Goal: Transaction & Acquisition: Purchase product/service

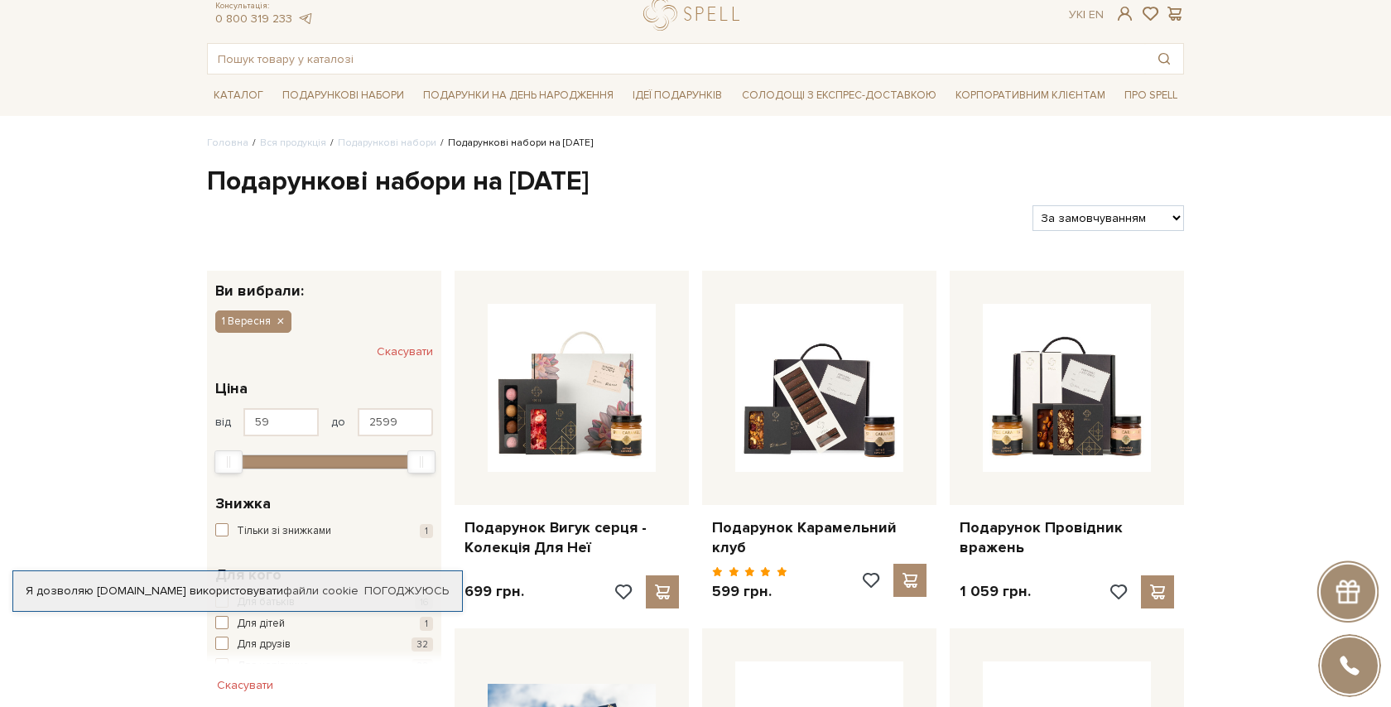
scroll to position [61, 0]
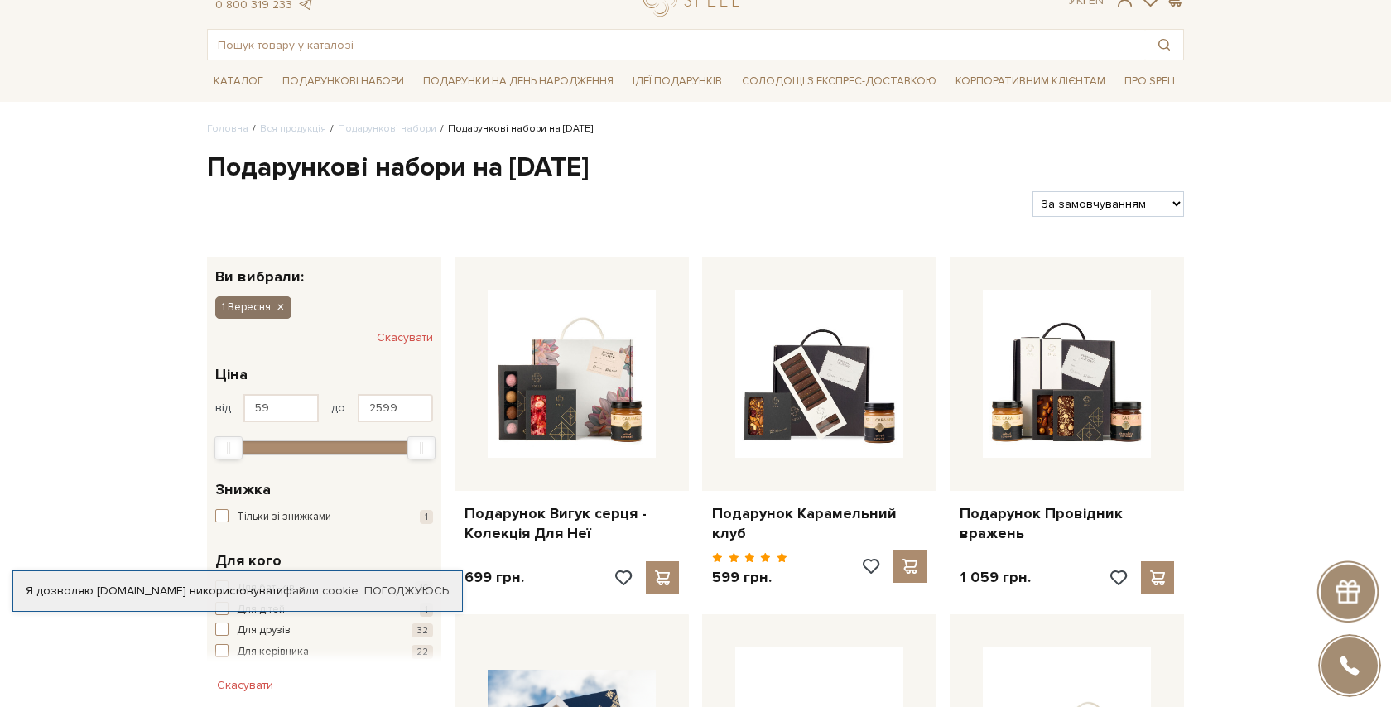
click at [282, 307] on icon "button" at bounding box center [280, 308] width 10 height 15
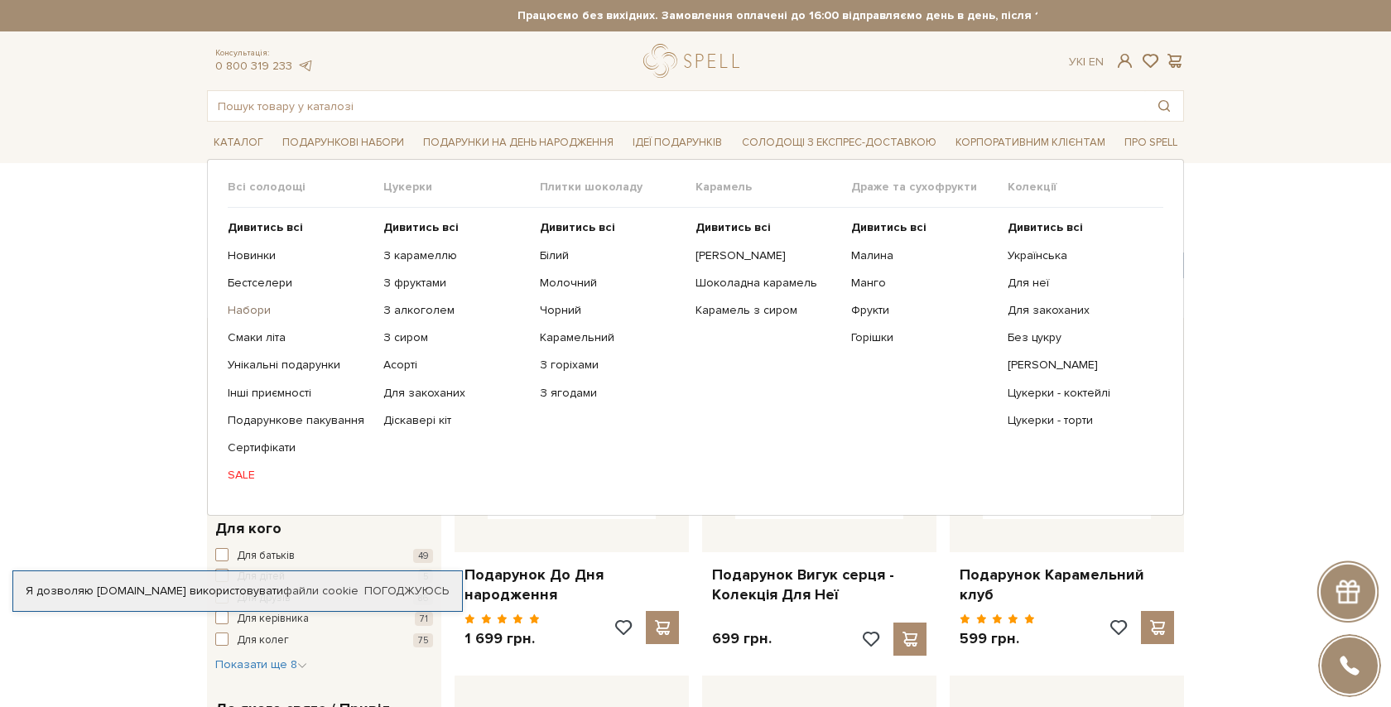
click at [246, 311] on link "Набори" at bounding box center [299, 310] width 143 height 15
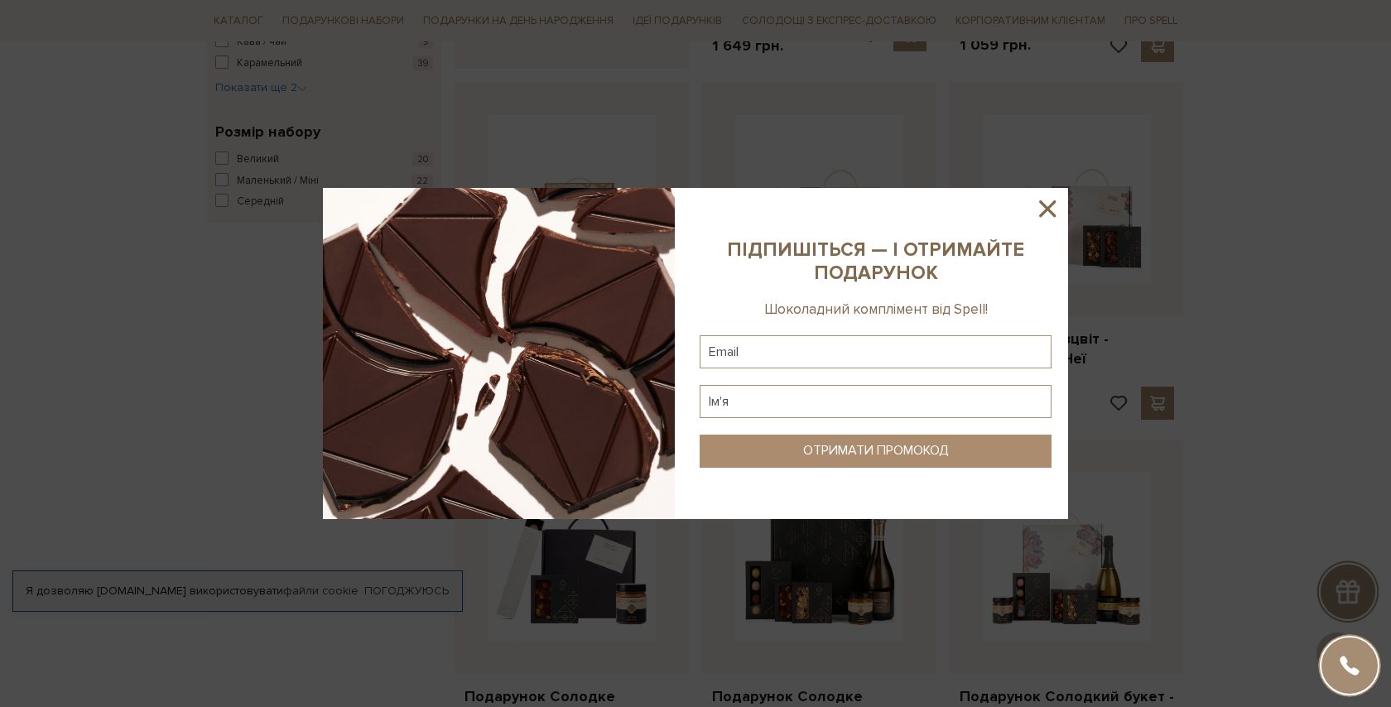
scroll to position [941, 0]
click at [1046, 205] on icon at bounding box center [1048, 209] width 28 height 28
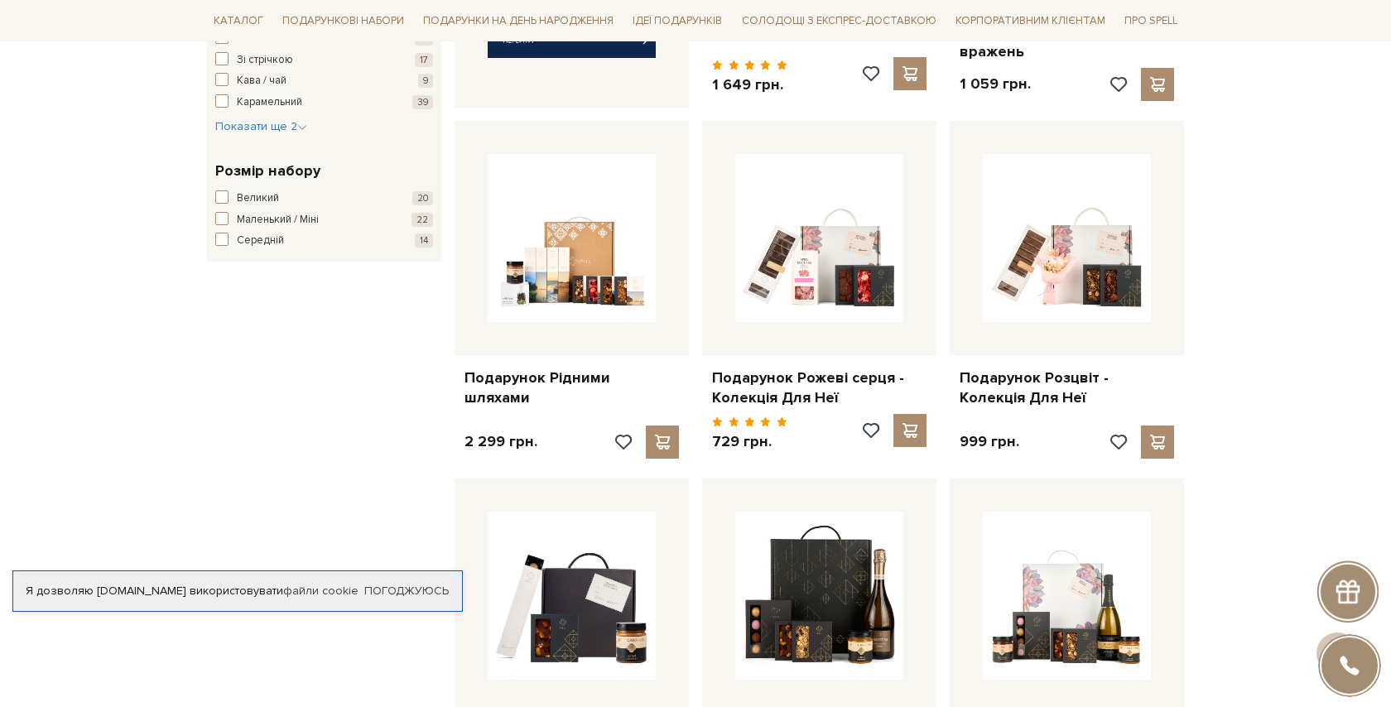
scroll to position [0, 0]
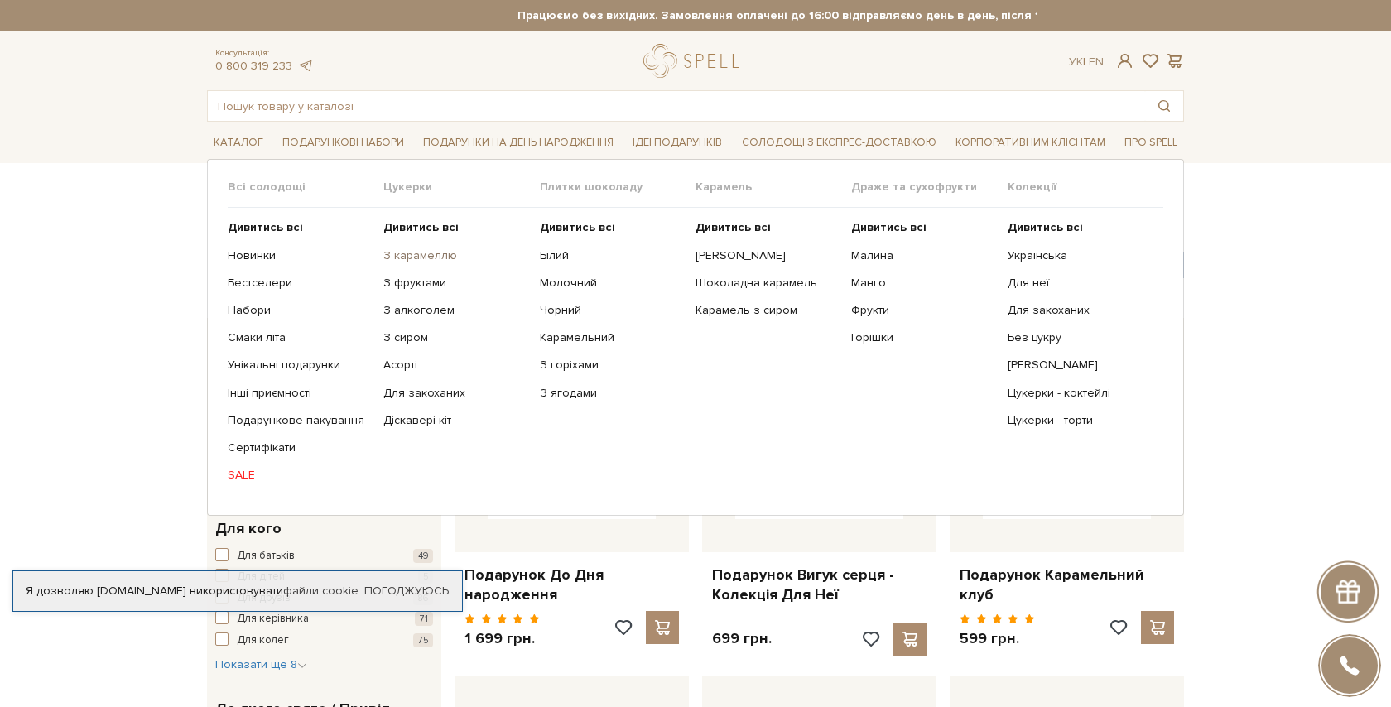
click at [431, 257] on link "З карамеллю" at bounding box center [454, 255] width 143 height 15
click at [427, 282] on link "З фруктами" at bounding box center [454, 283] width 143 height 15
click at [406, 364] on link "Асорті" at bounding box center [454, 365] width 143 height 15
click at [414, 417] on link "Діскавері кіт" at bounding box center [454, 420] width 143 height 15
click at [571, 282] on link "Молочний" at bounding box center [611, 283] width 143 height 15
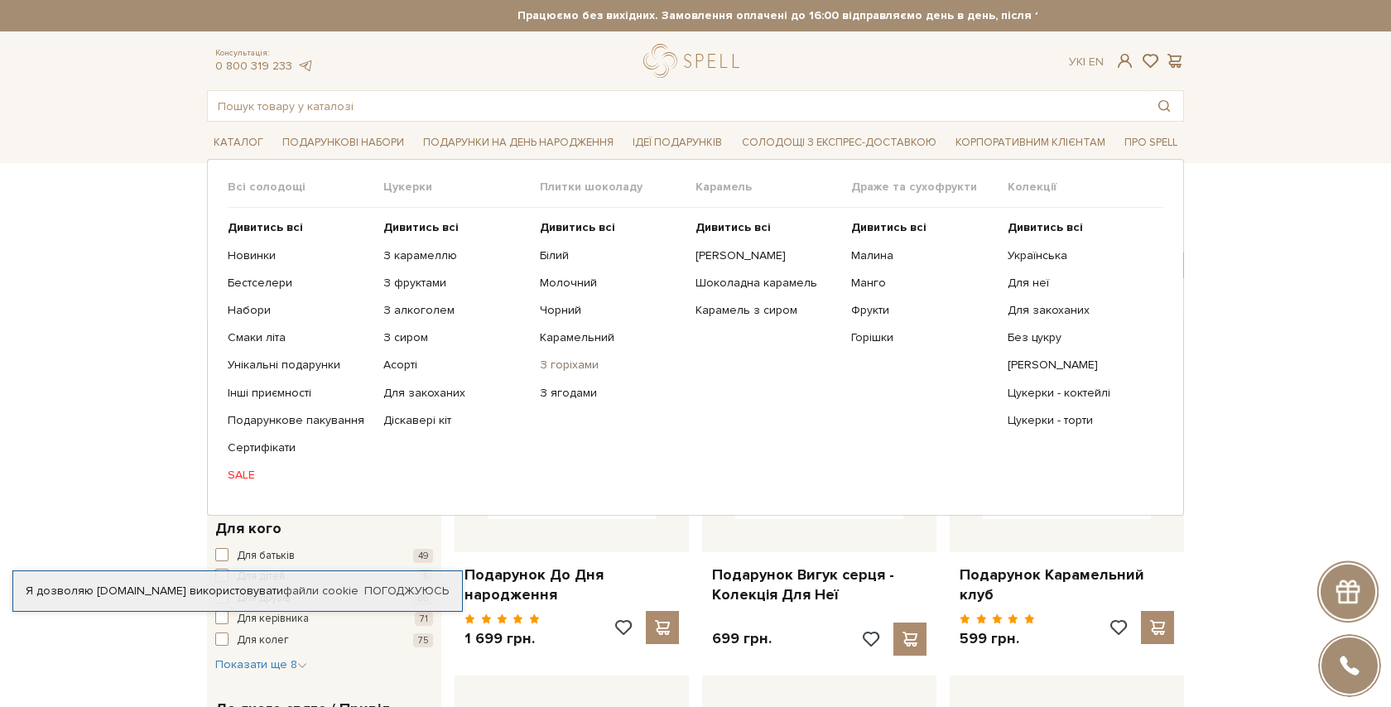
click at [568, 364] on link "З горіхами" at bounding box center [611, 365] width 143 height 15
click at [559, 254] on link "Білий" at bounding box center [611, 255] width 143 height 15
click at [723, 285] on link "Шоколадна карамель" at bounding box center [767, 283] width 143 height 15
click at [876, 257] on link "Малина" at bounding box center [922, 255] width 143 height 15
click at [875, 287] on link "Манго" at bounding box center [922, 283] width 143 height 15
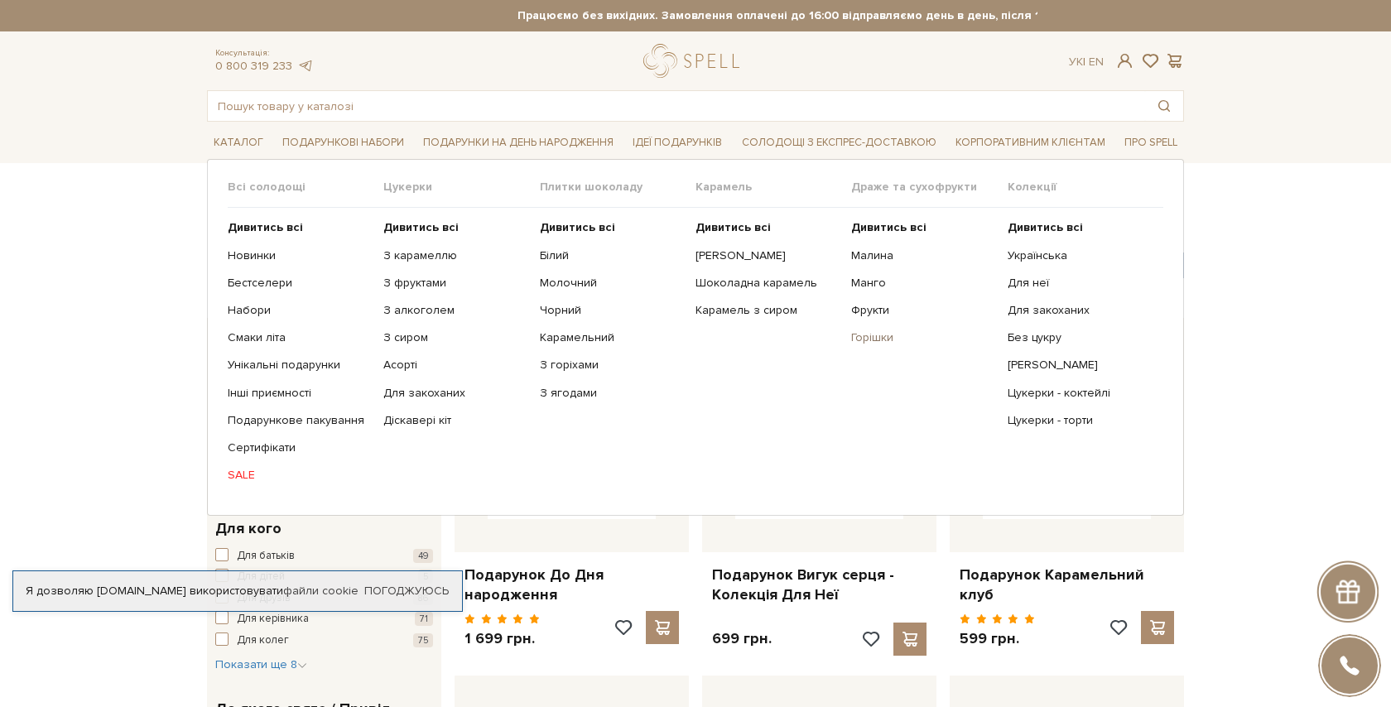
click at [860, 336] on link "Горішки" at bounding box center [922, 337] width 143 height 15
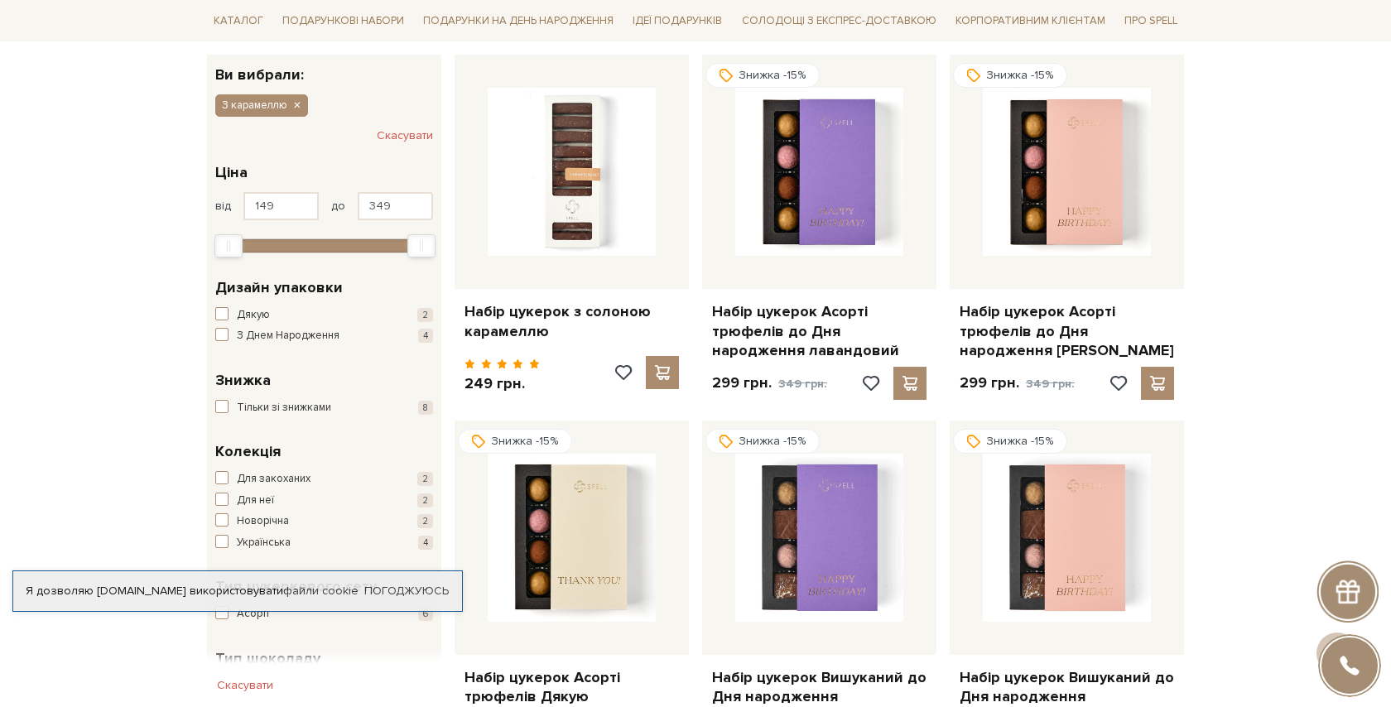
scroll to position [272, 0]
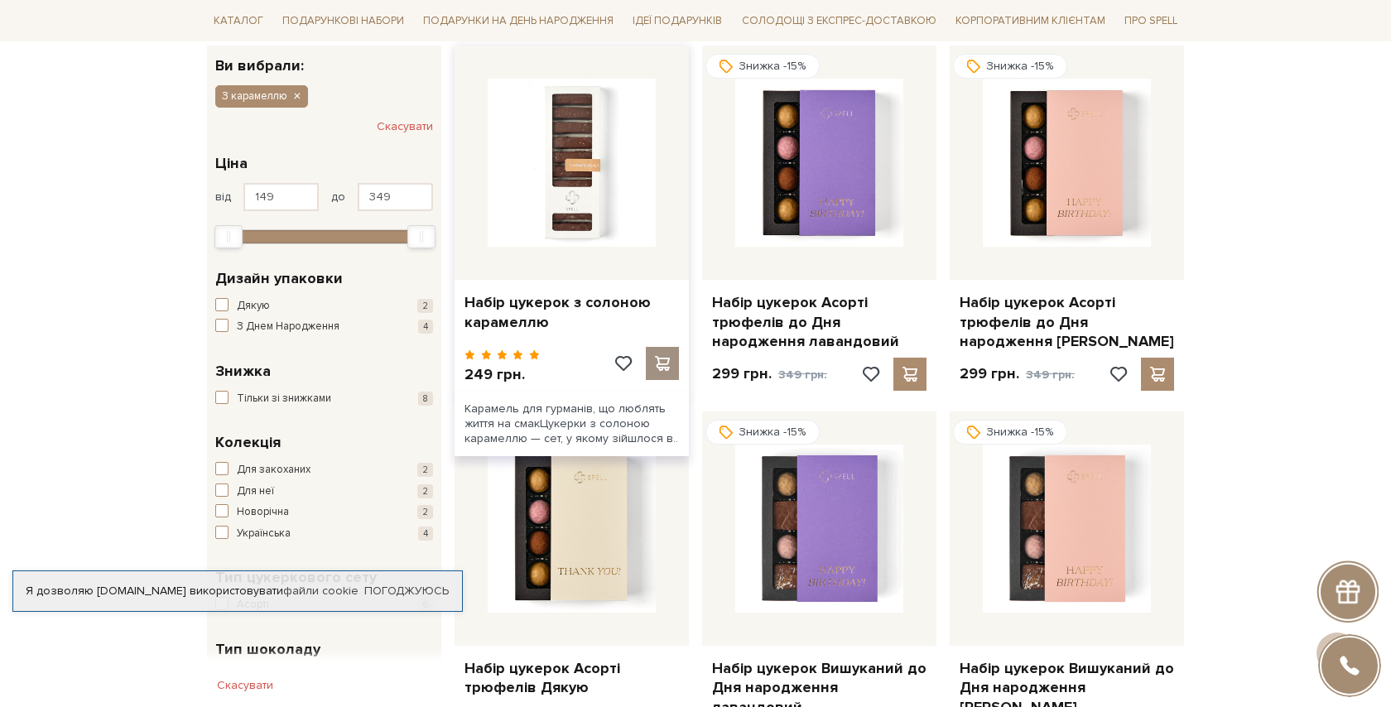
click at [663, 365] on span at bounding box center [662, 363] width 21 height 15
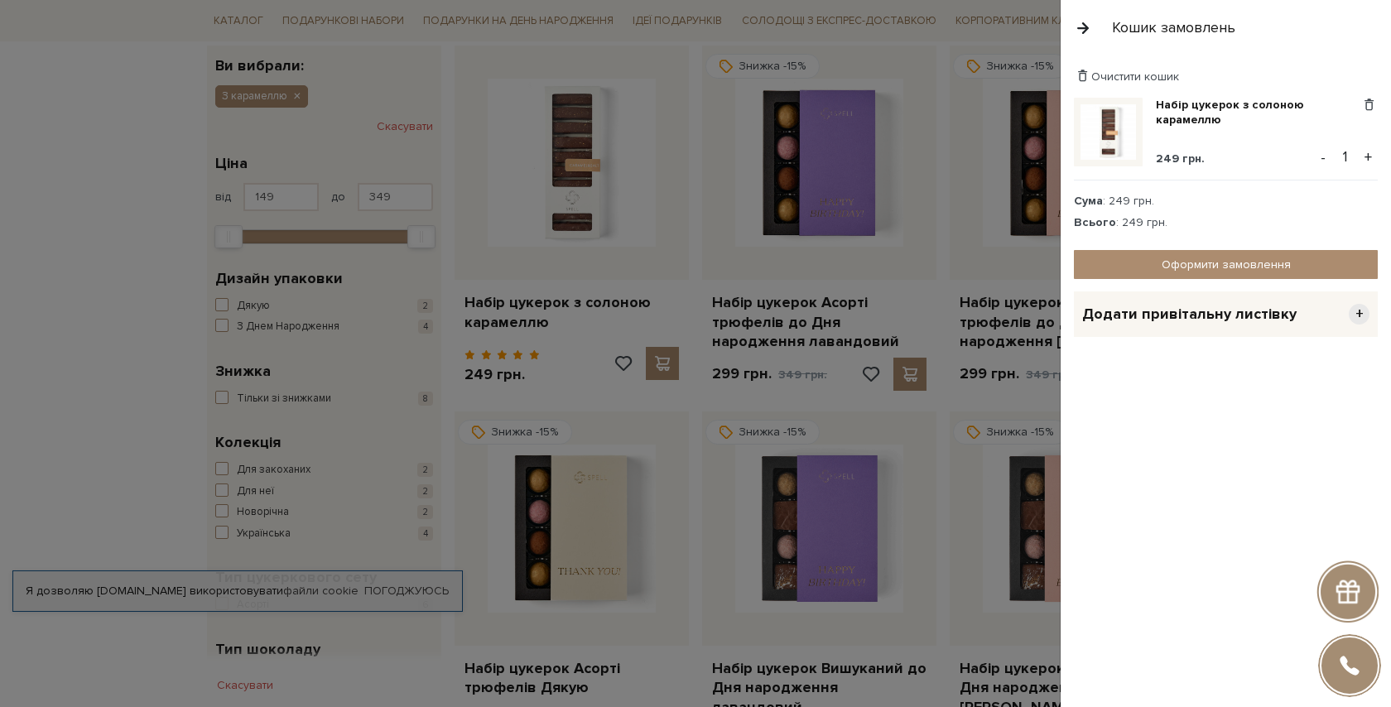
click at [1079, 31] on button "button" at bounding box center [1083, 27] width 18 height 29
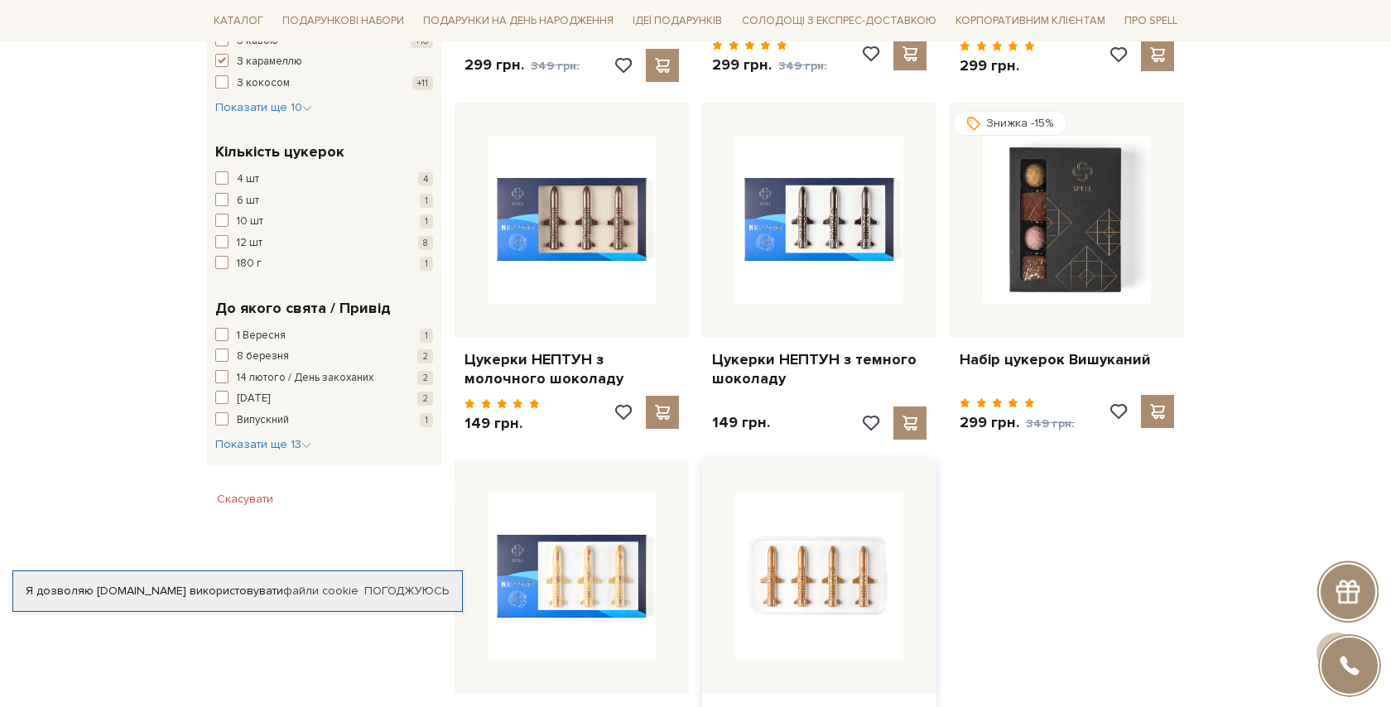
scroll to position [1279, 0]
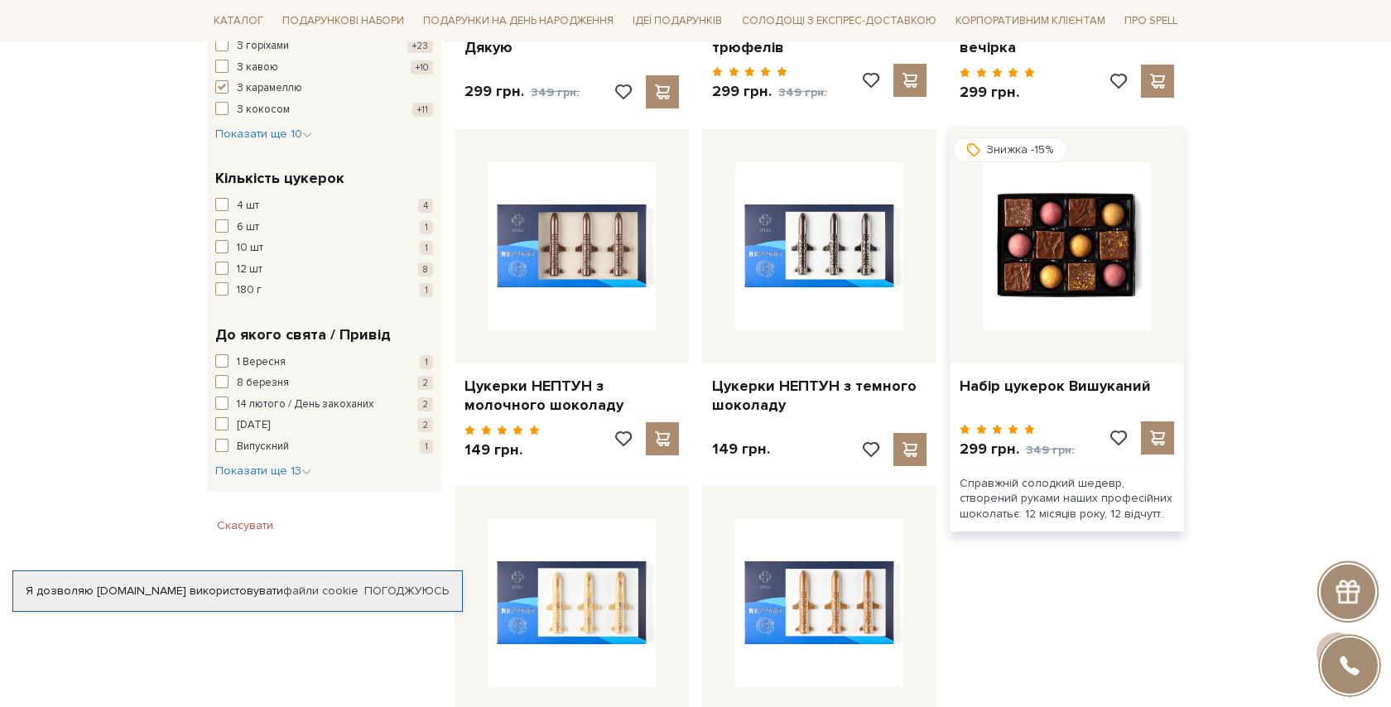
click at [1077, 230] on img at bounding box center [1067, 246] width 168 height 168
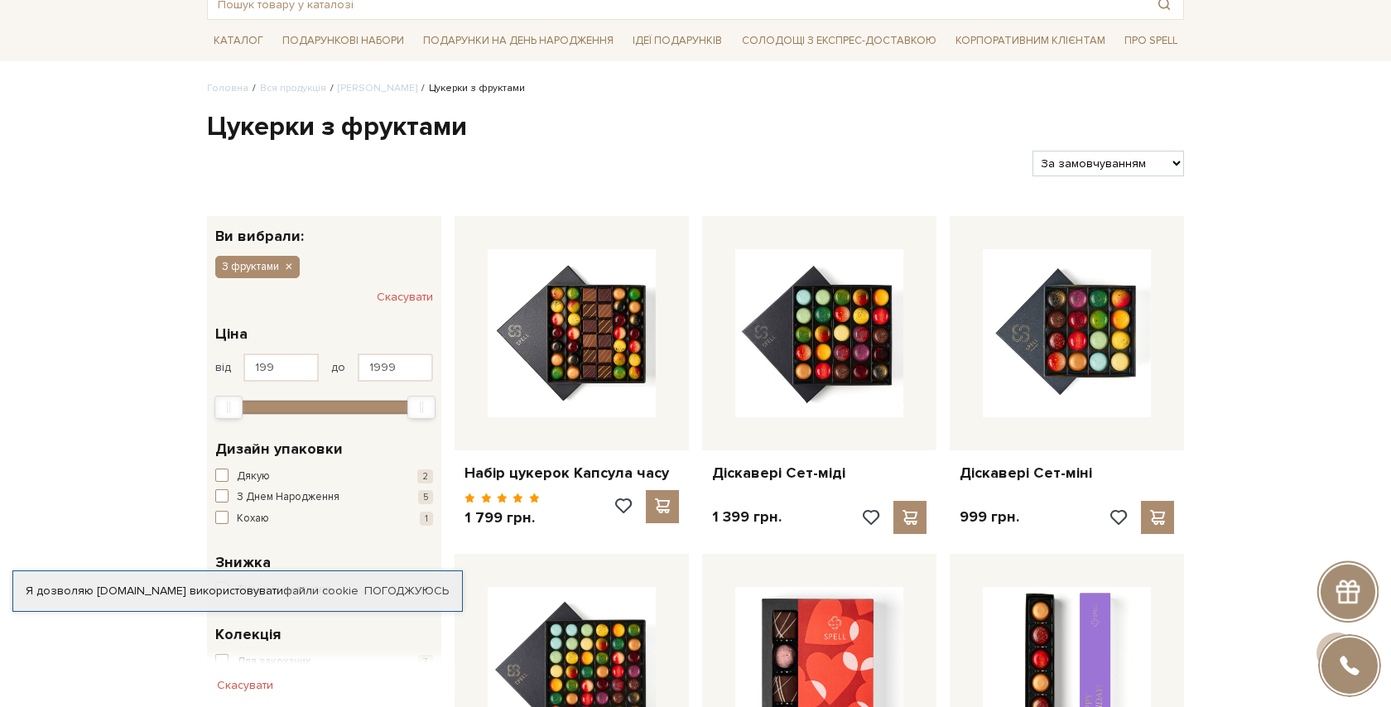
scroll to position [47, 0]
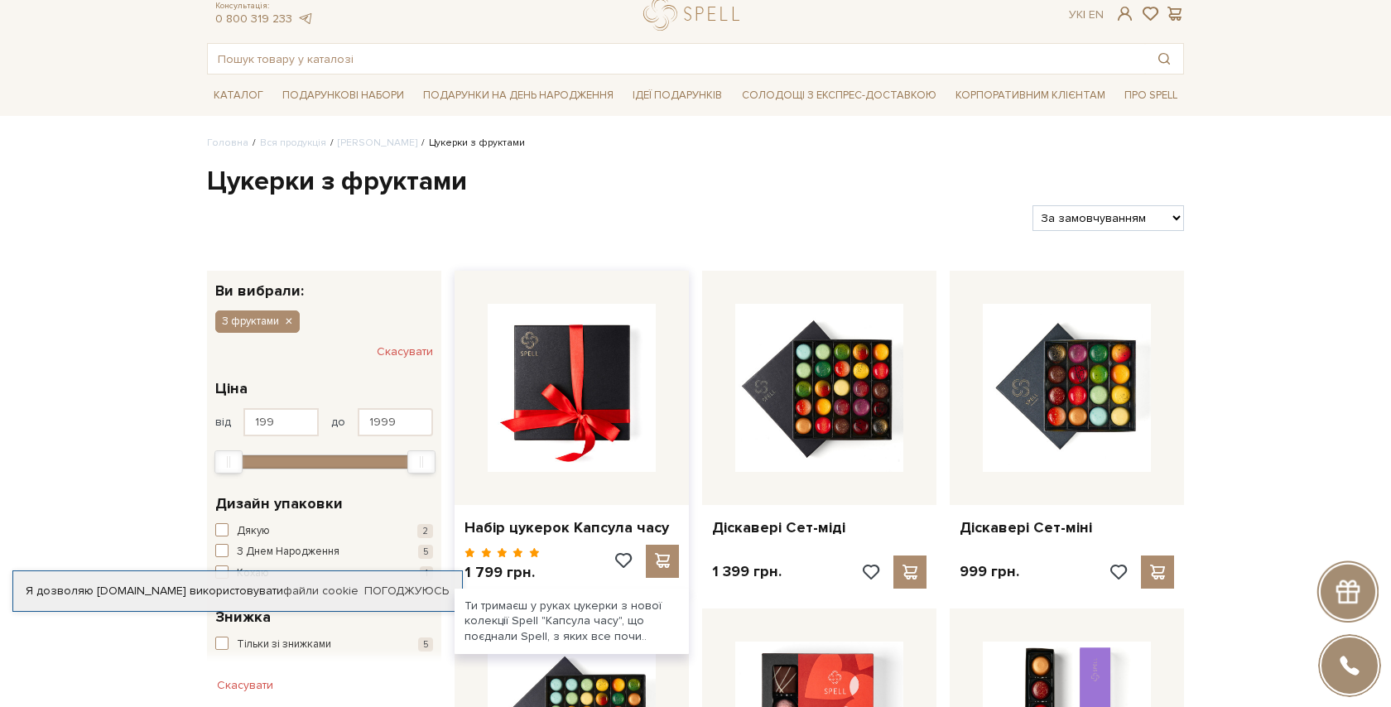
click at [580, 378] on img at bounding box center [572, 388] width 168 height 168
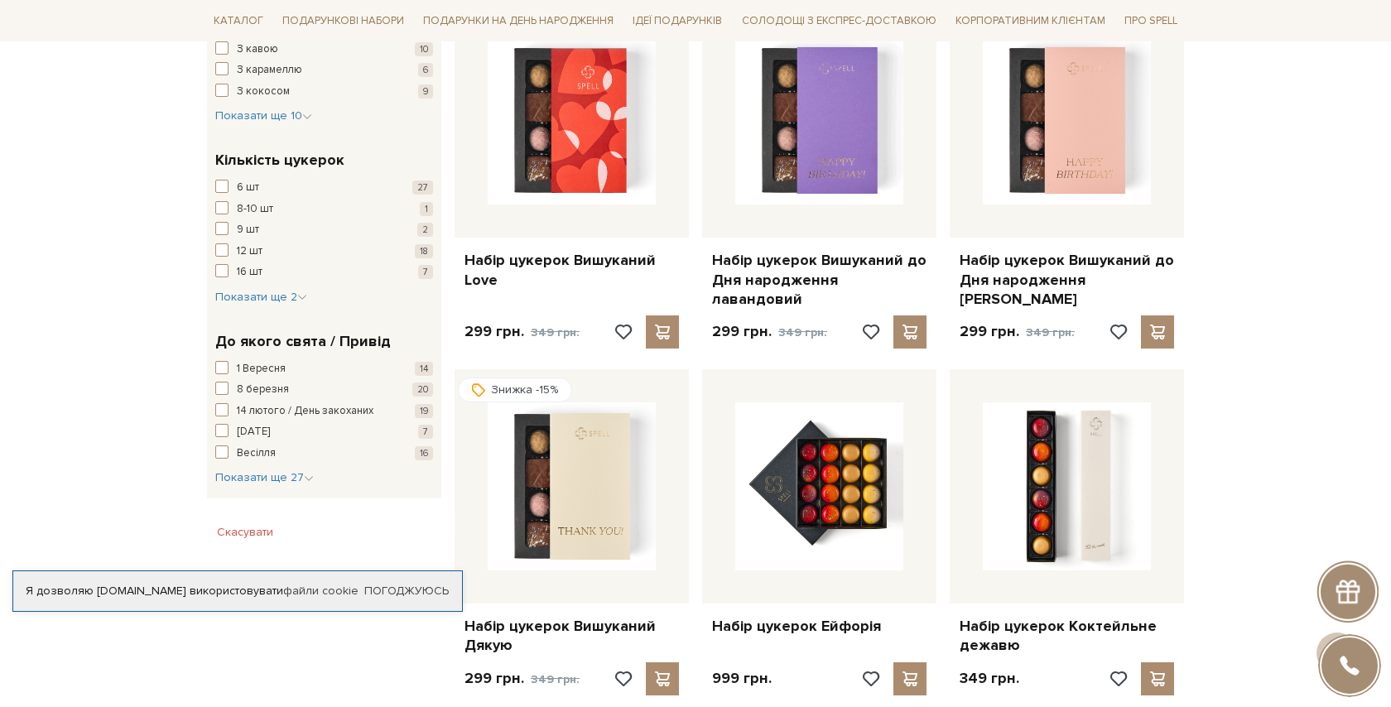
scroll to position [1206, 0]
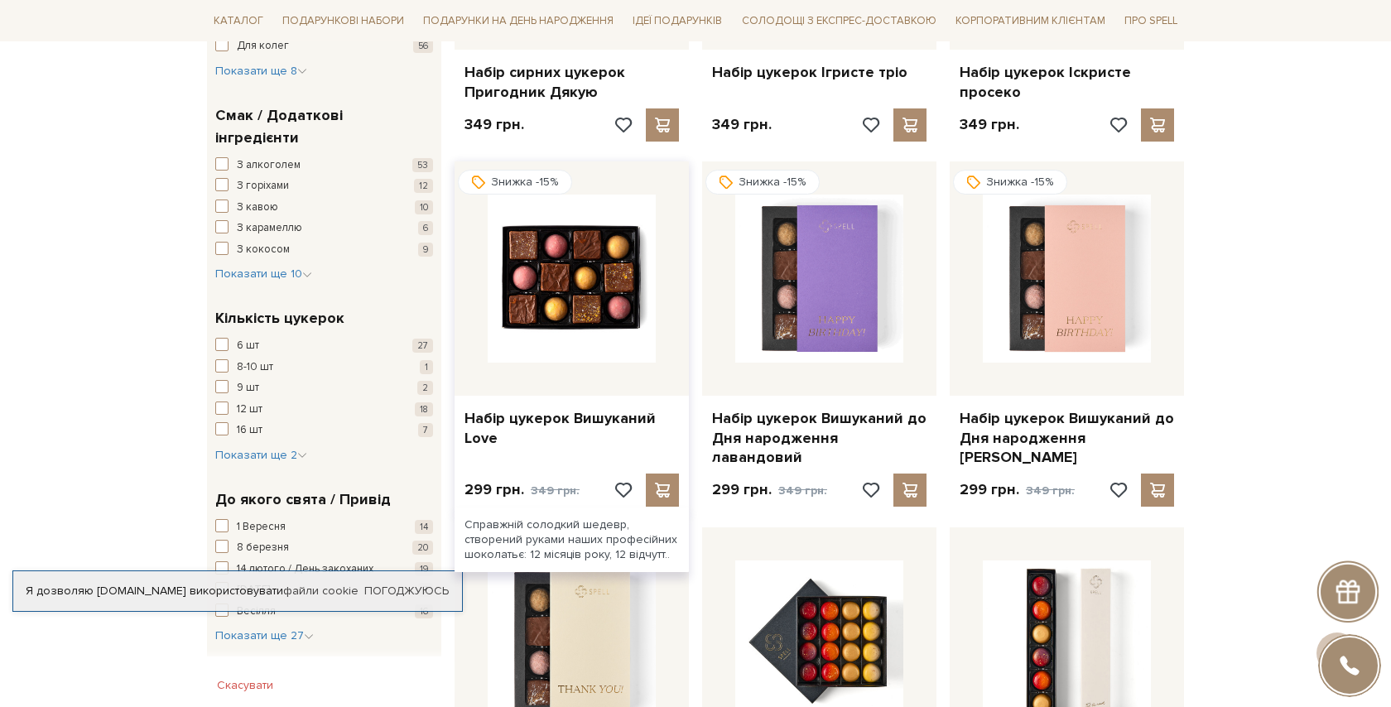
click at [606, 330] on img at bounding box center [572, 279] width 168 height 168
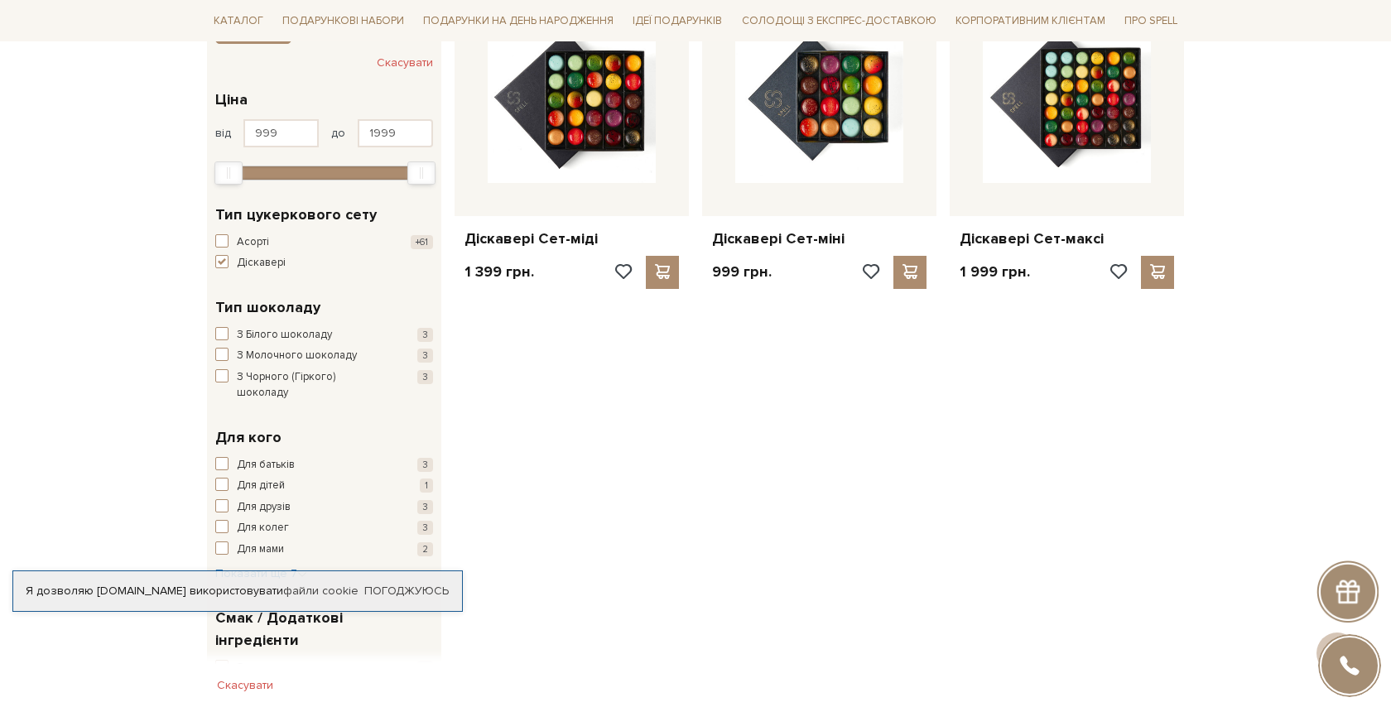
scroll to position [184, 0]
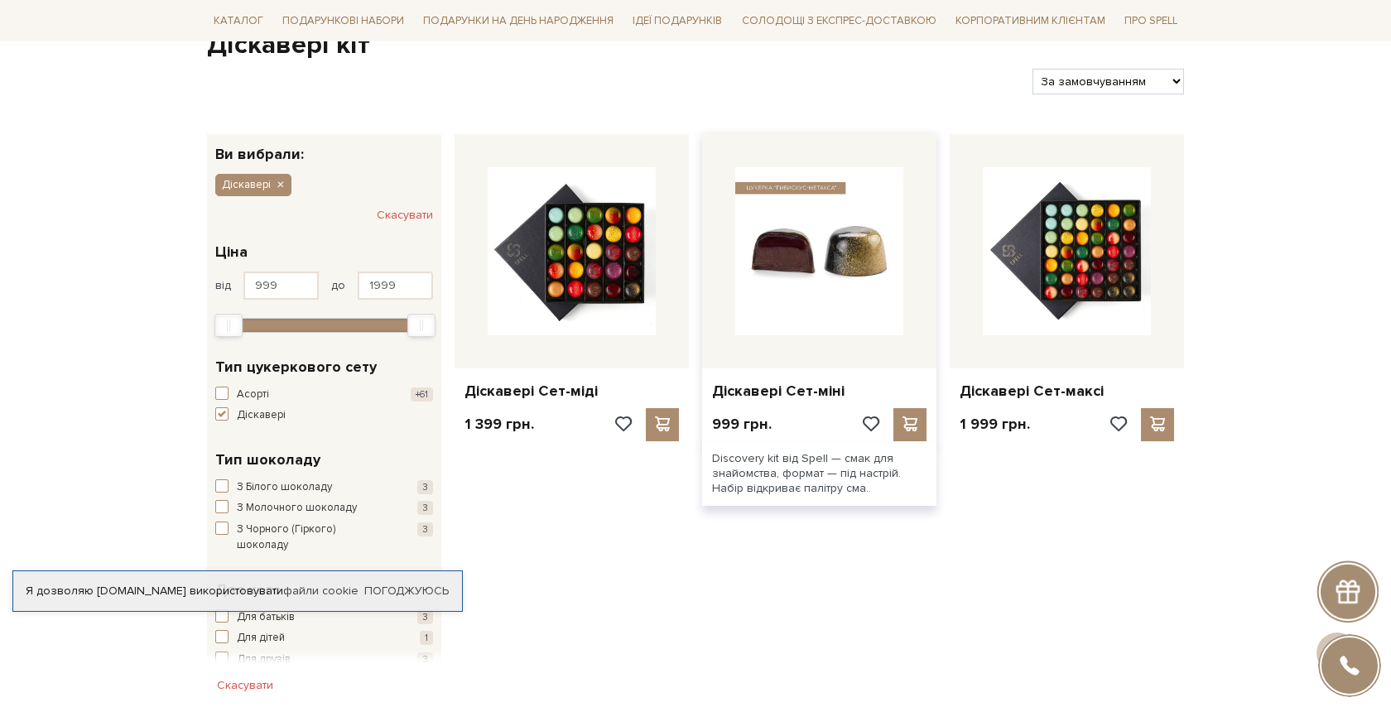
click at [822, 263] on img at bounding box center [819, 251] width 168 height 168
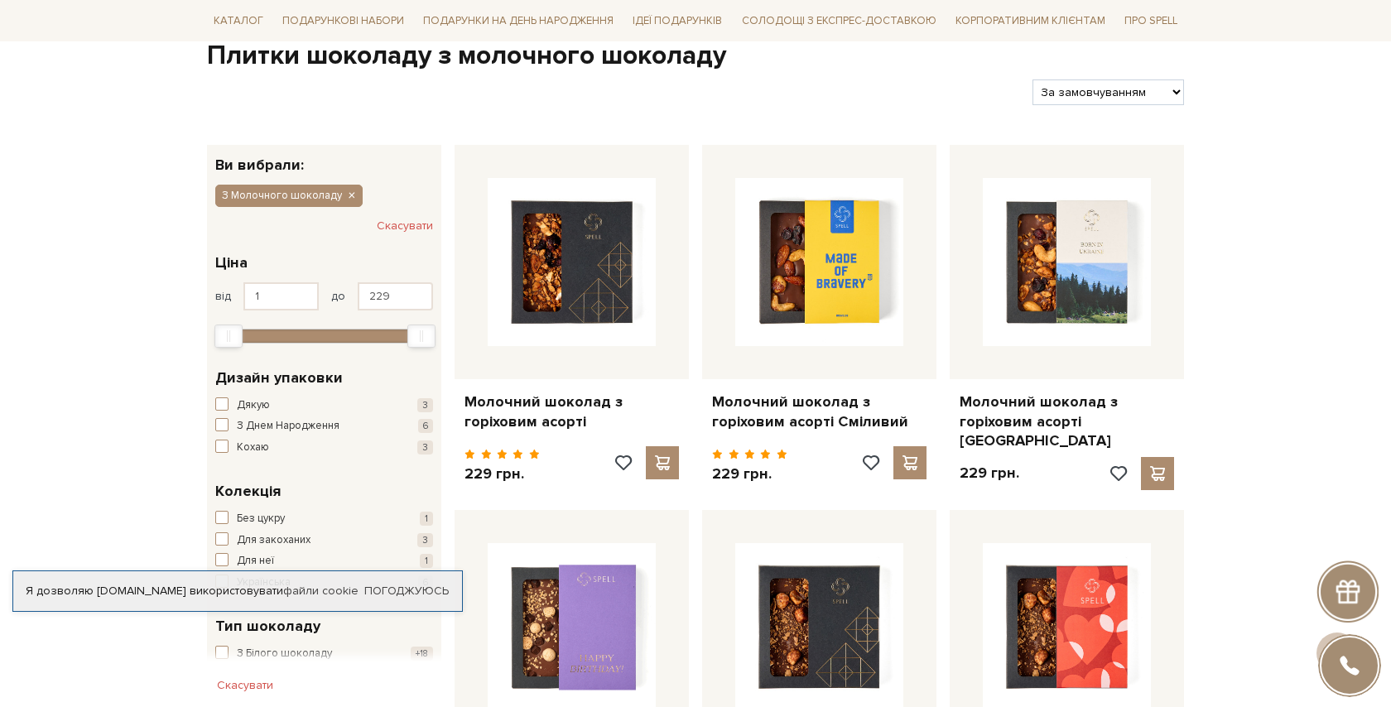
scroll to position [179, 0]
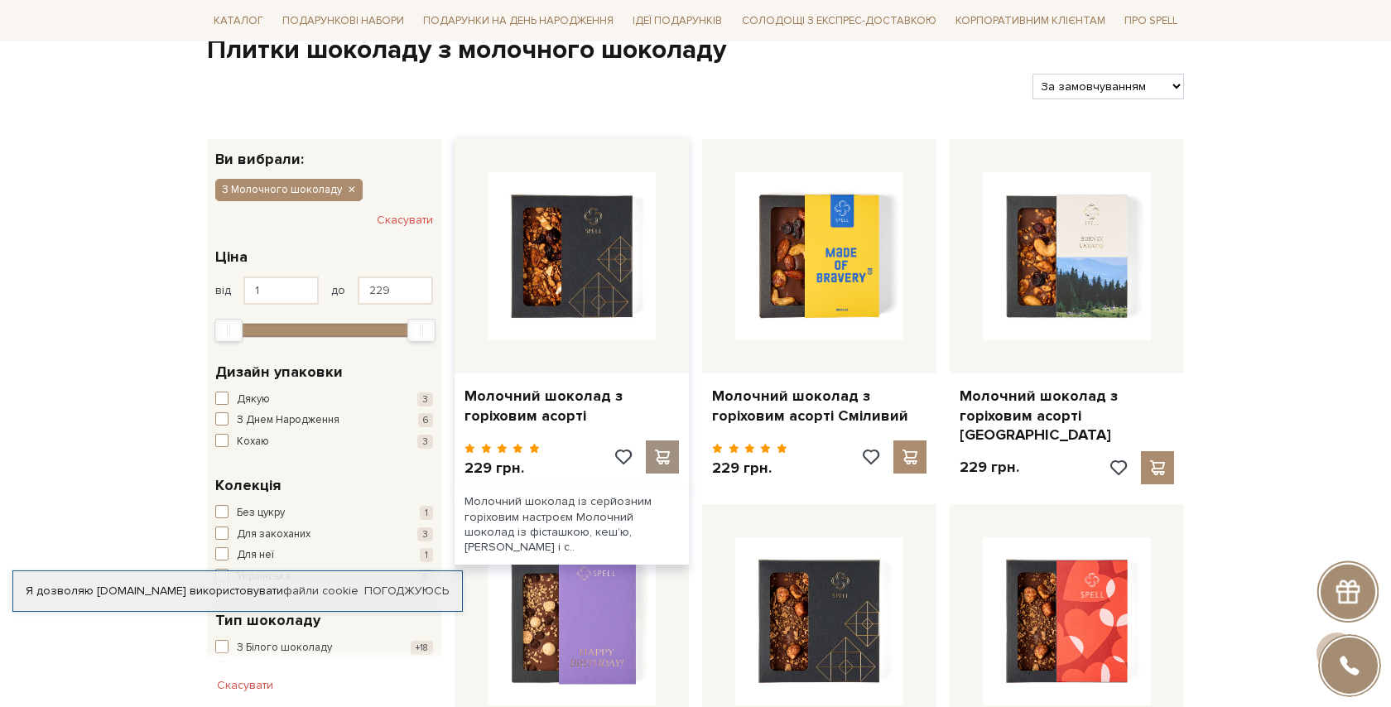
click at [662, 450] on span at bounding box center [662, 457] width 21 height 15
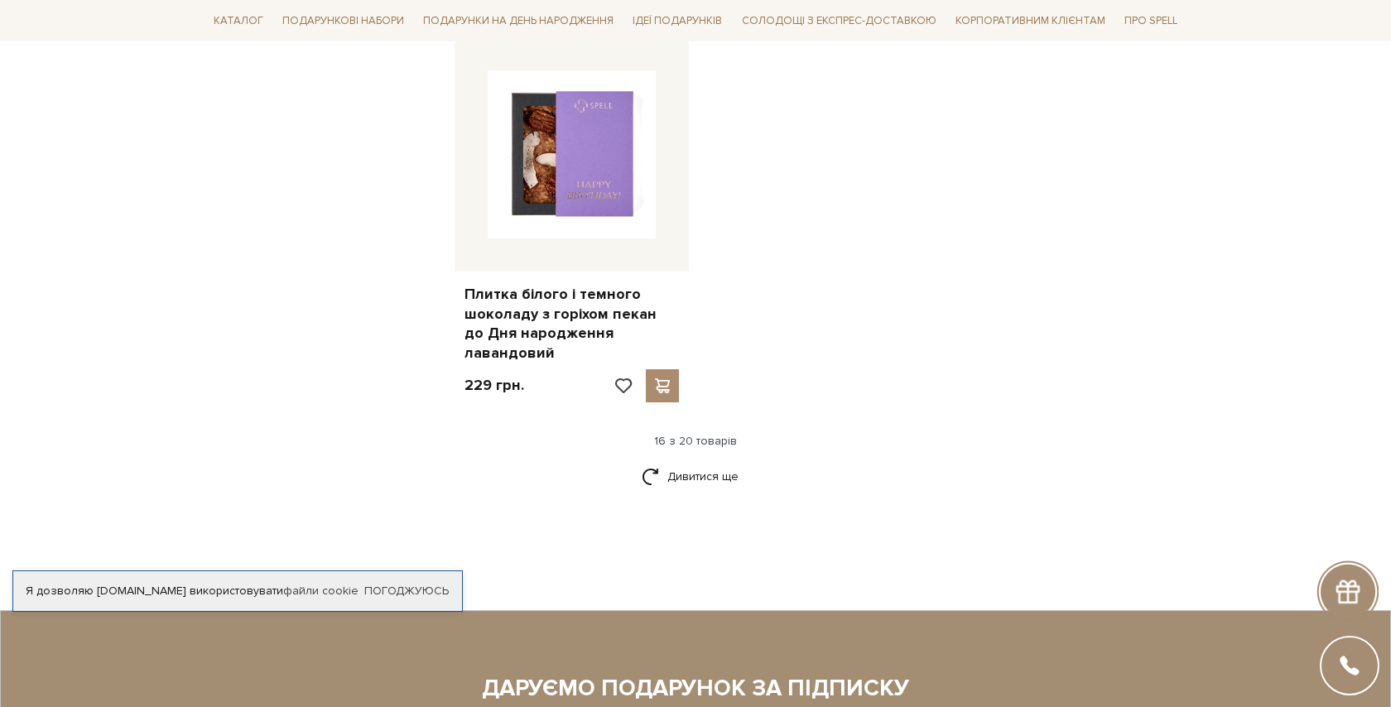
scroll to position [2119, 0]
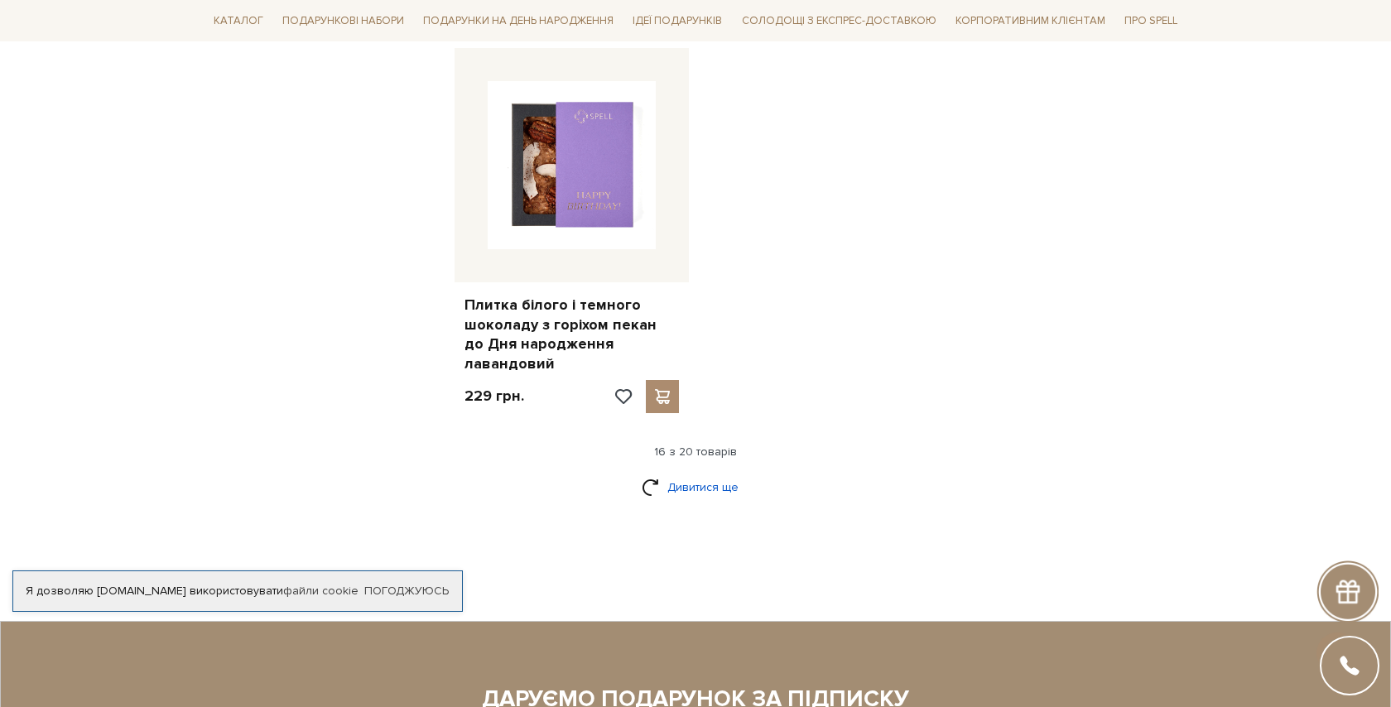
click at [714, 473] on link "Дивитися ще" at bounding box center [696, 487] width 108 height 29
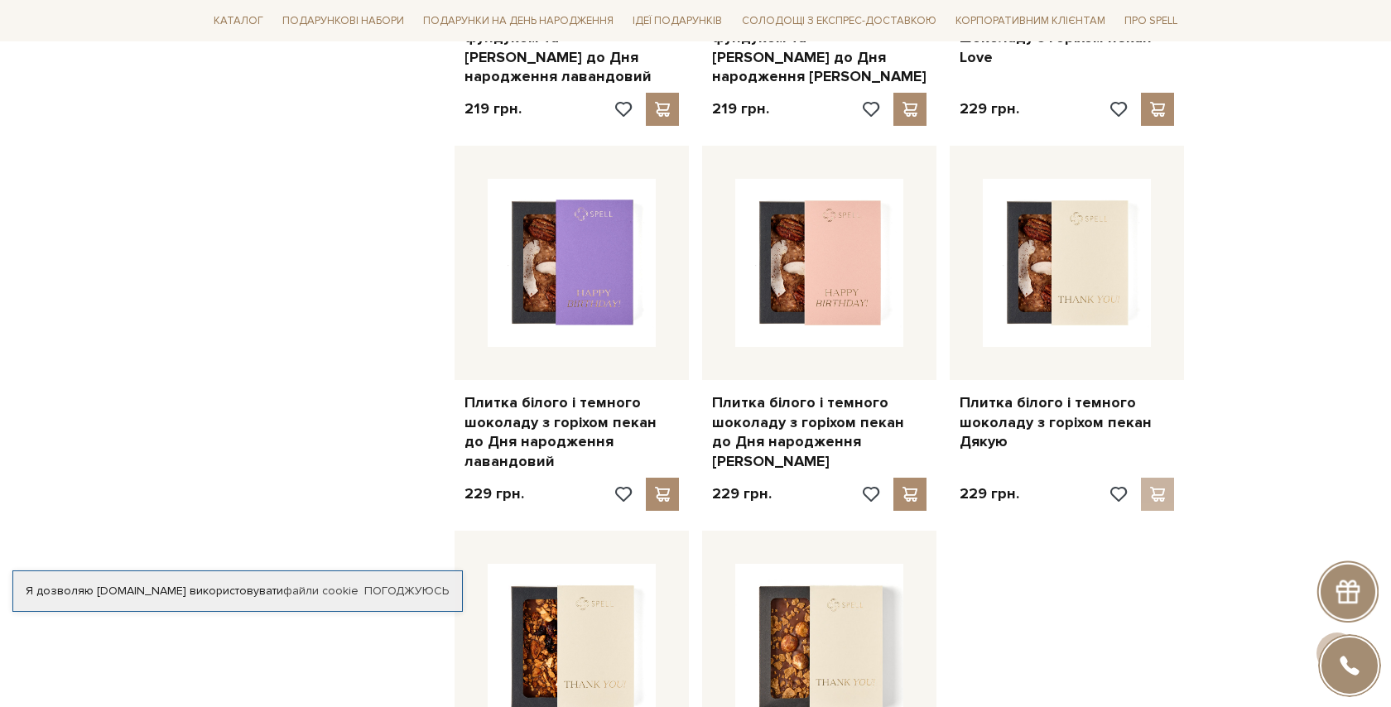
scroll to position [2105, 0]
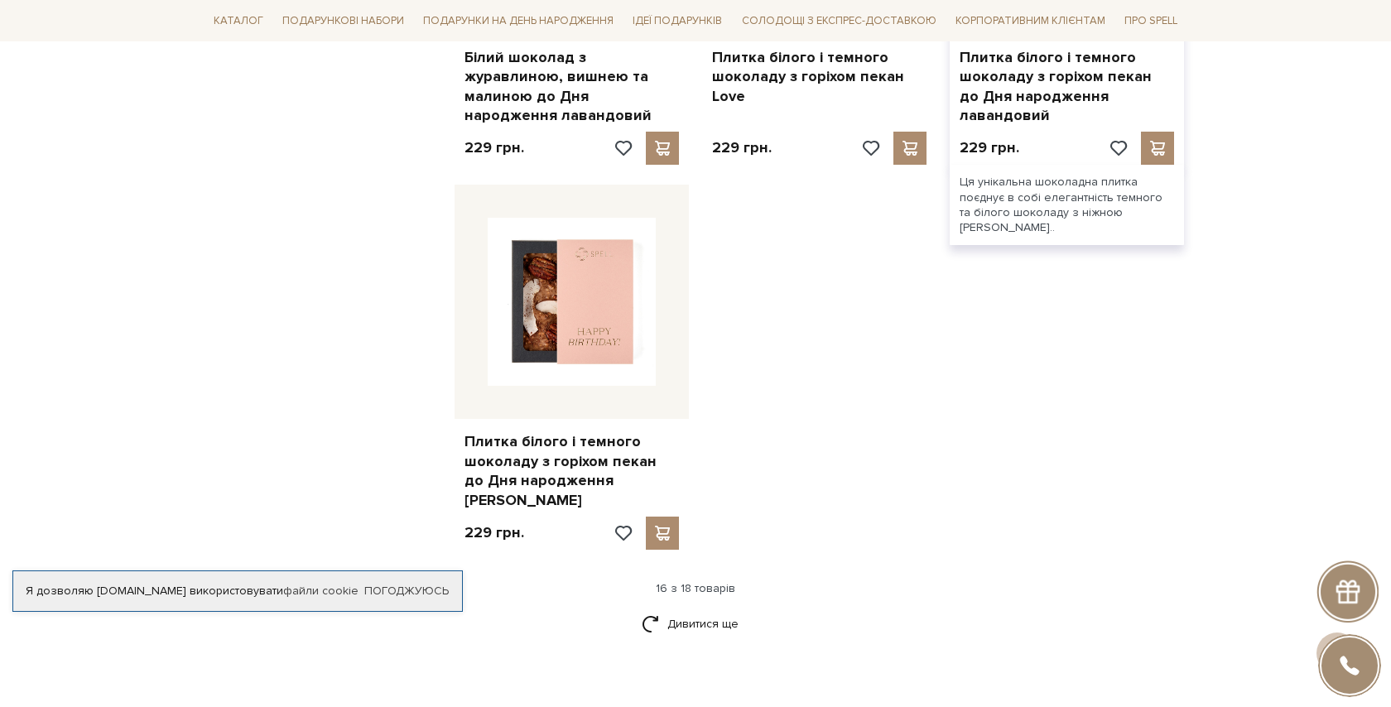
scroll to position [2115, 0]
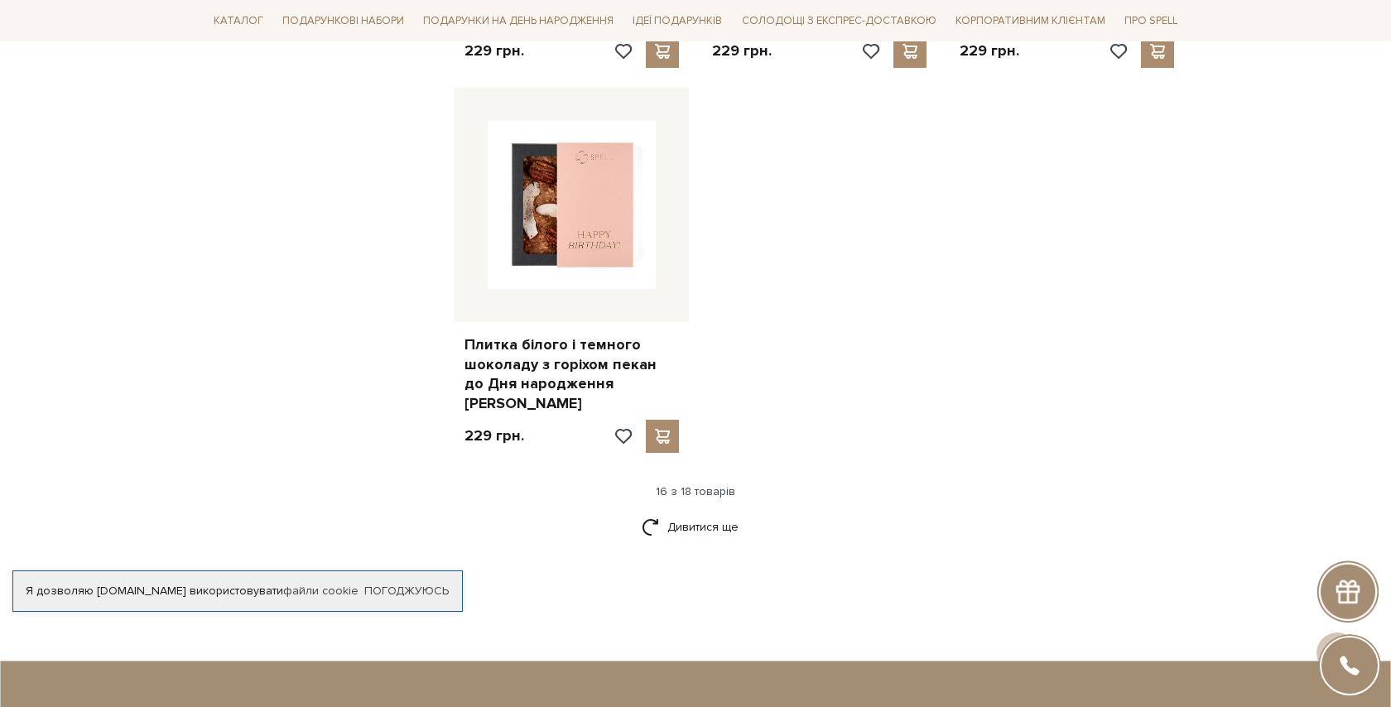
click at [712, 484] on div "16 з 18 товарів" at bounding box center [695, 491] width 991 height 15
click at [705, 513] on link "Дивитися ще" at bounding box center [696, 527] width 108 height 29
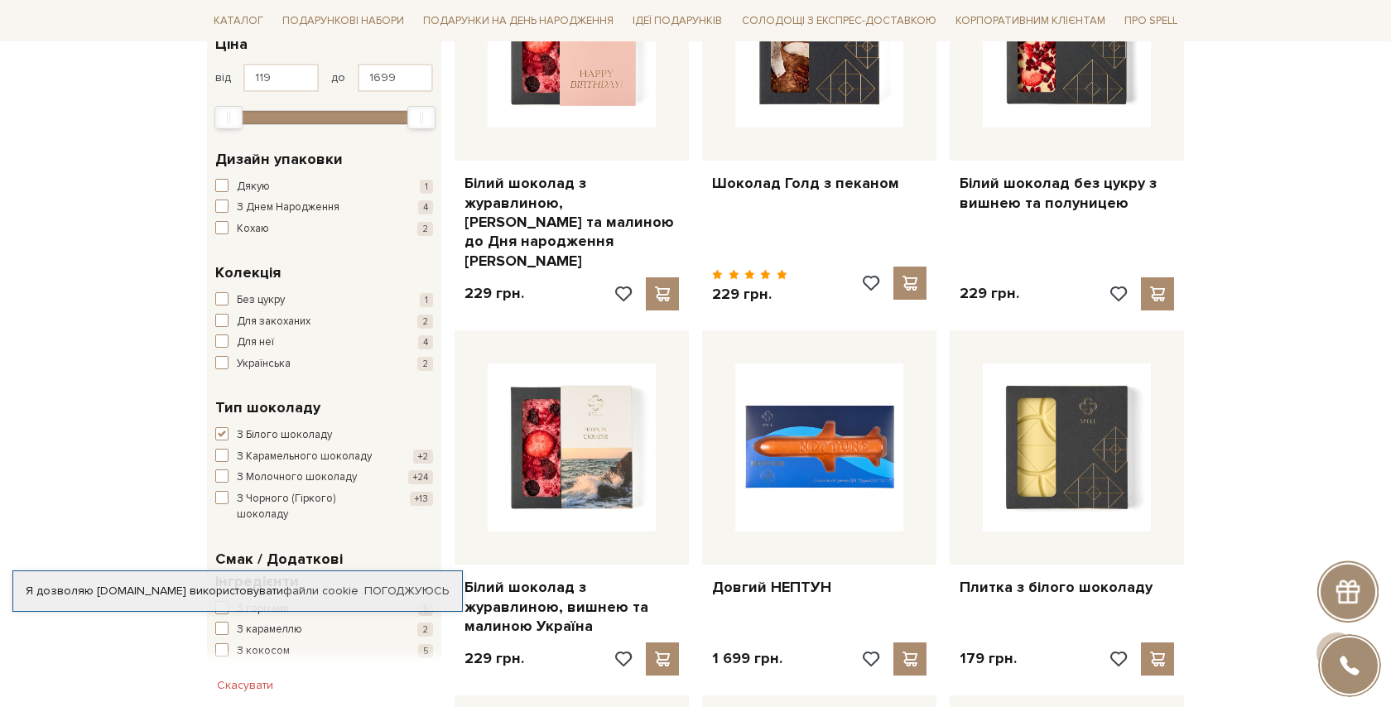
scroll to position [0, 0]
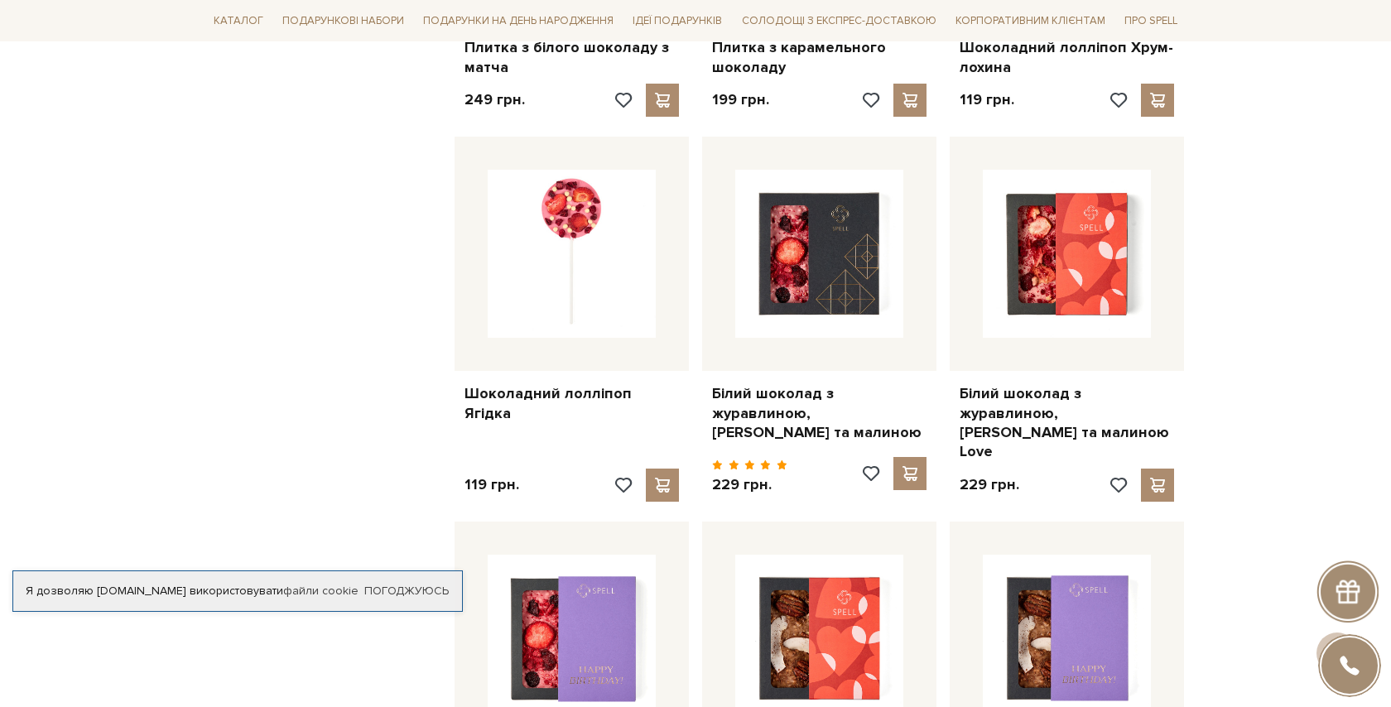
click at [600, 522] on div at bounding box center [572, 639] width 234 height 234
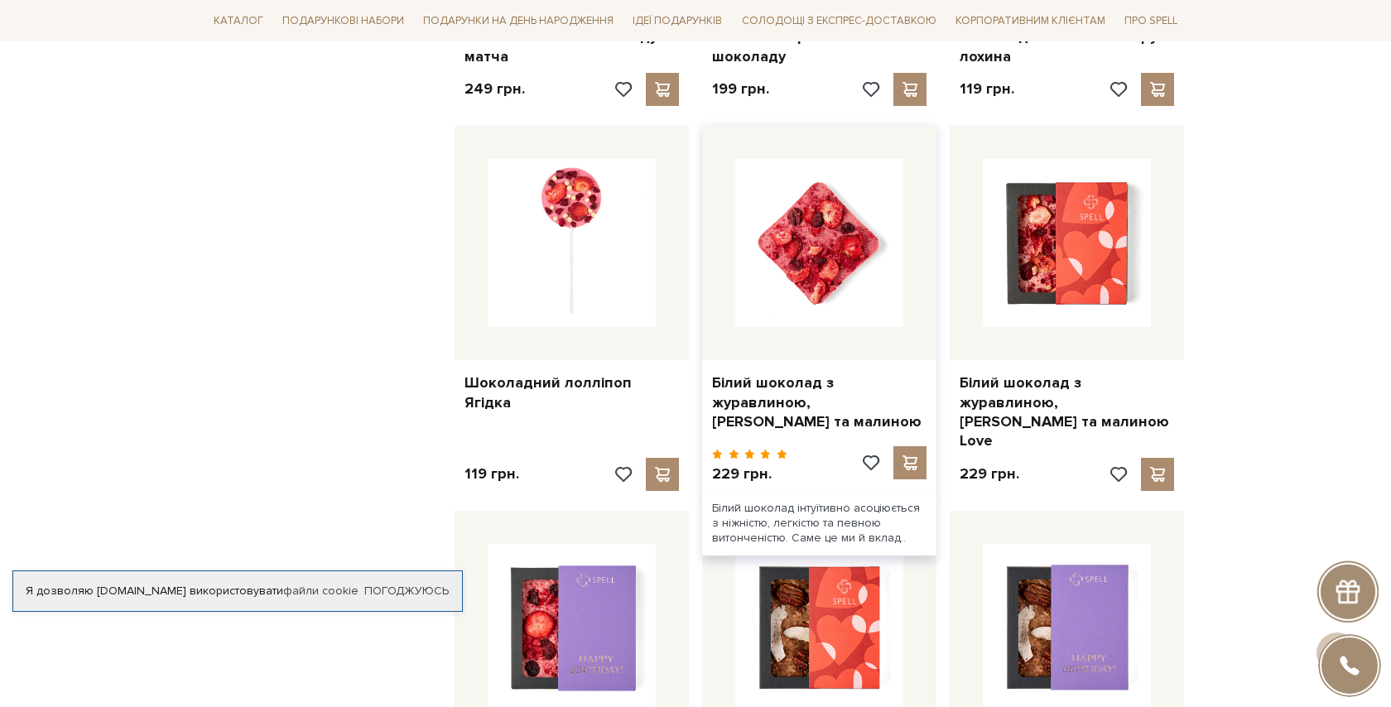
scroll to position [1309, 0]
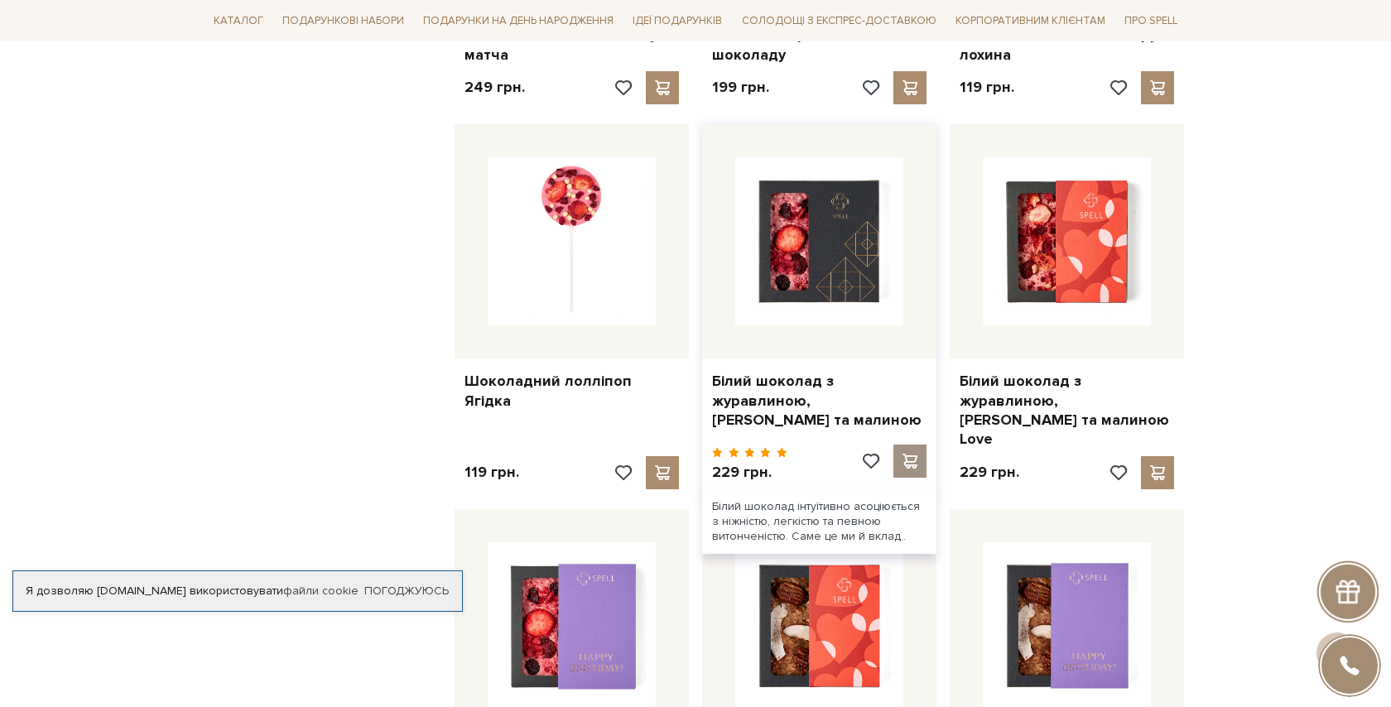
click at [904, 454] on span at bounding box center [909, 461] width 21 height 15
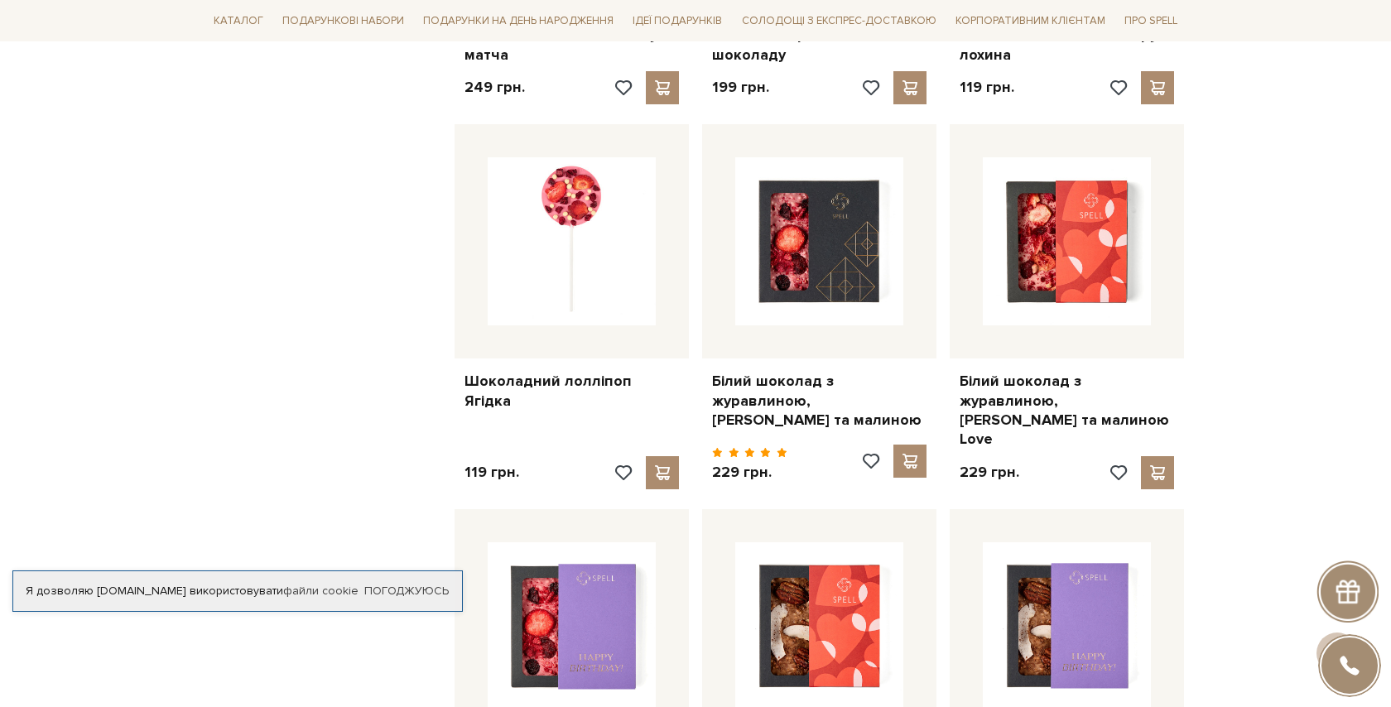
click at [284, 432] on div at bounding box center [695, 353] width 1391 height 707
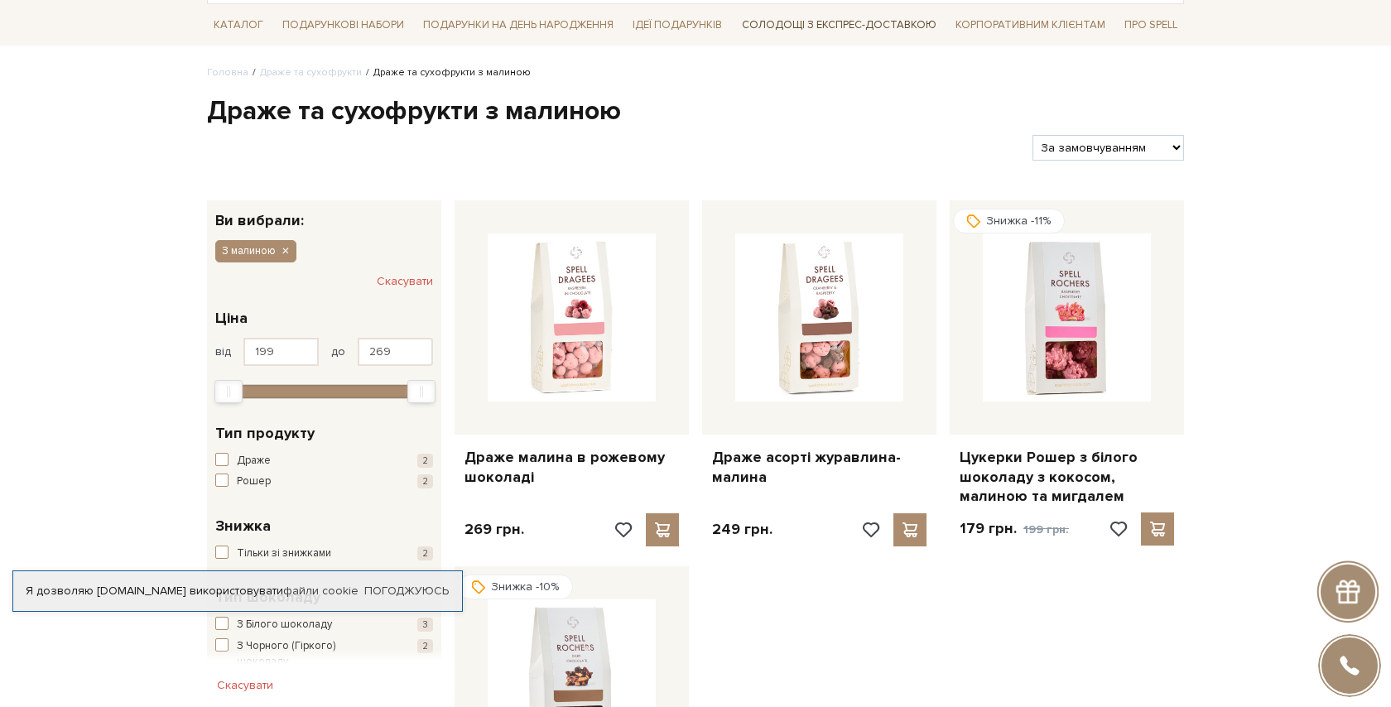
scroll to position [258, 0]
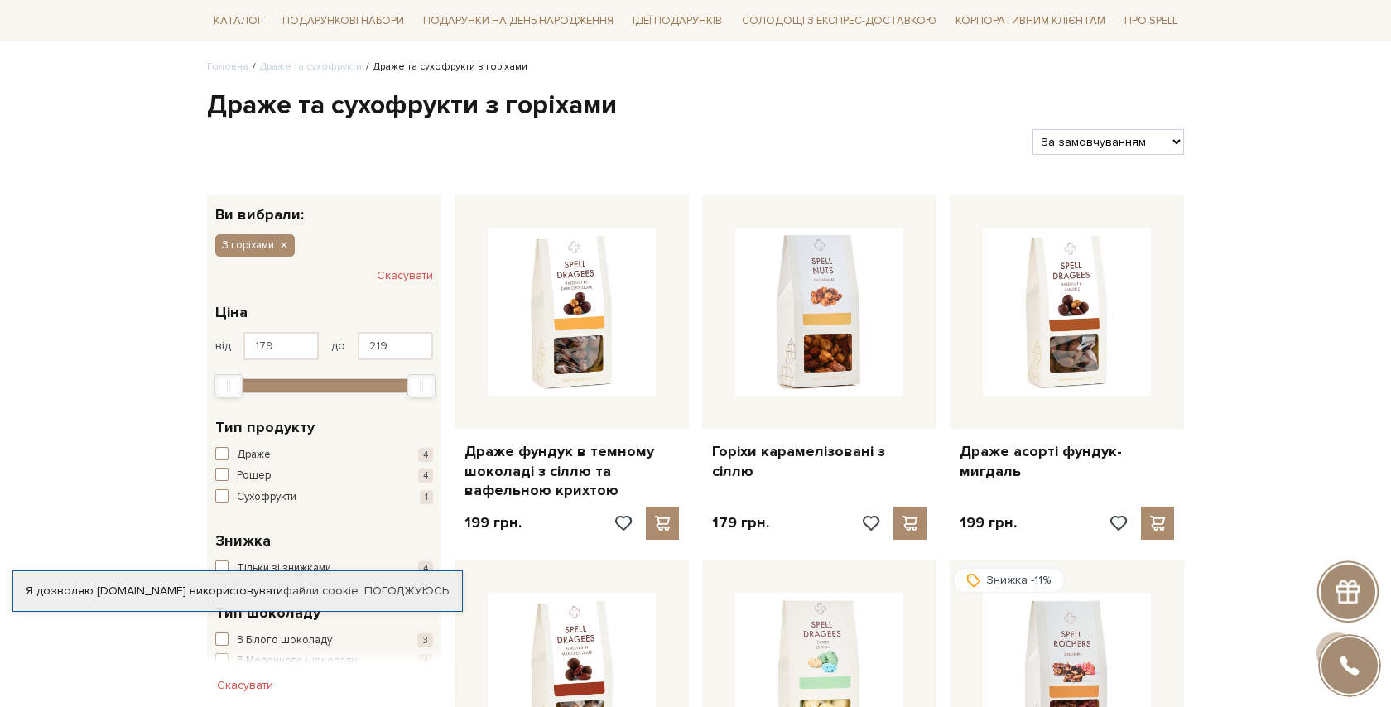
scroll to position [128, 0]
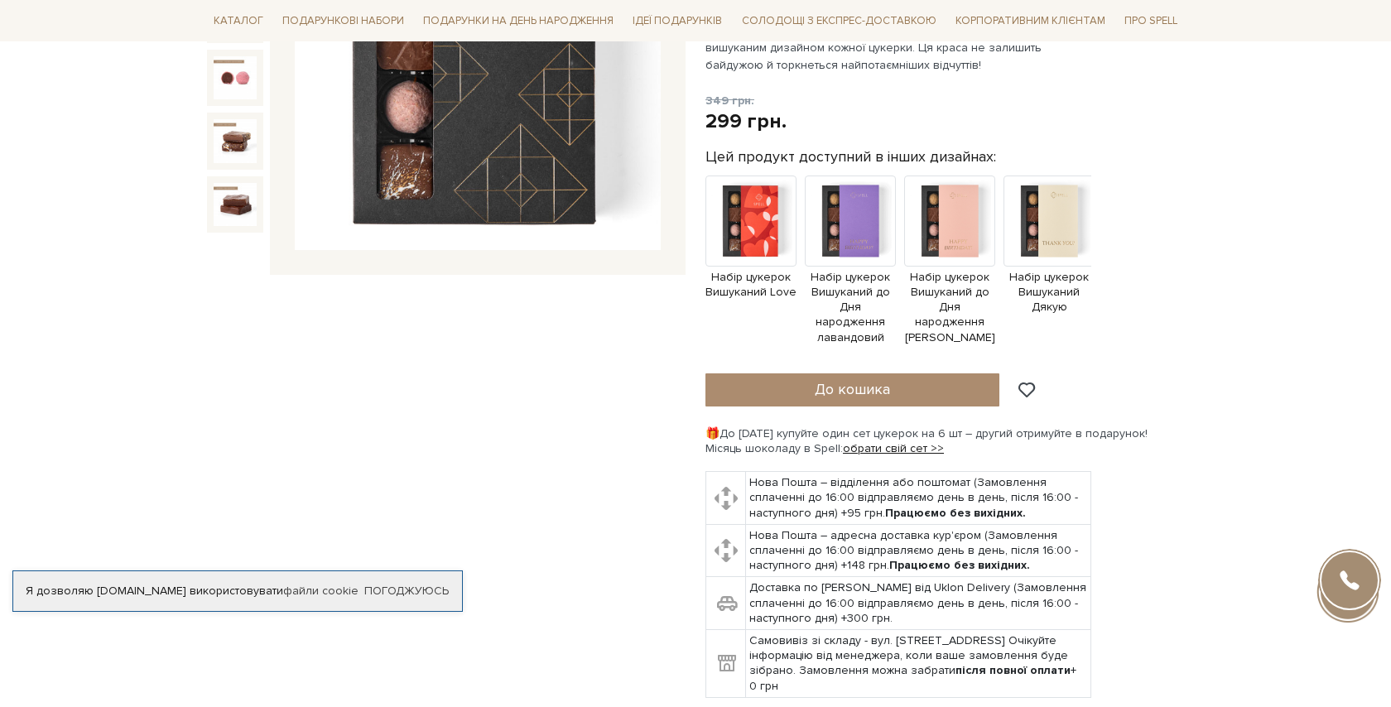
scroll to position [372, 0]
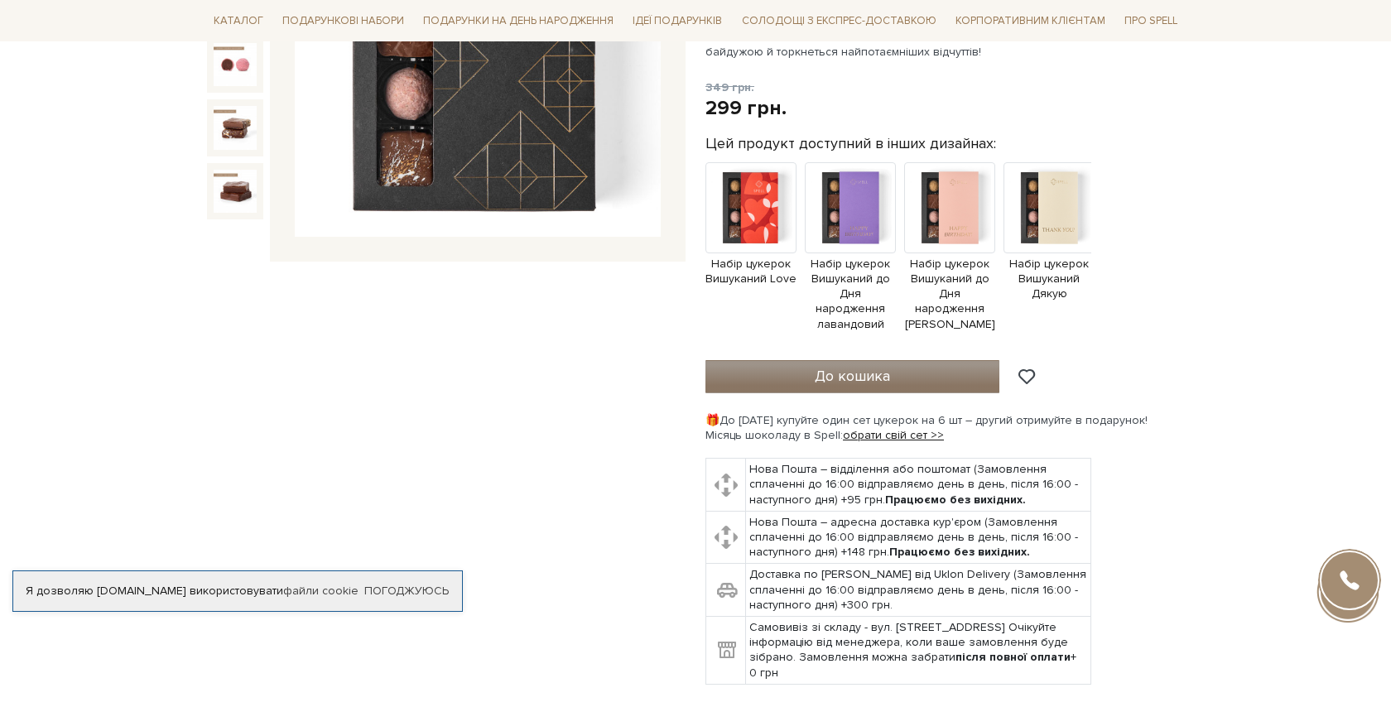
click at [851, 367] on span "До кошика" at bounding box center [852, 376] width 75 height 18
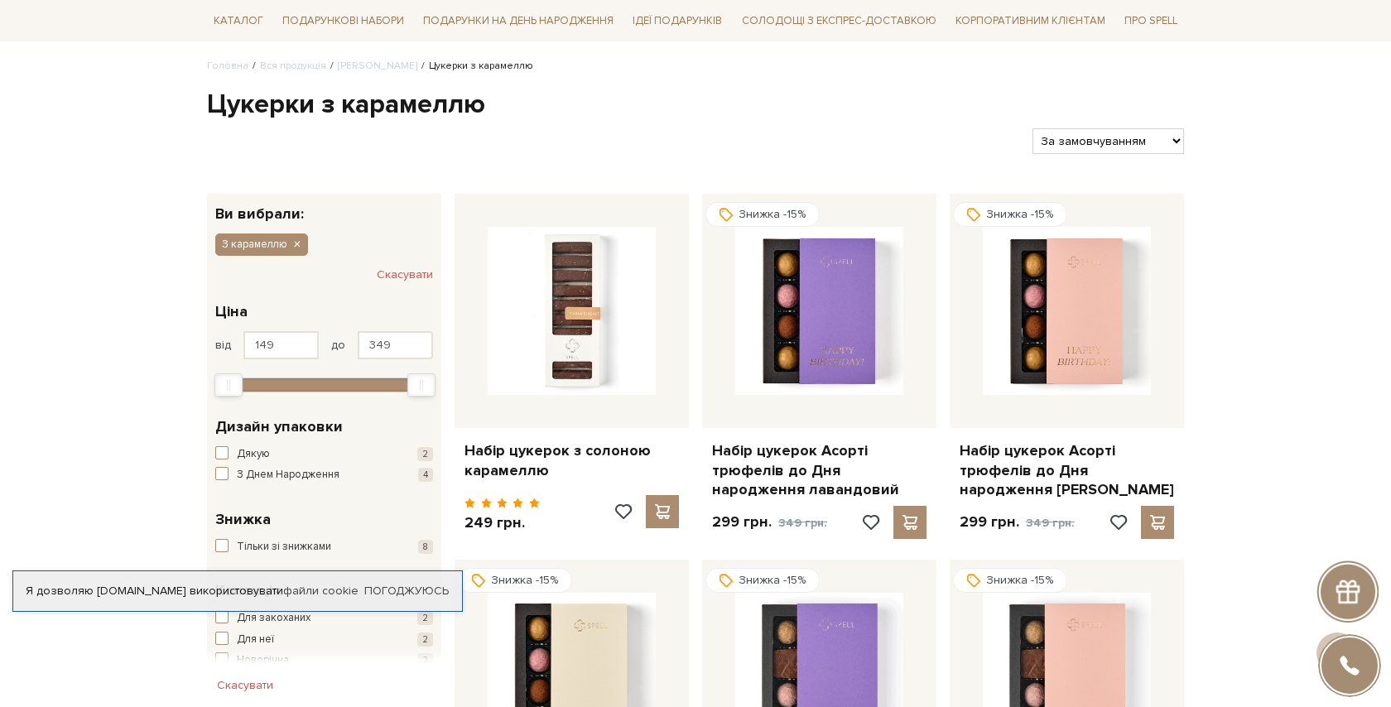
scroll to position [123, 0]
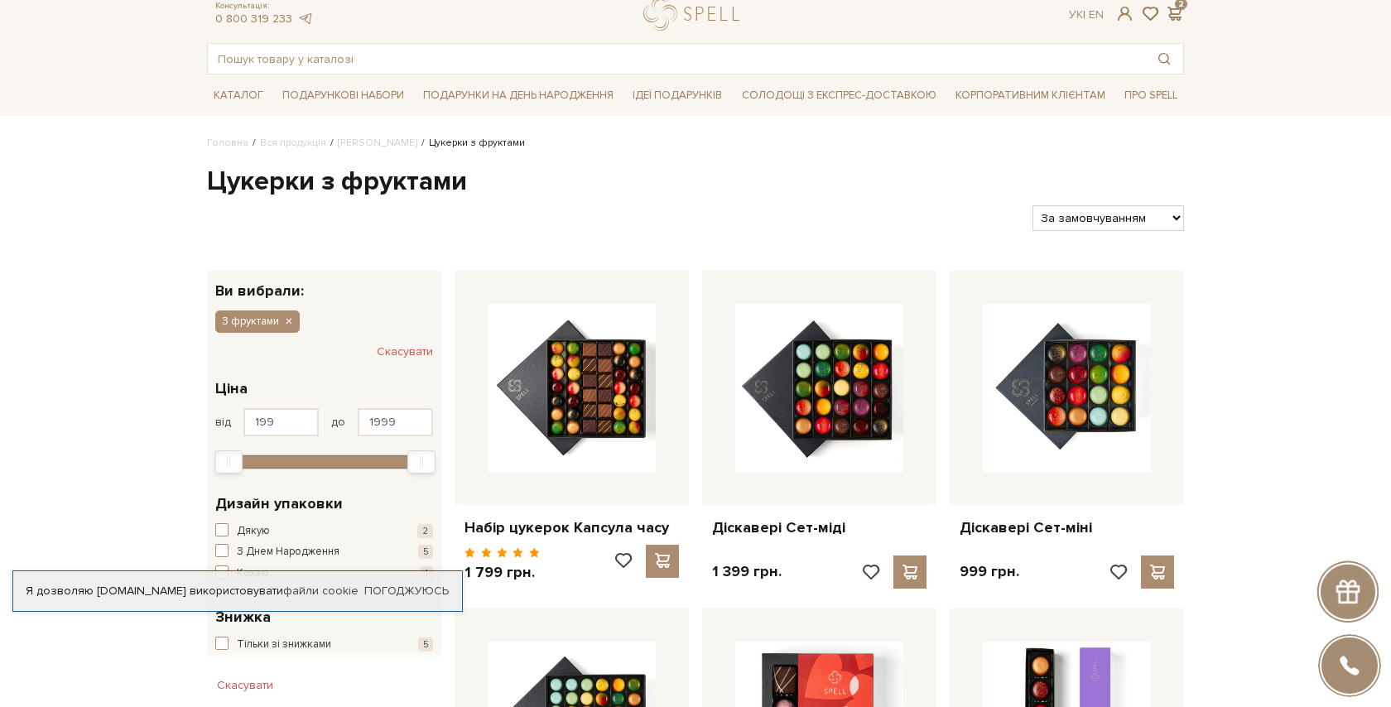
scroll to position [47, 0]
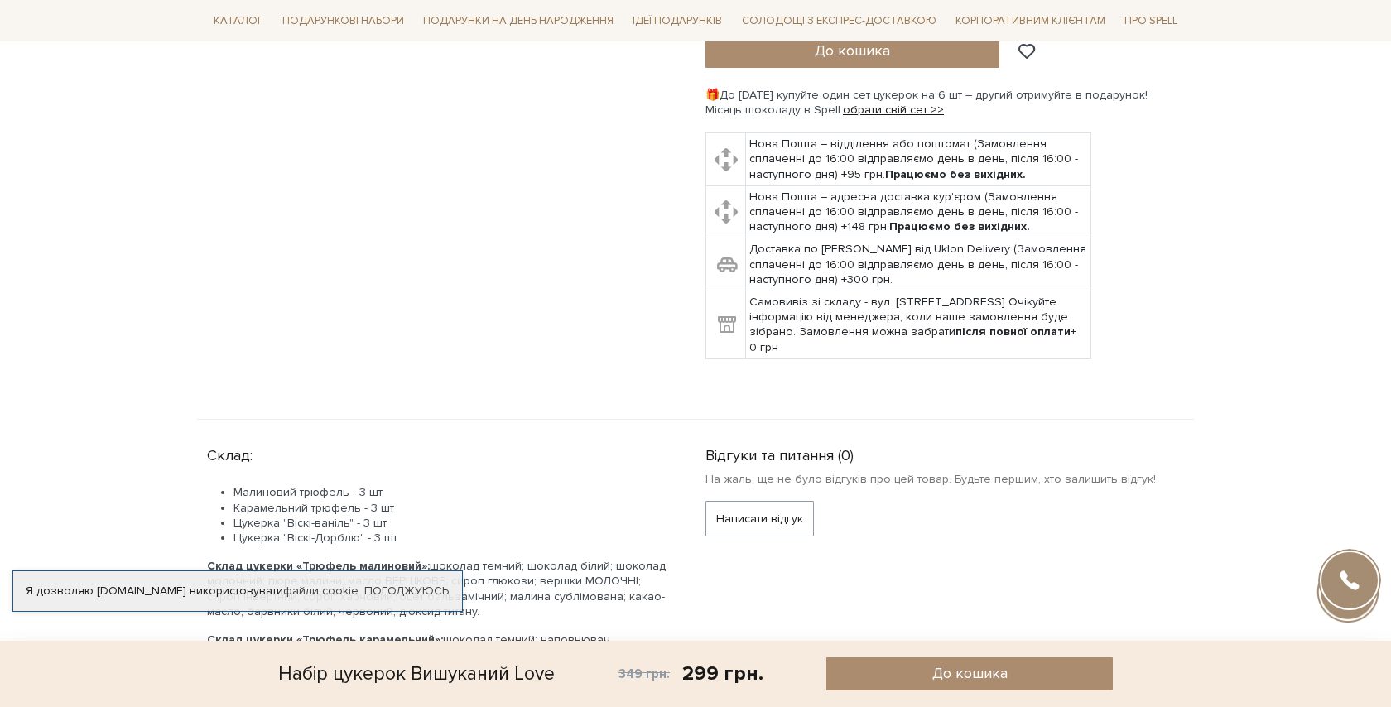
scroll to position [901, 0]
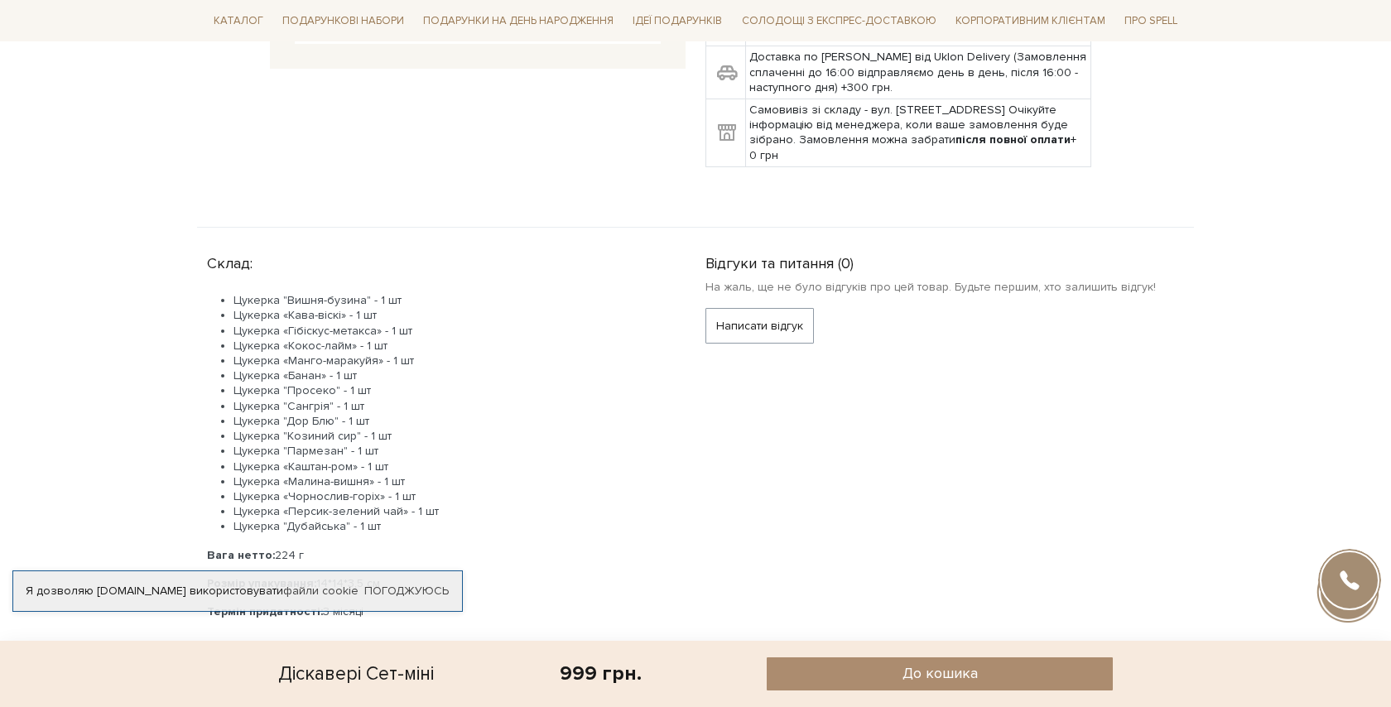
scroll to position [569, 0]
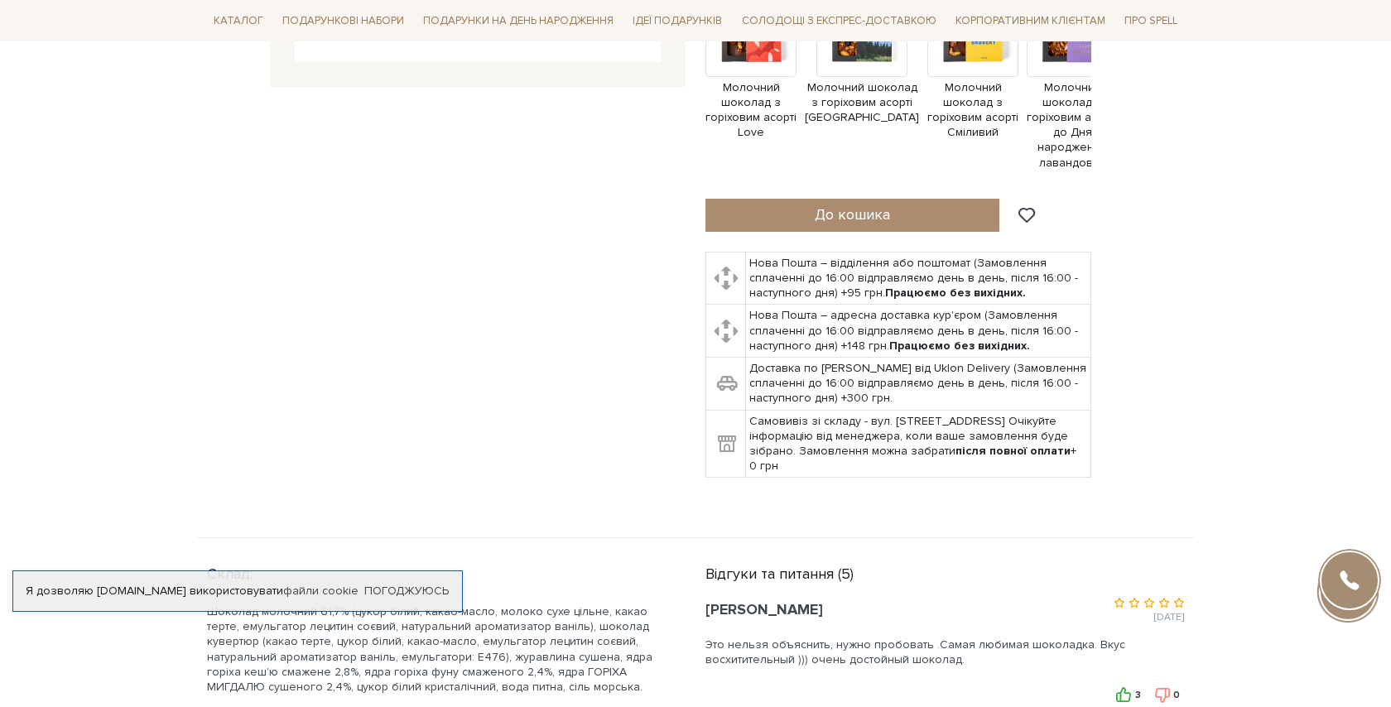
scroll to position [549, 0]
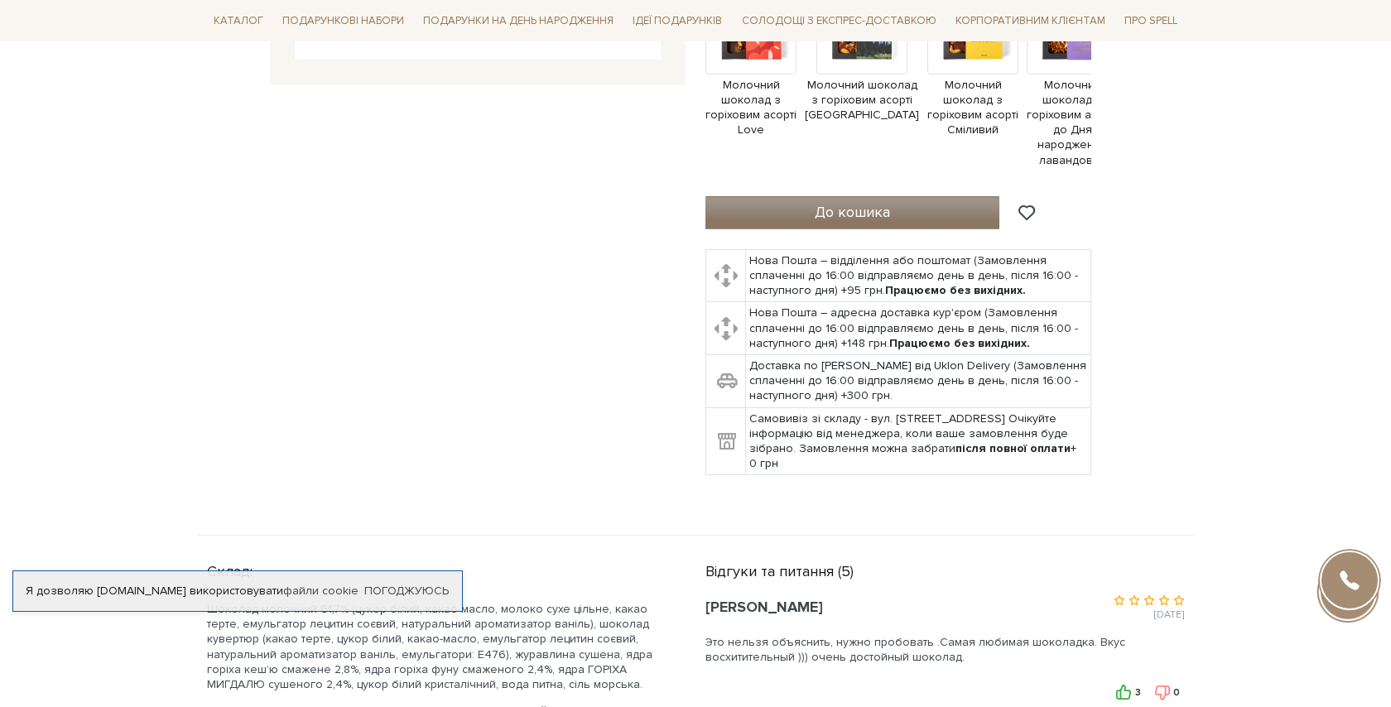
click at [819, 210] on span "До кошика" at bounding box center [852, 212] width 75 height 18
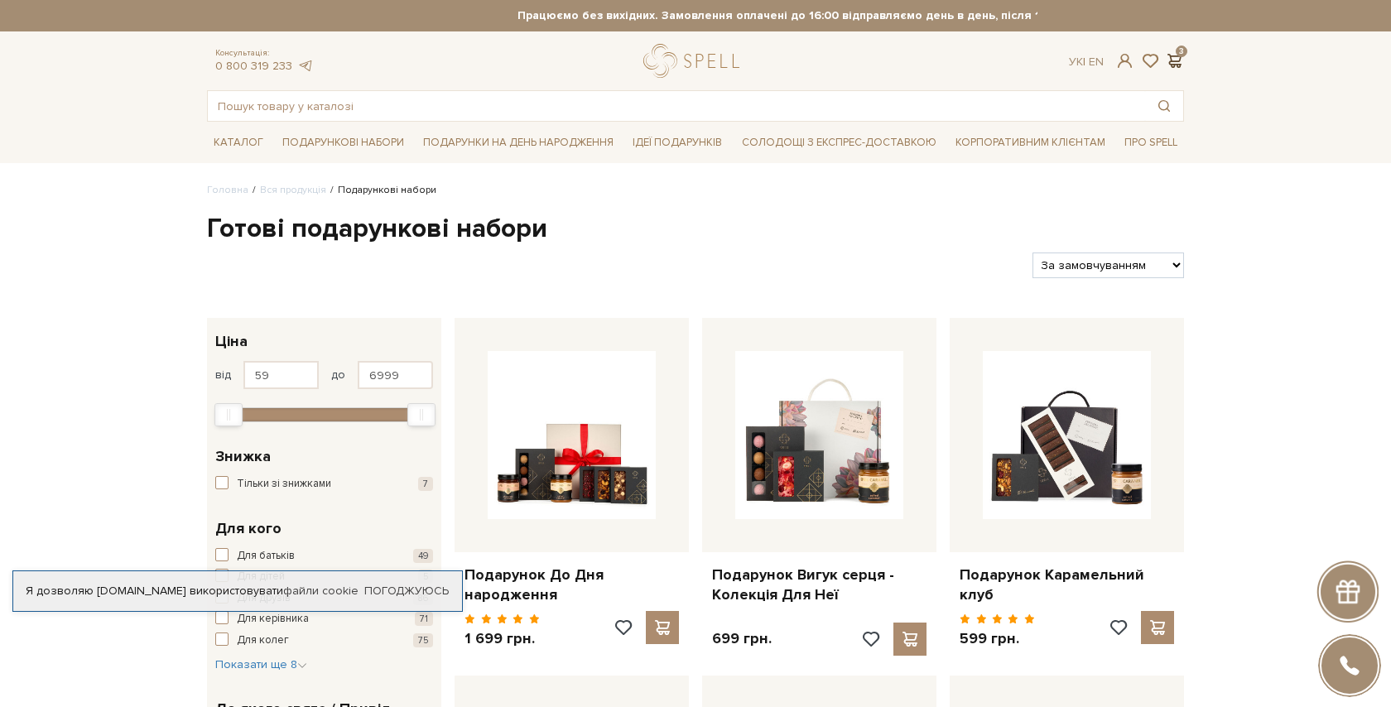
click at [1179, 63] on span at bounding box center [1174, 60] width 20 height 17
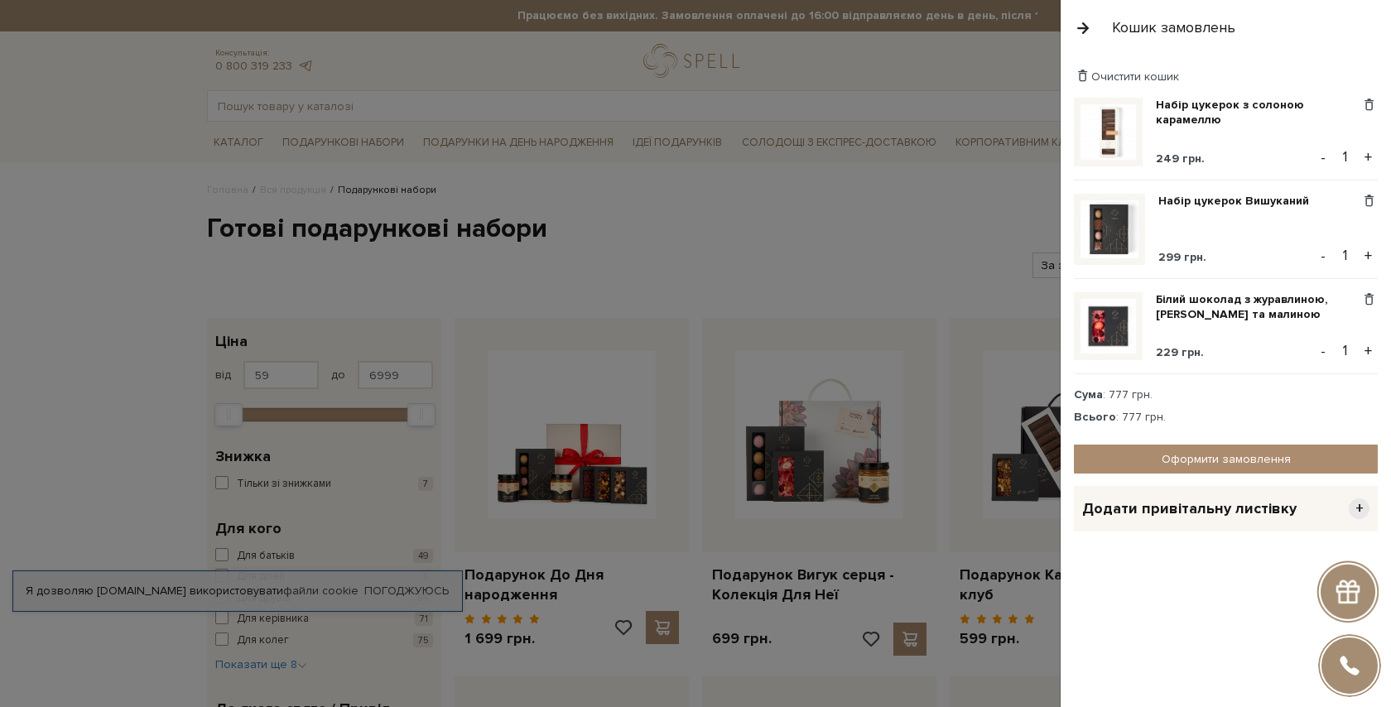
click at [874, 218] on div at bounding box center [695, 353] width 1391 height 707
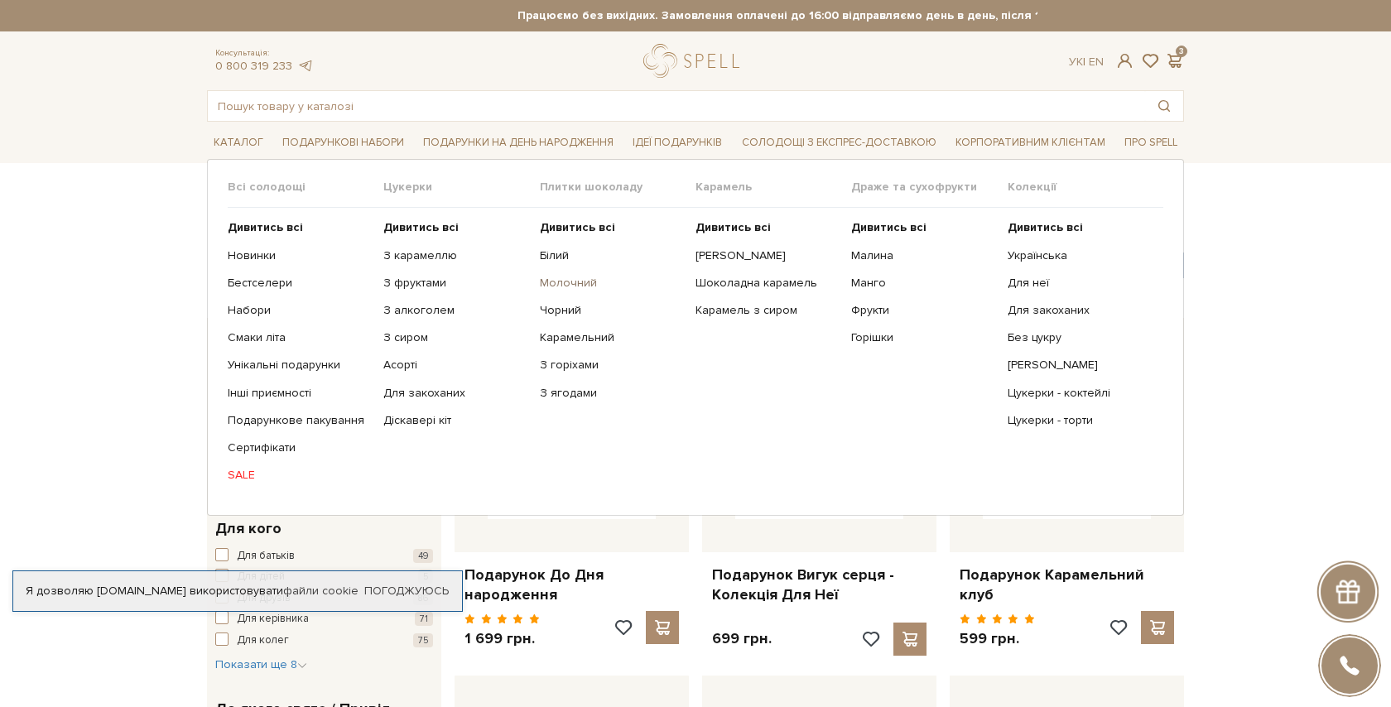
click at [563, 284] on link "Молочний" at bounding box center [611, 283] width 143 height 15
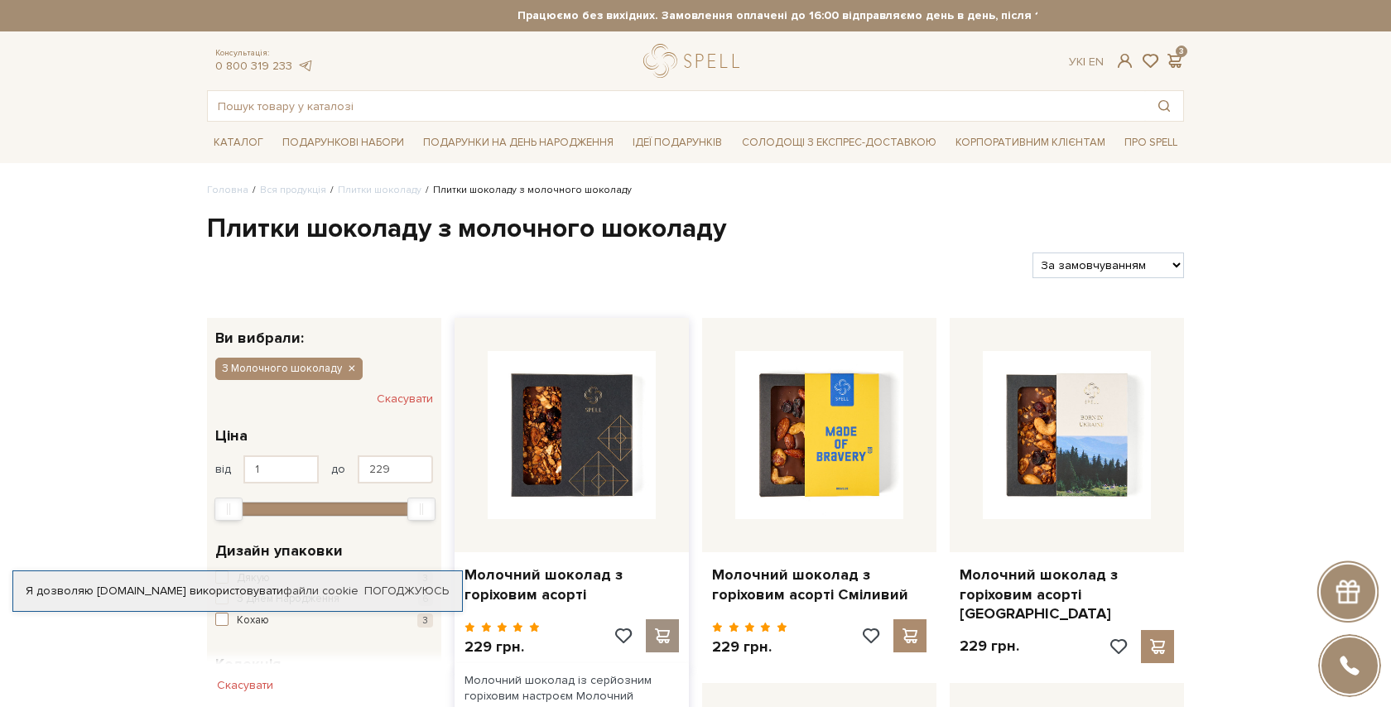
click at [653, 629] on span at bounding box center [662, 636] width 21 height 15
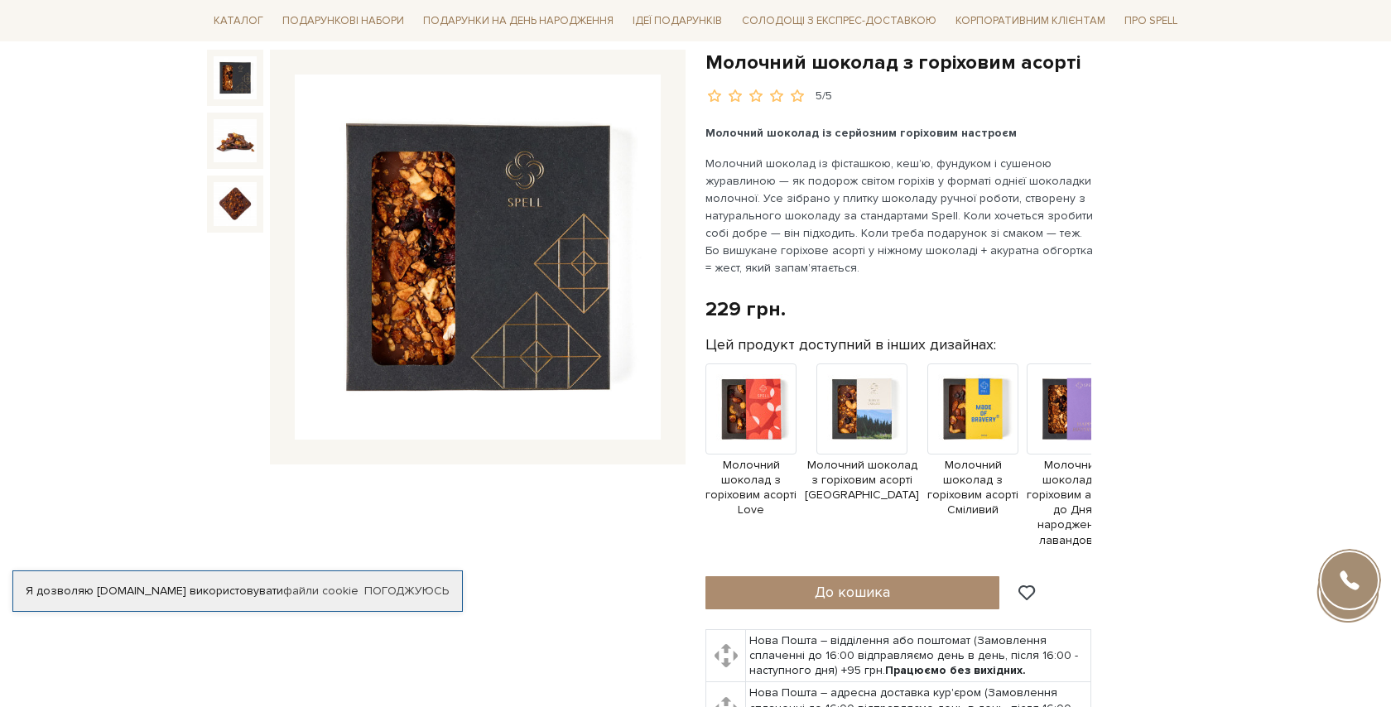
scroll to position [319, 0]
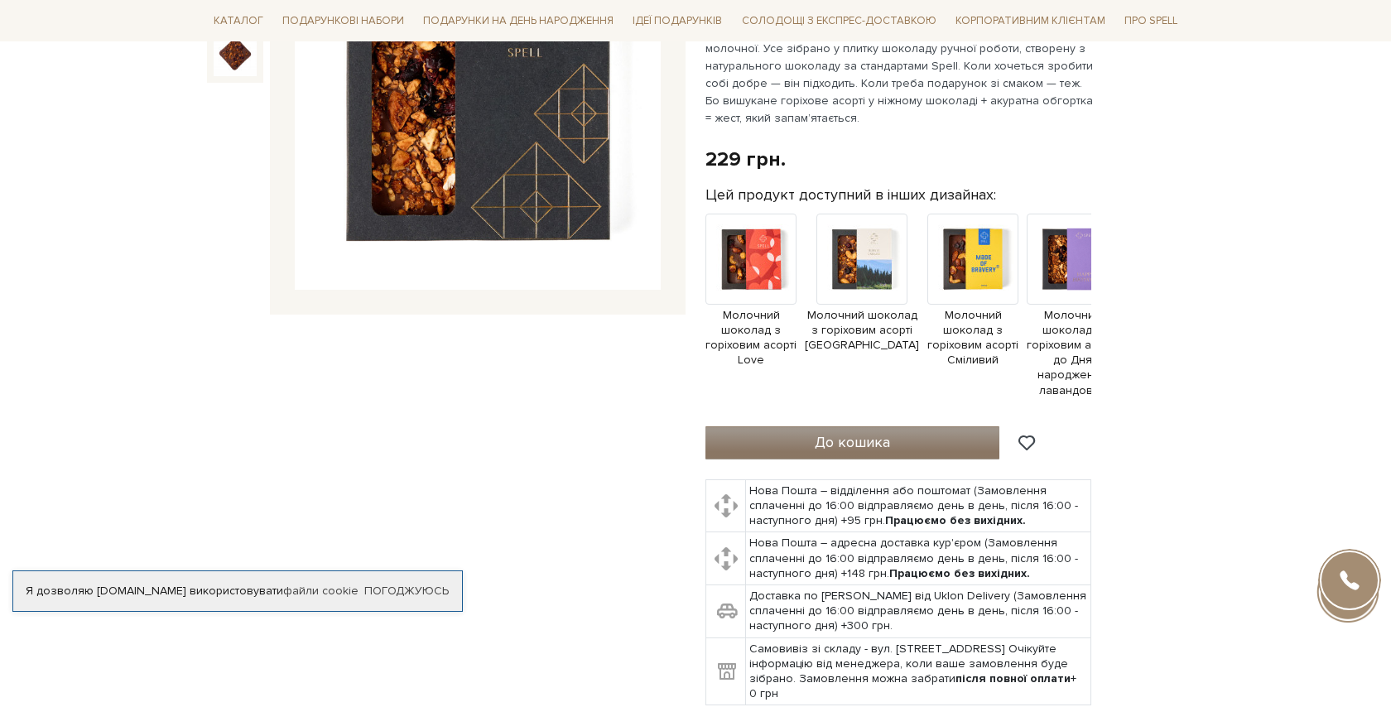
click at [839, 451] on span "До кошика" at bounding box center [852, 442] width 75 height 18
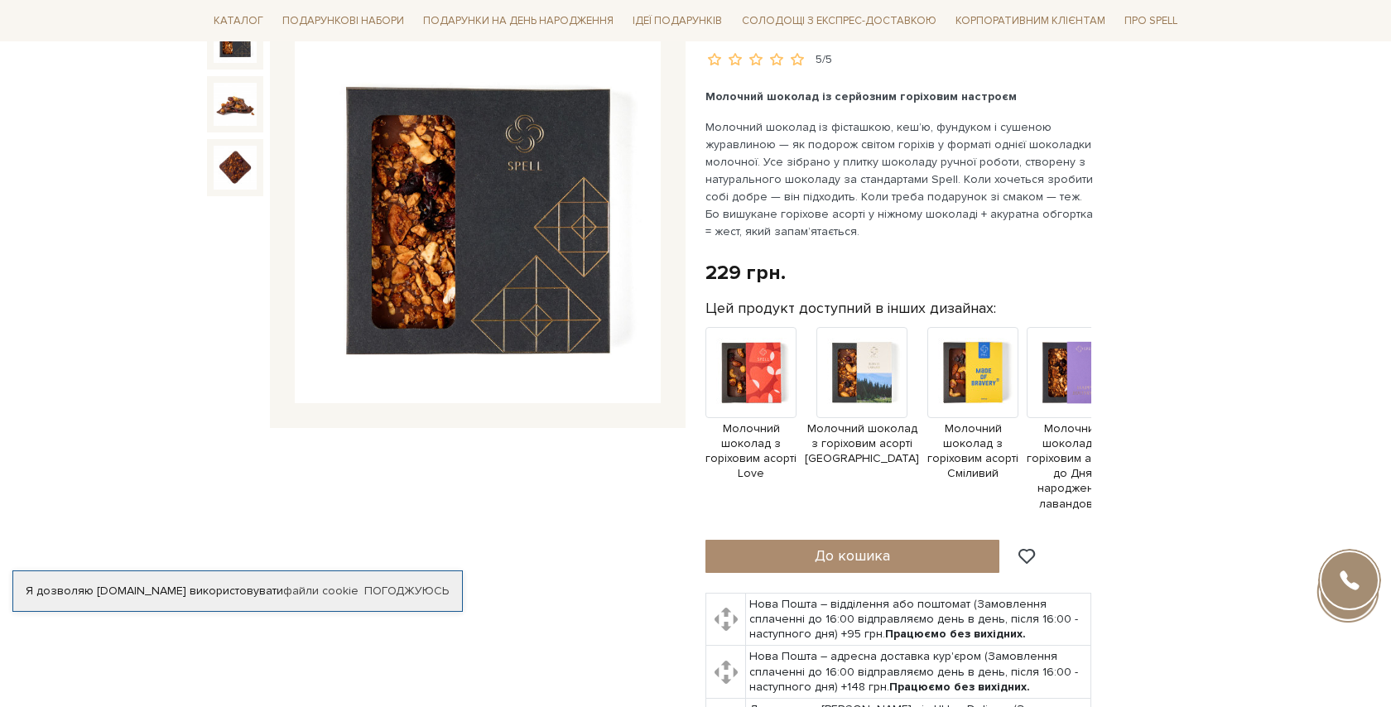
scroll to position [0, 0]
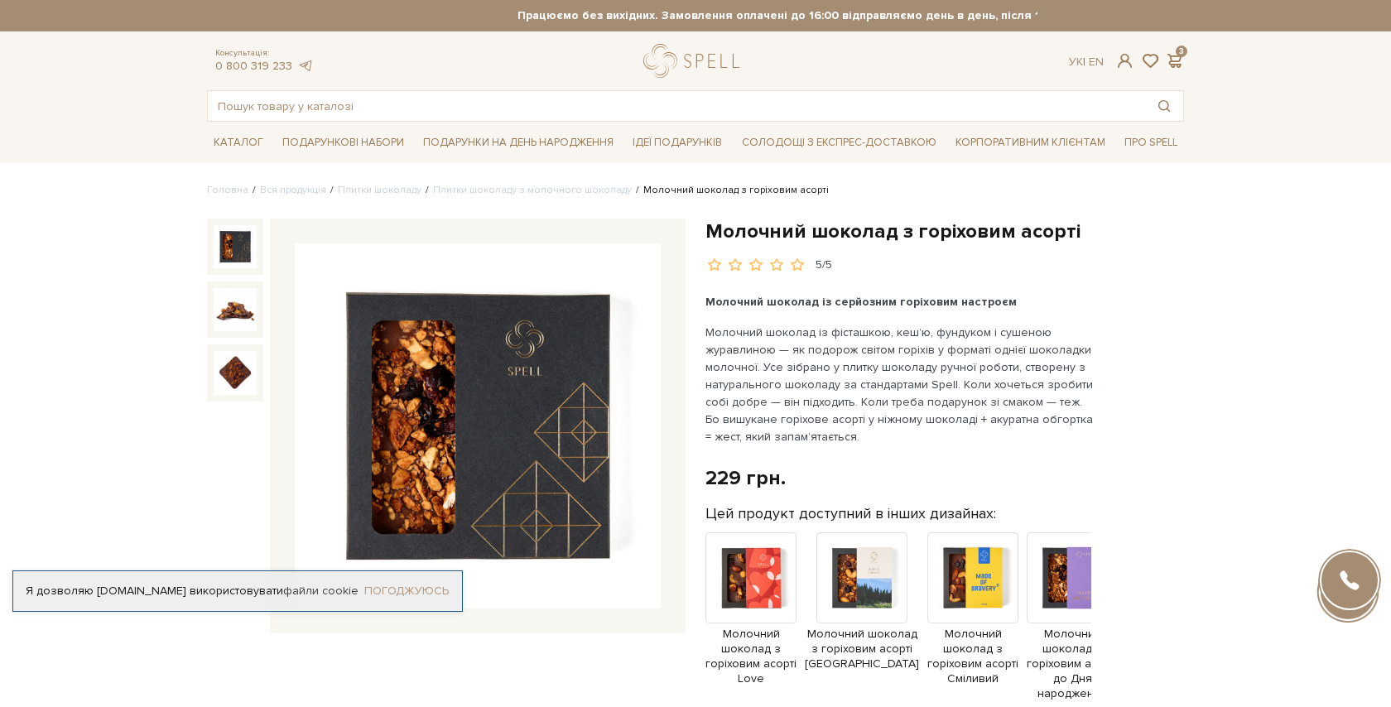
click at [413, 584] on link "Погоджуюсь" at bounding box center [406, 591] width 84 height 15
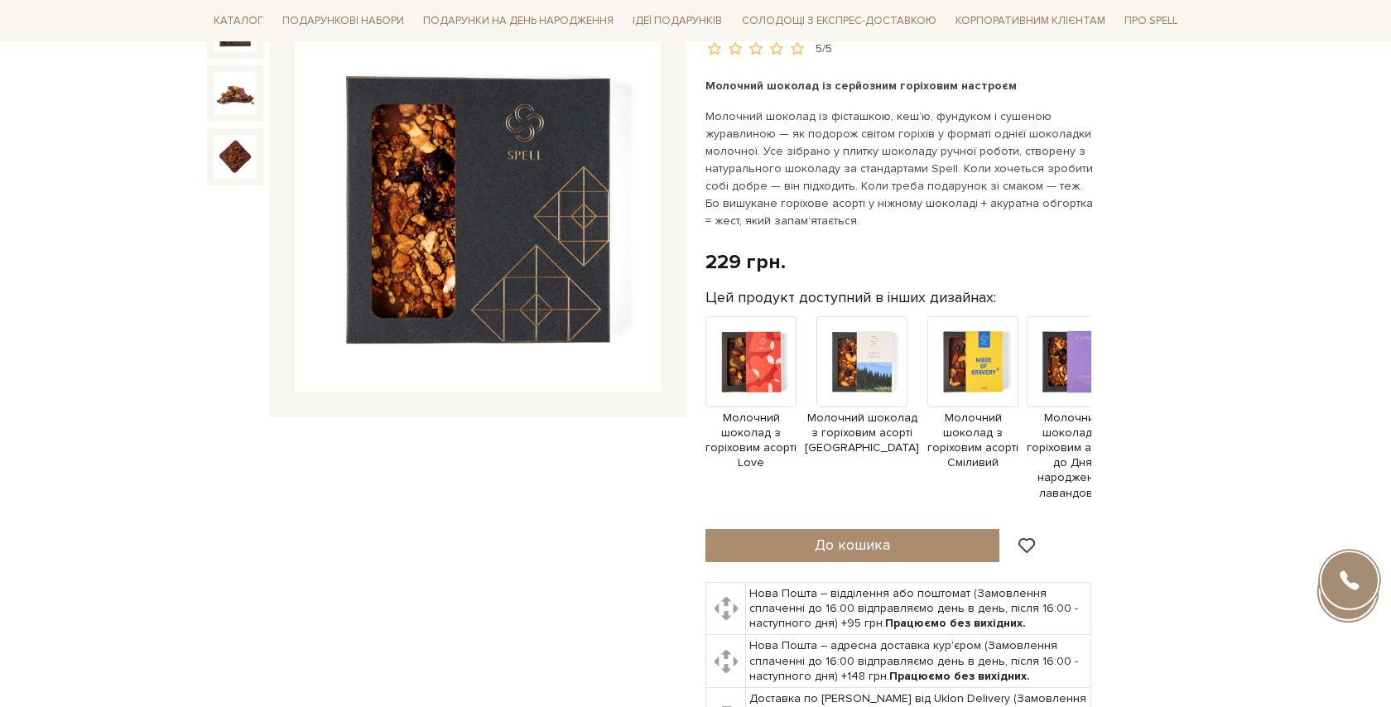
scroll to position [230, 0]
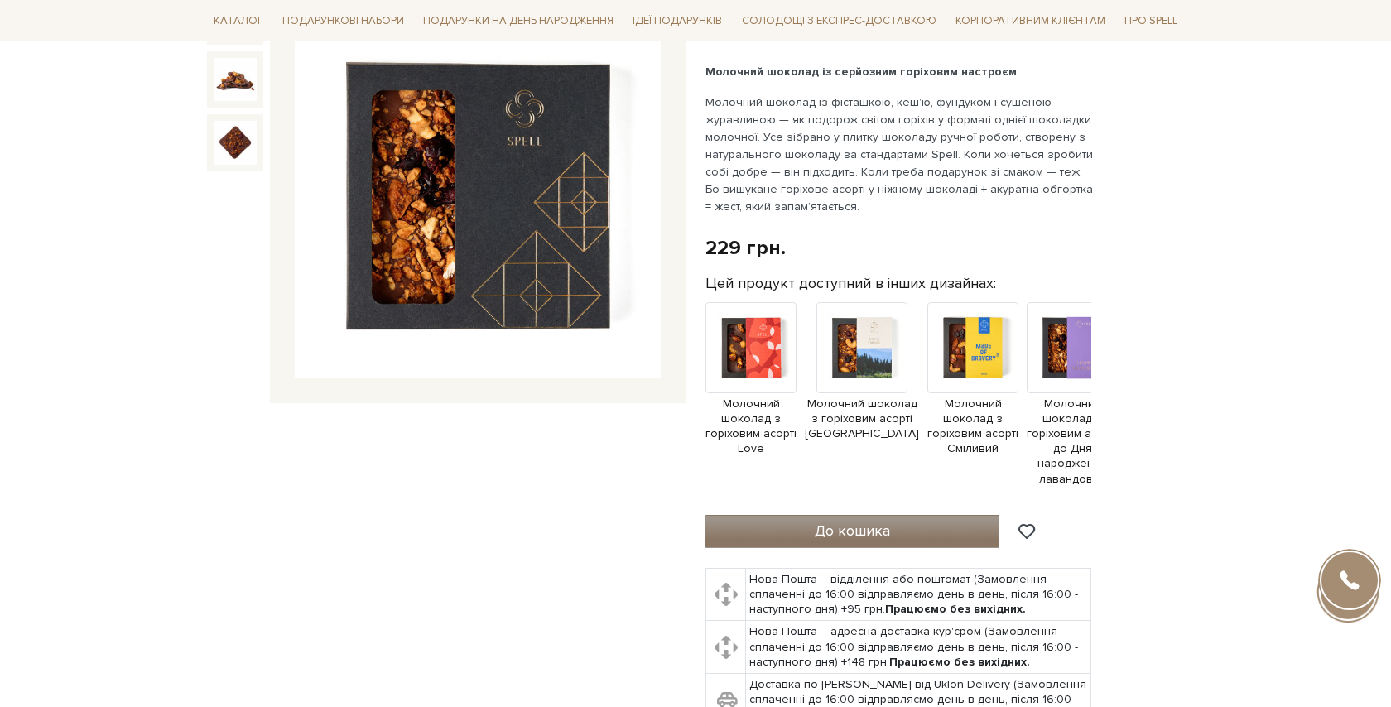
click at [836, 537] on span "До кошика" at bounding box center [852, 531] width 75 height 18
click at [930, 532] on button "До кошика" at bounding box center [853, 531] width 294 height 33
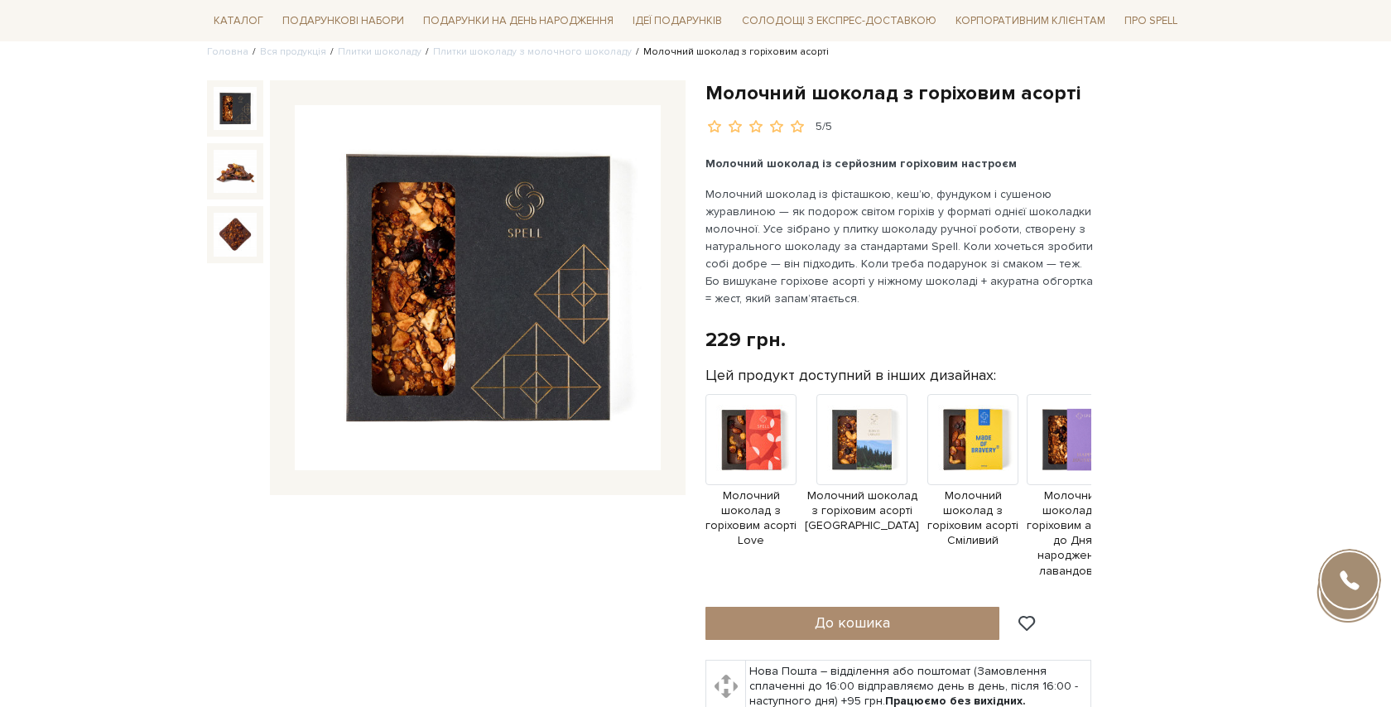
scroll to position [0, 0]
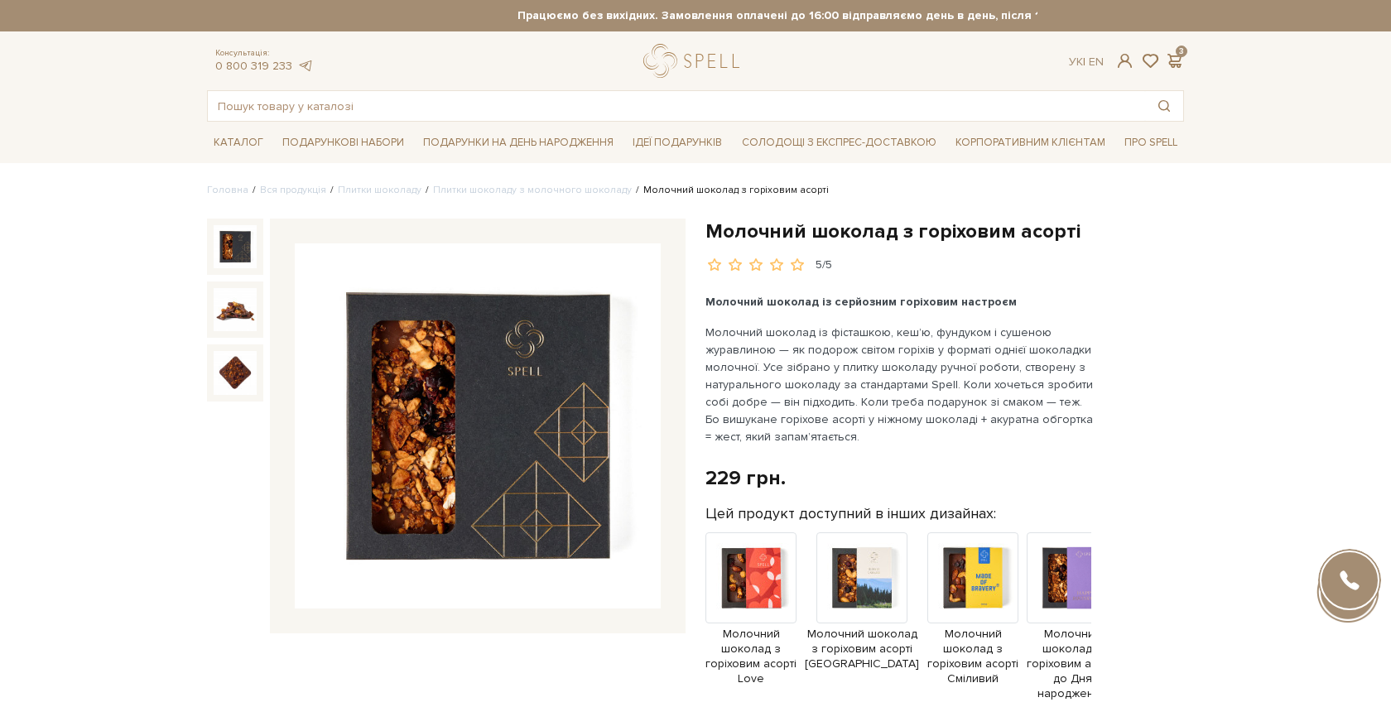
click at [1183, 51] on div "Консультація: 0 800 319 233 Ук | En | 3" at bounding box center [695, 61] width 997 height 34
click at [1179, 59] on span at bounding box center [1174, 60] width 20 height 17
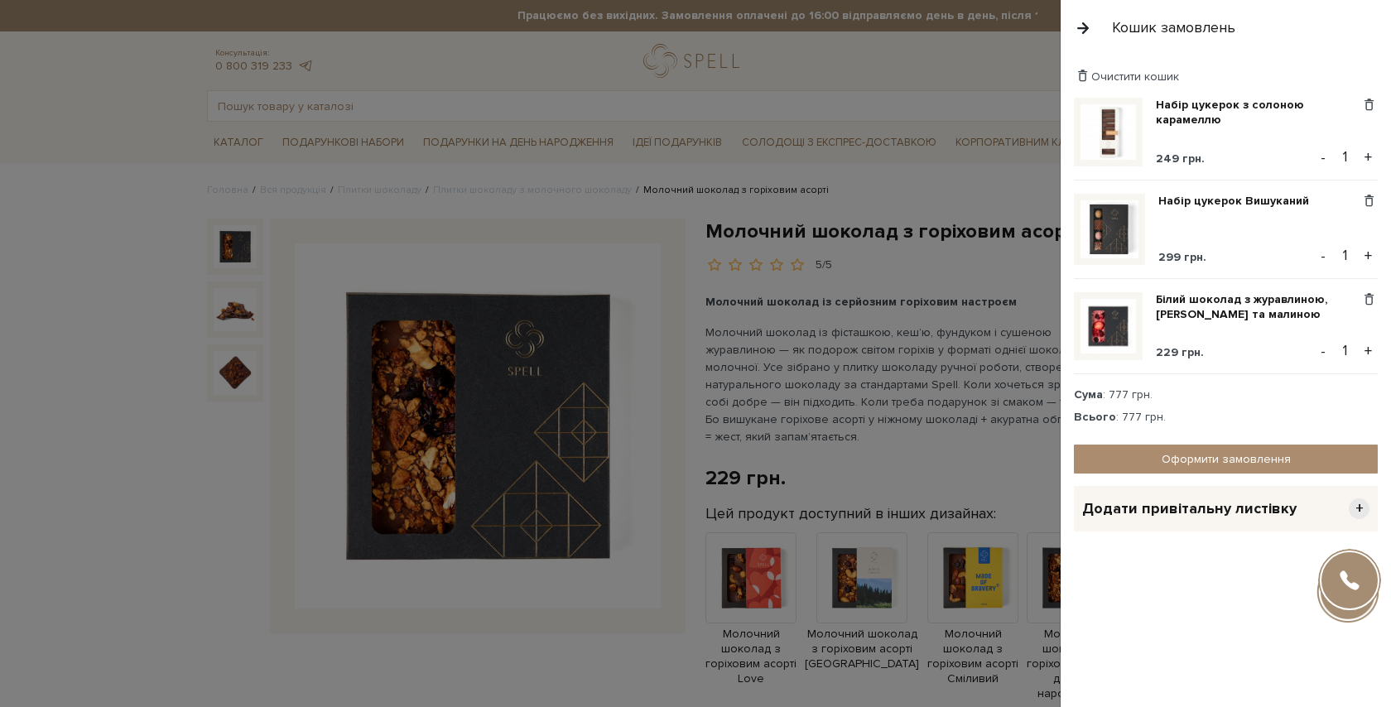
click at [751, 474] on div at bounding box center [695, 353] width 1391 height 707
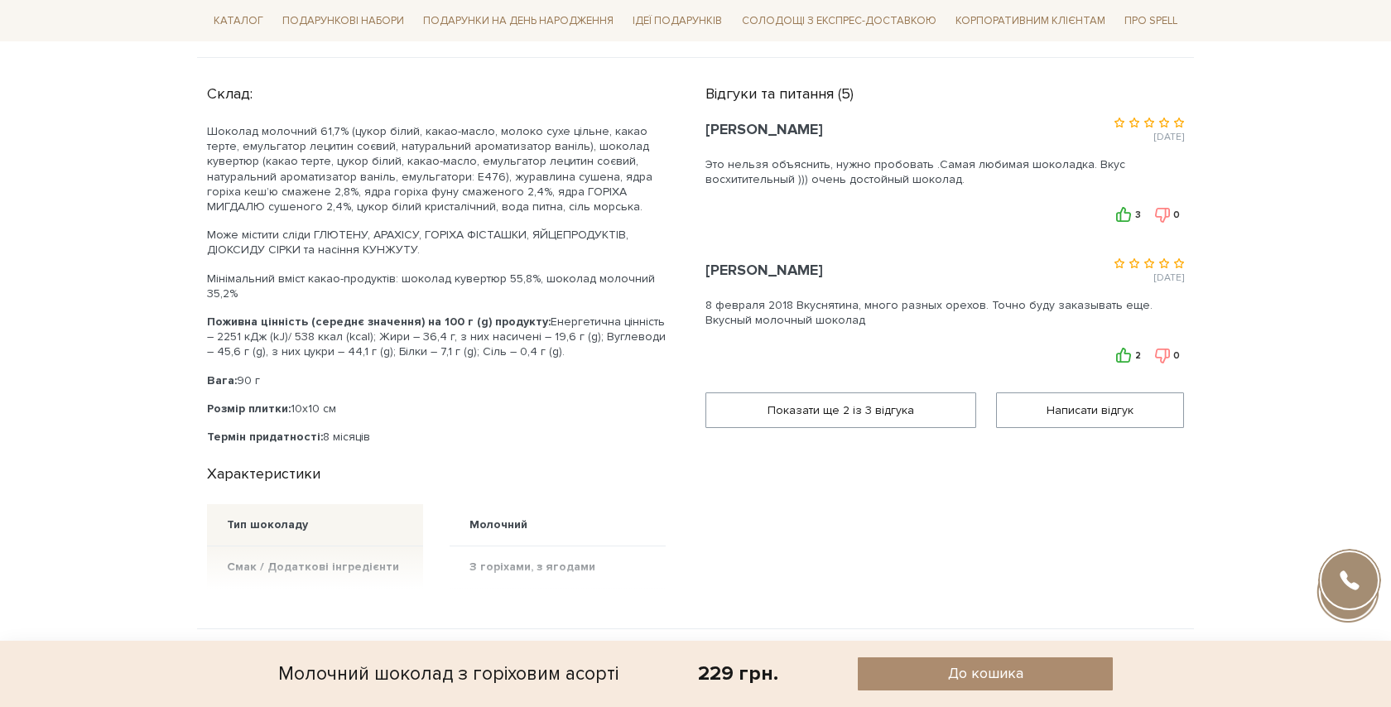
scroll to position [887, 0]
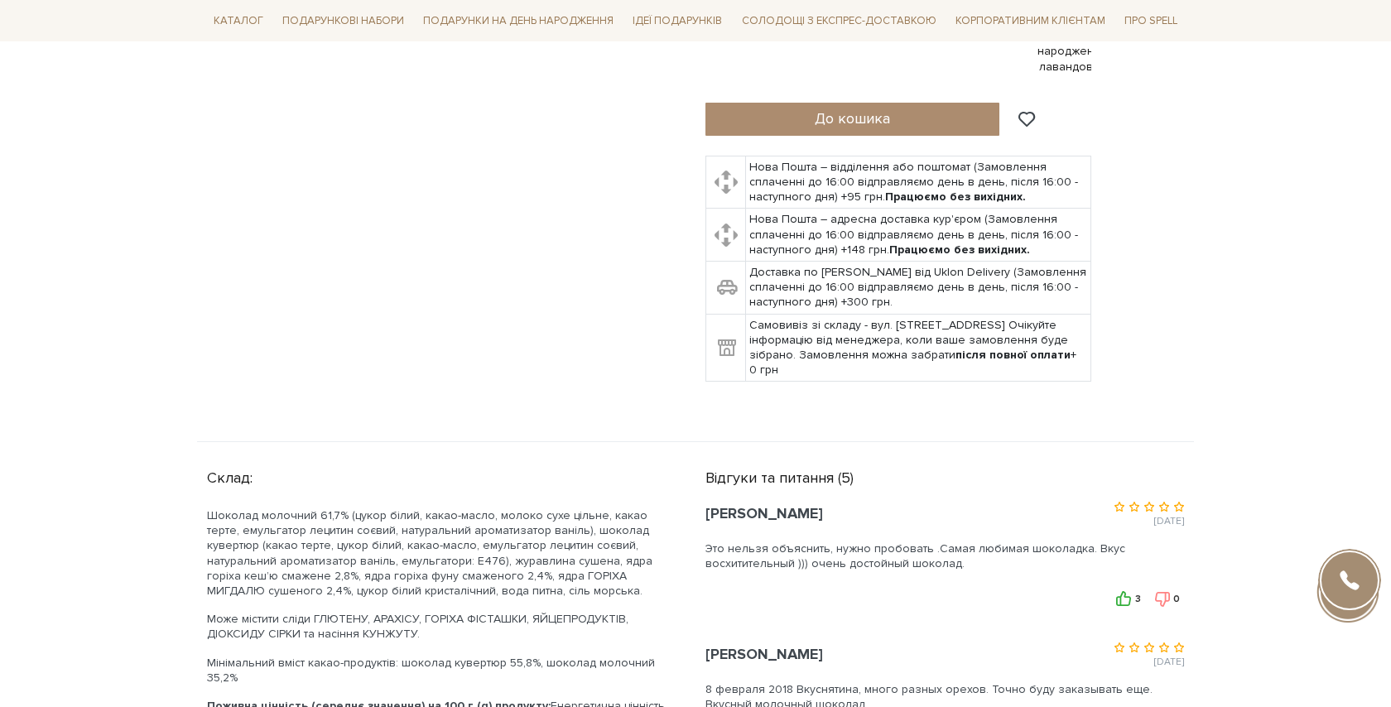
scroll to position [634, 0]
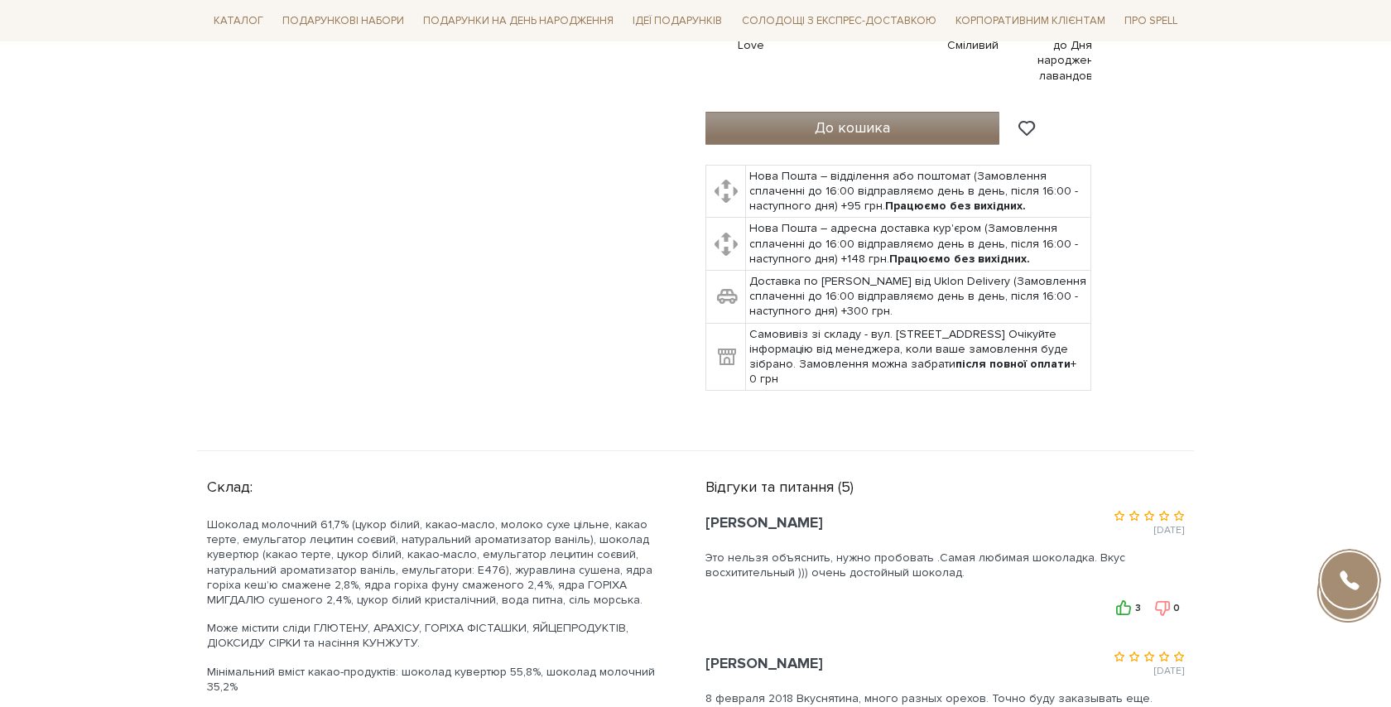
click at [887, 125] on span "До кошика" at bounding box center [852, 127] width 75 height 18
click at [887, 123] on span "До кошика" at bounding box center [852, 127] width 75 height 18
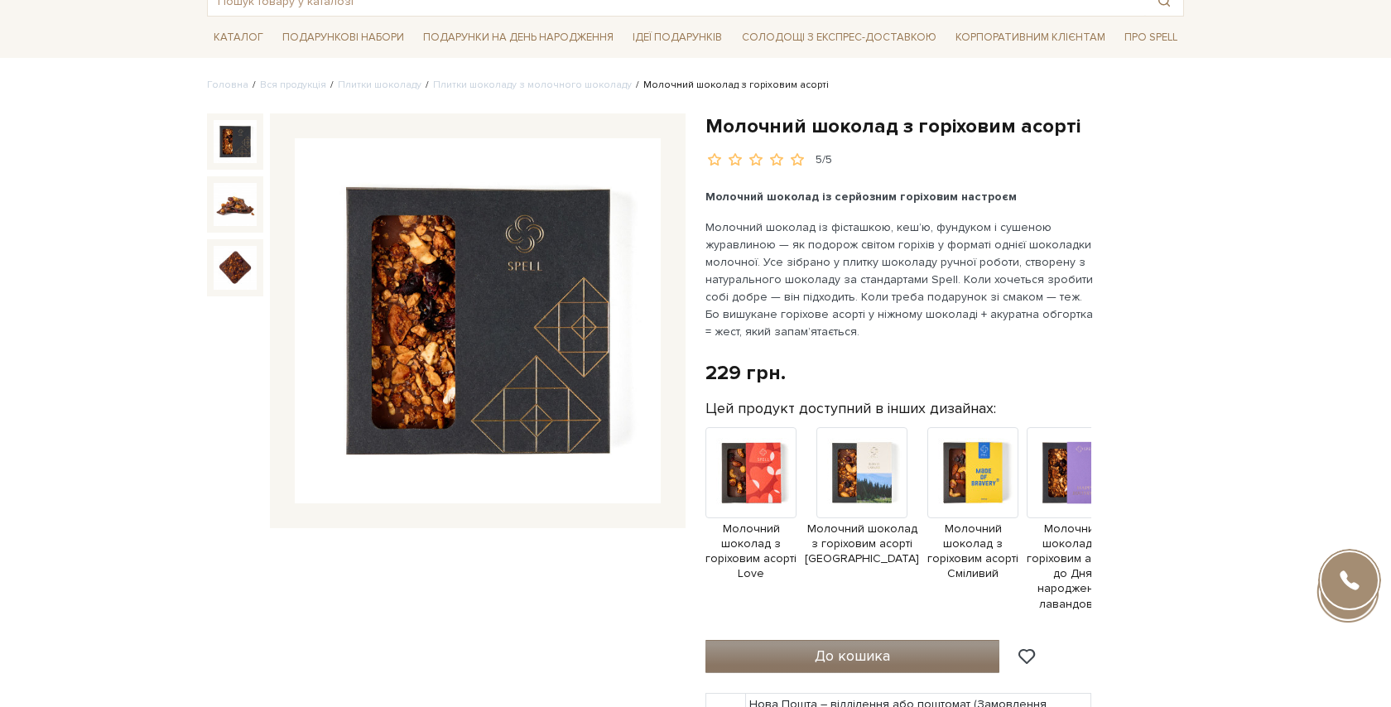
scroll to position [0, 0]
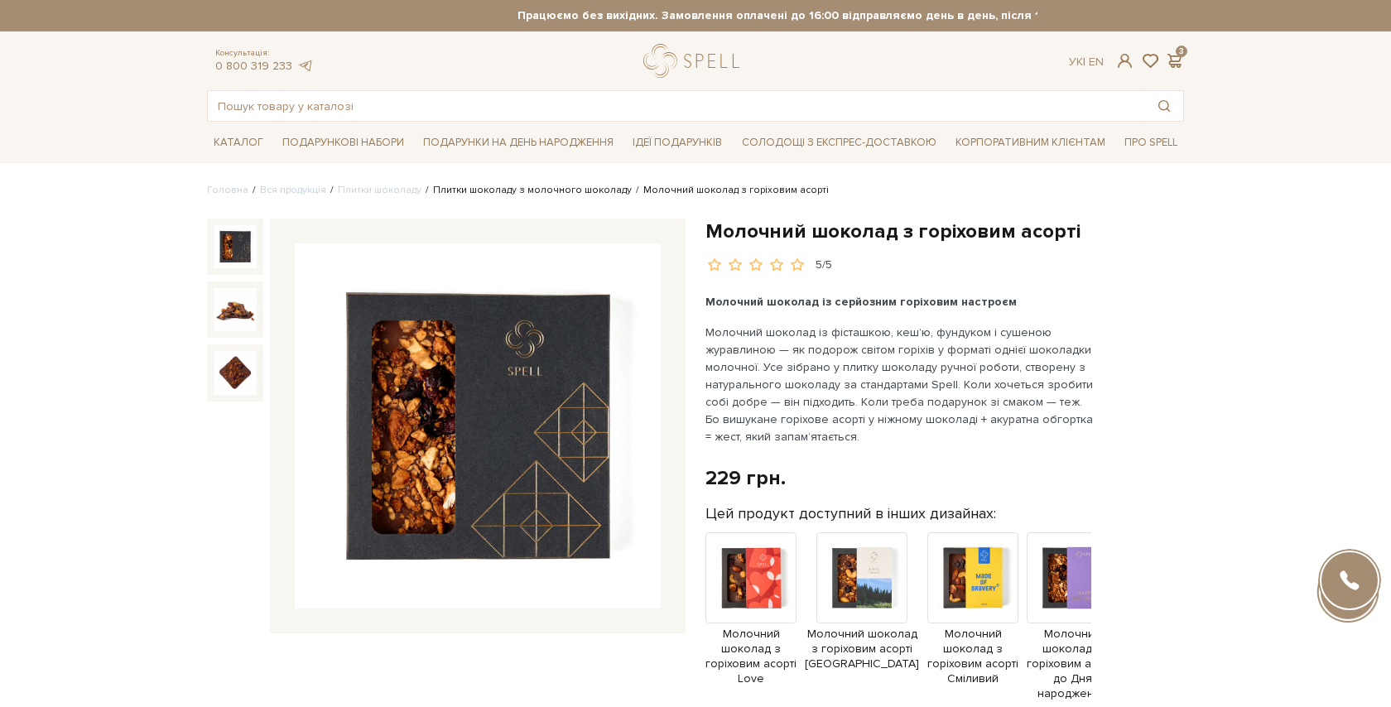
click at [541, 192] on link "Плитки шоколаду з молочного шоколаду" at bounding box center [532, 190] width 199 height 12
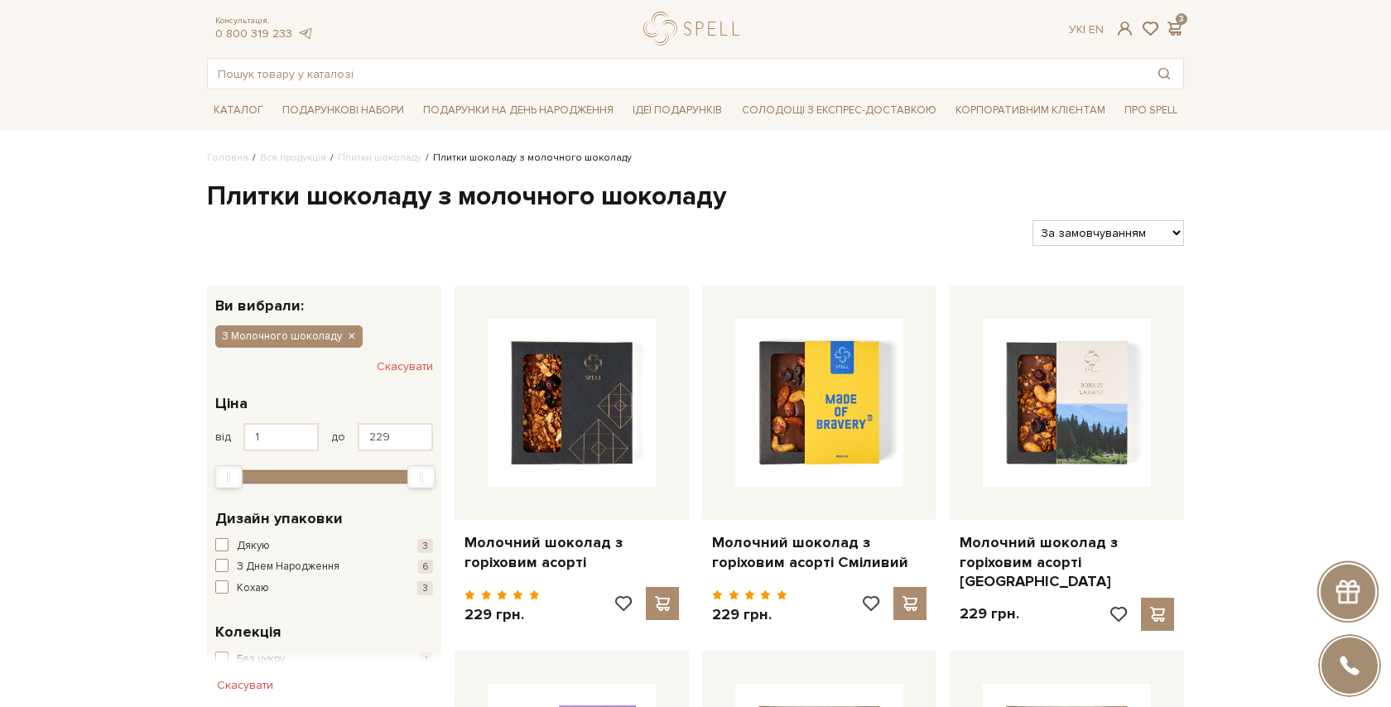
scroll to position [40, 0]
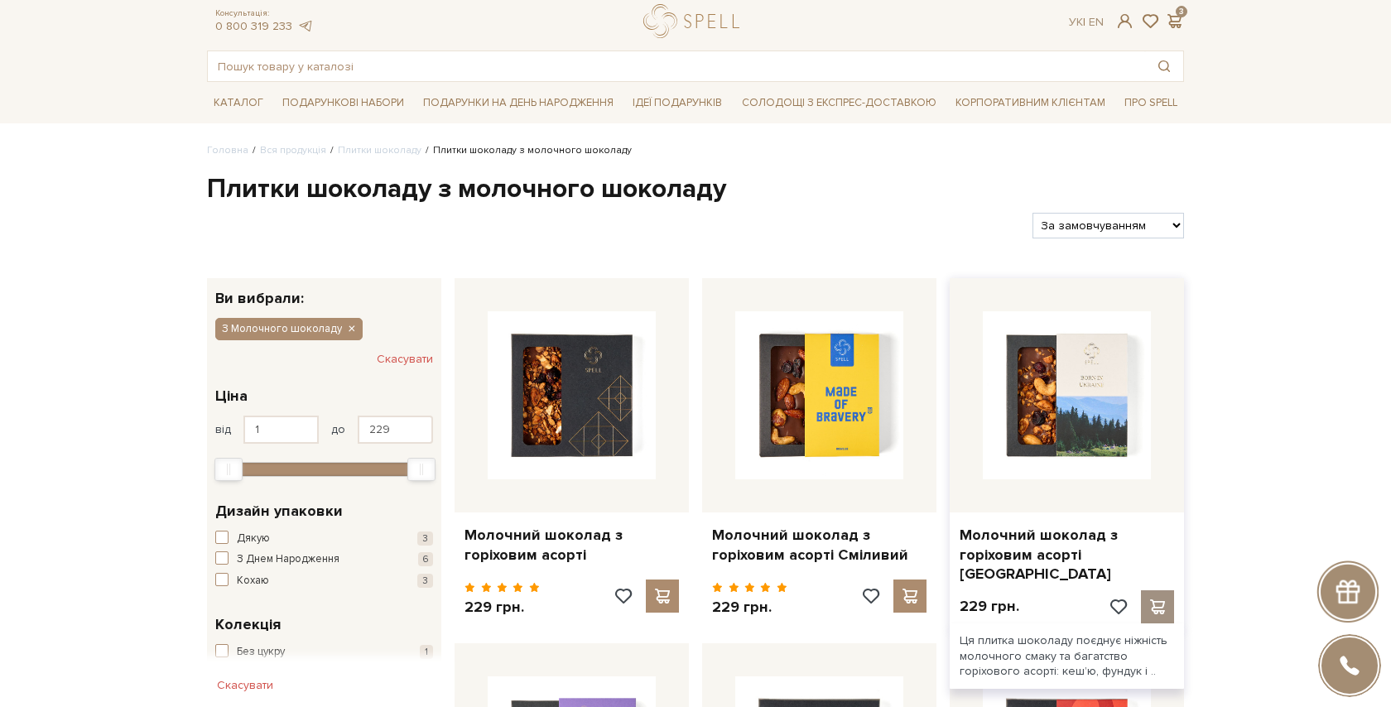
click at [1154, 600] on span at bounding box center [1157, 607] width 21 height 15
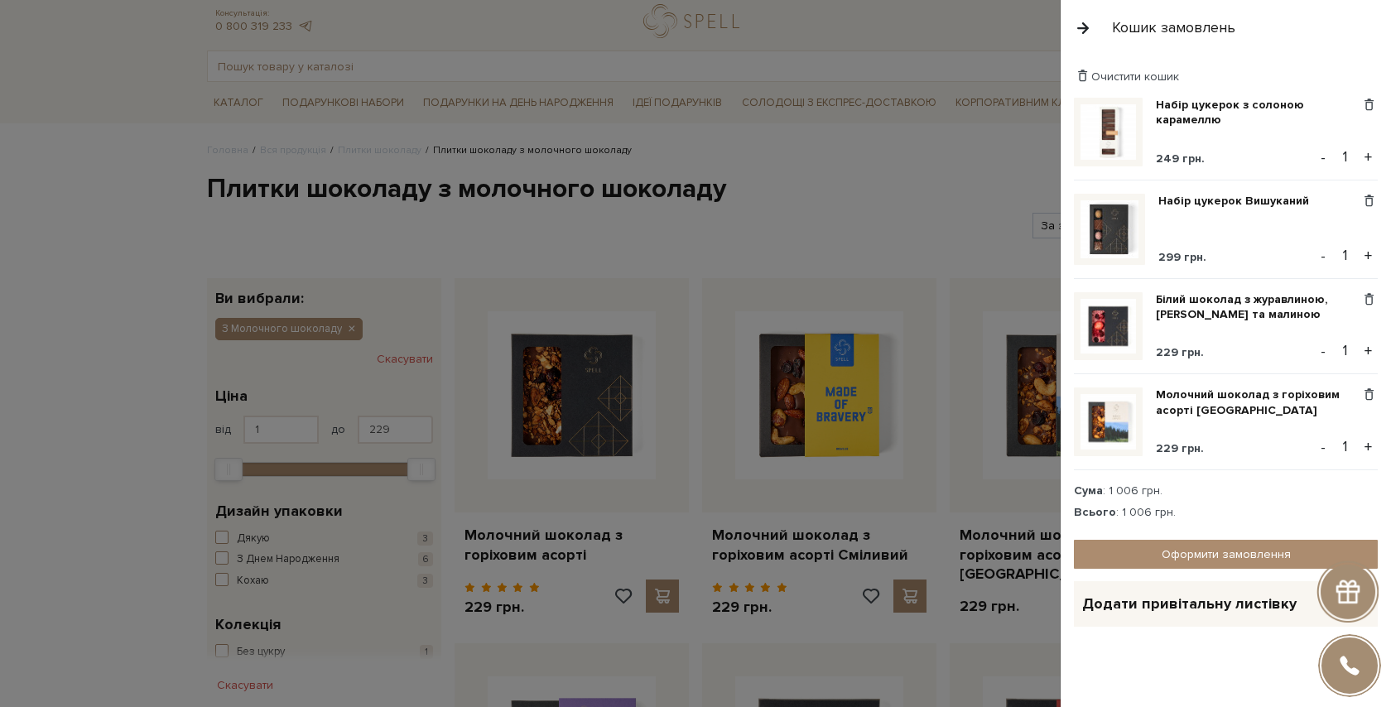
click at [829, 135] on div at bounding box center [695, 353] width 1391 height 707
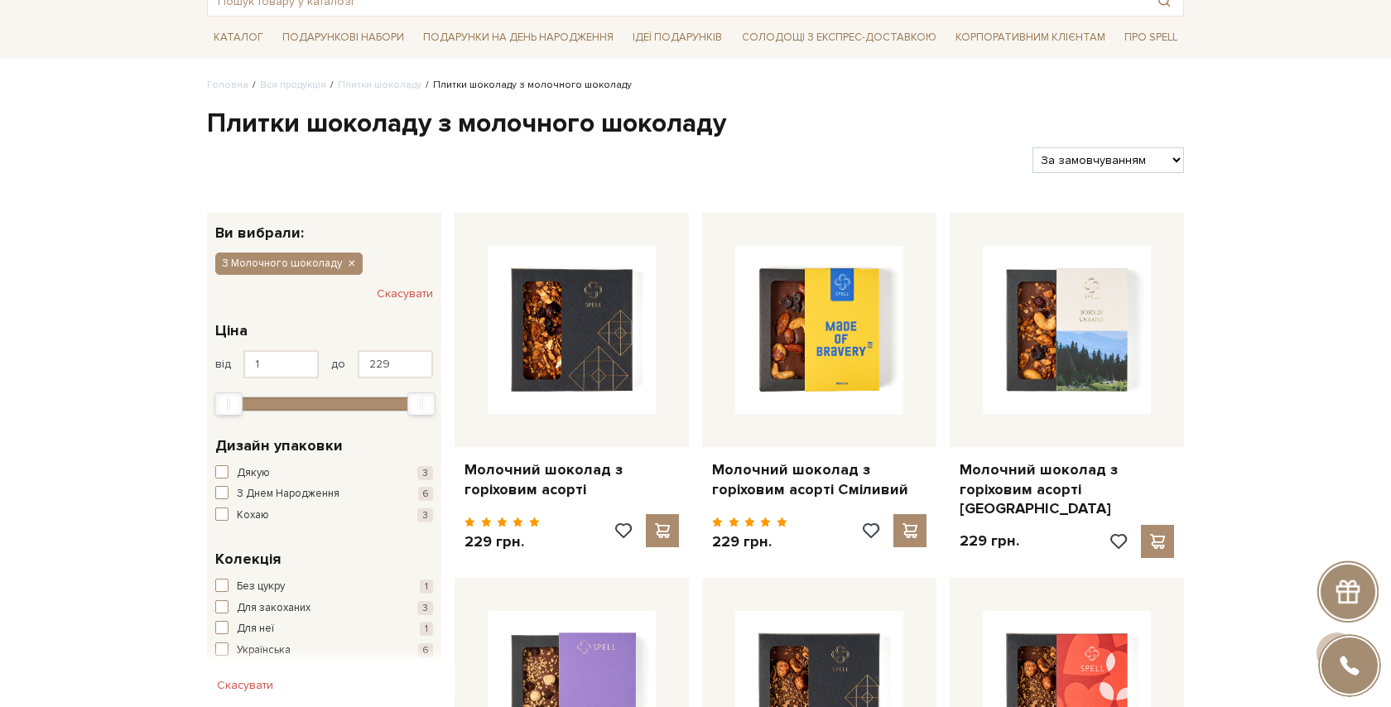
scroll to position [0, 0]
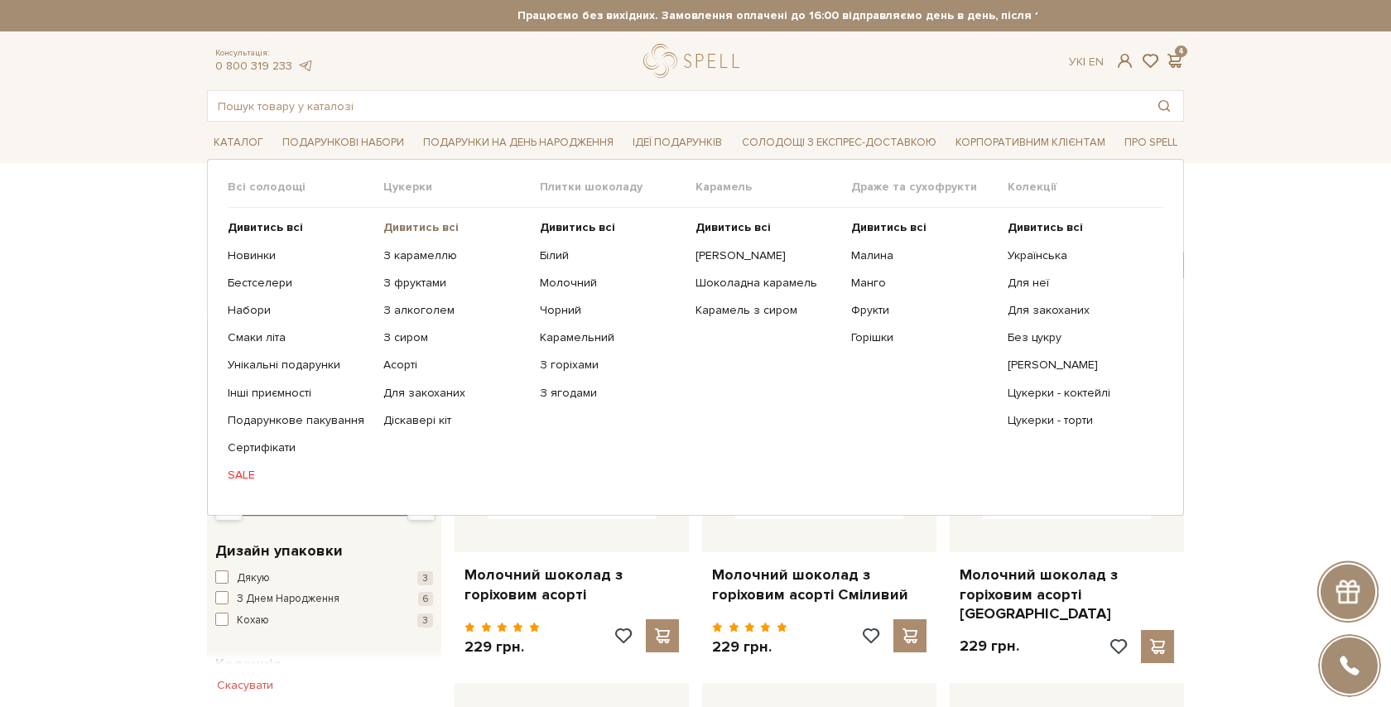
click at [402, 222] on b "Дивитись всі" at bounding box center [420, 227] width 75 height 14
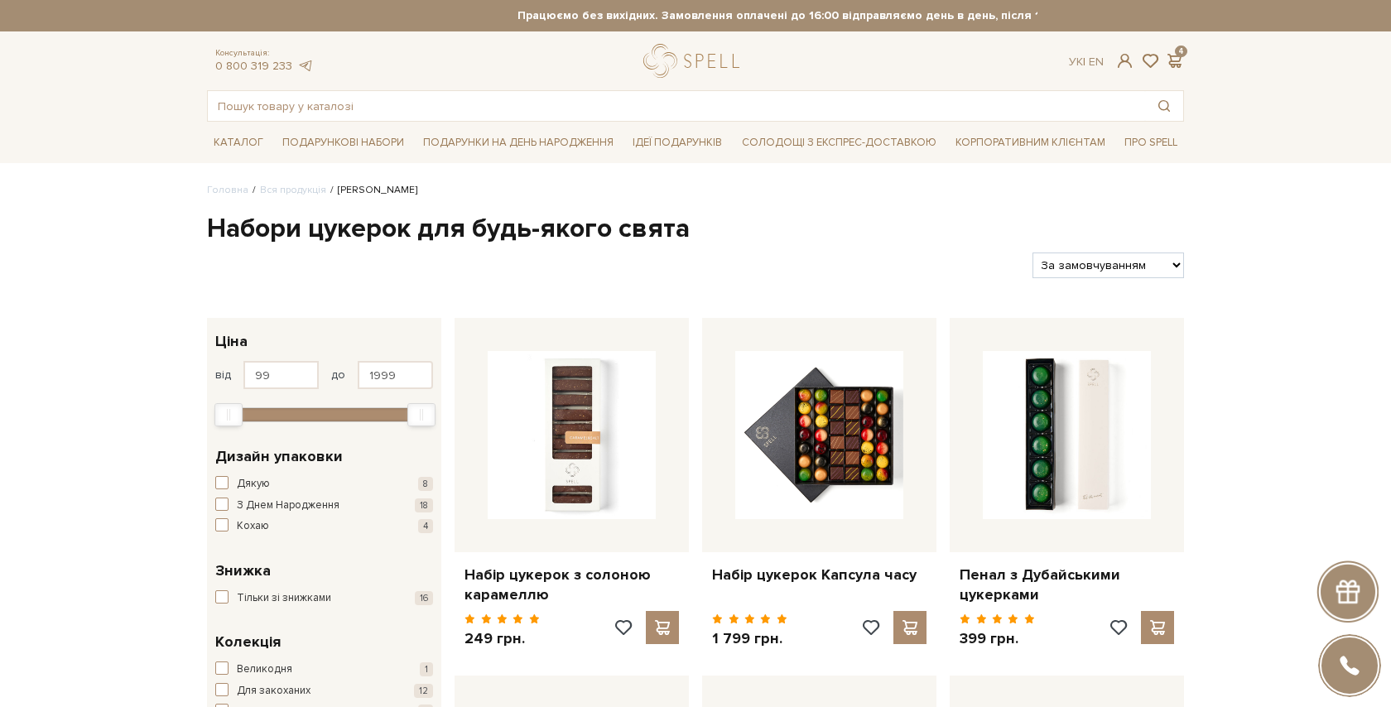
click at [1126, 270] on select "За замовчуванням За Ціною (зростання) За Ціною (зменшення) Новинки За популярні…" at bounding box center [1109, 266] width 152 height 26
select select "https://spellchocolate.com/our-productions/seti-cukerok/?sort=p.price&order=ASC"
click at [1033, 253] on select "За замовчуванням За Ціною (зростання) За Ціною (зменшення) Новинки За популярні…" at bounding box center [1109, 266] width 152 height 26
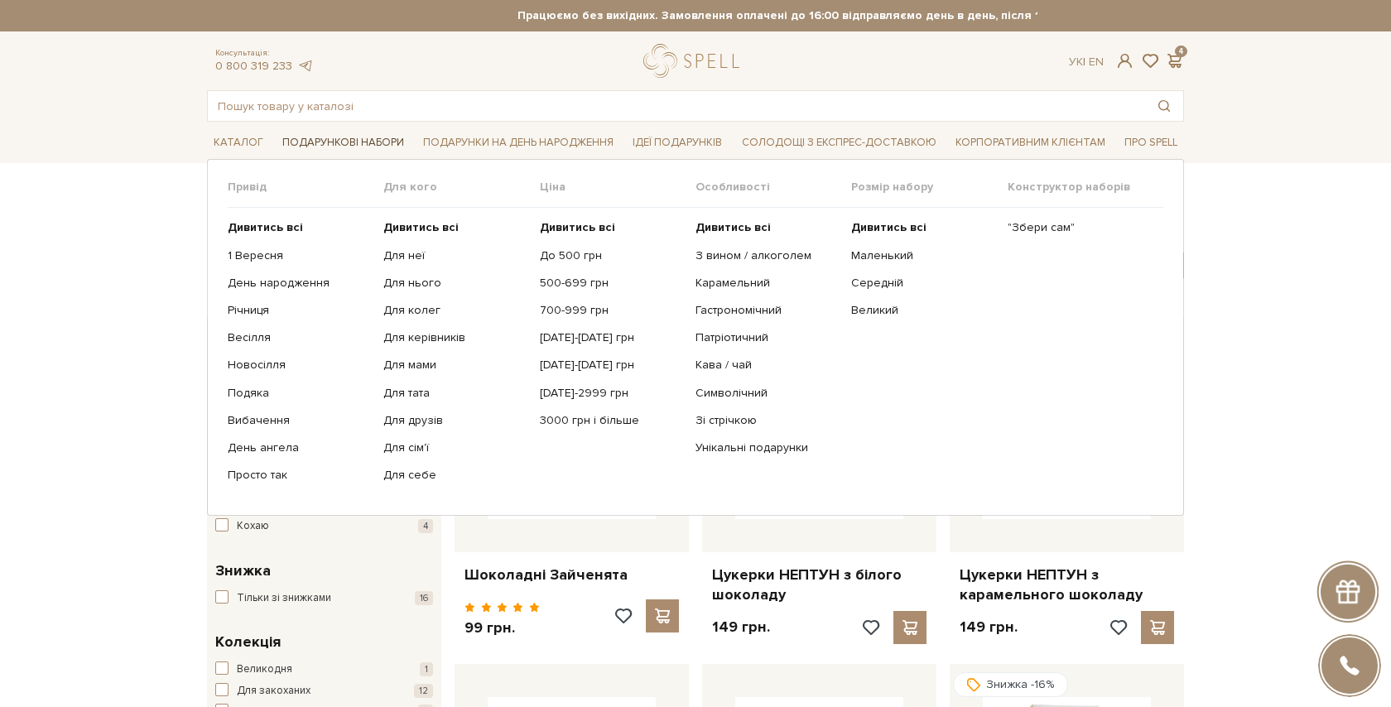
click at [335, 140] on span "Подарункові набори" at bounding box center [343, 143] width 135 height 26
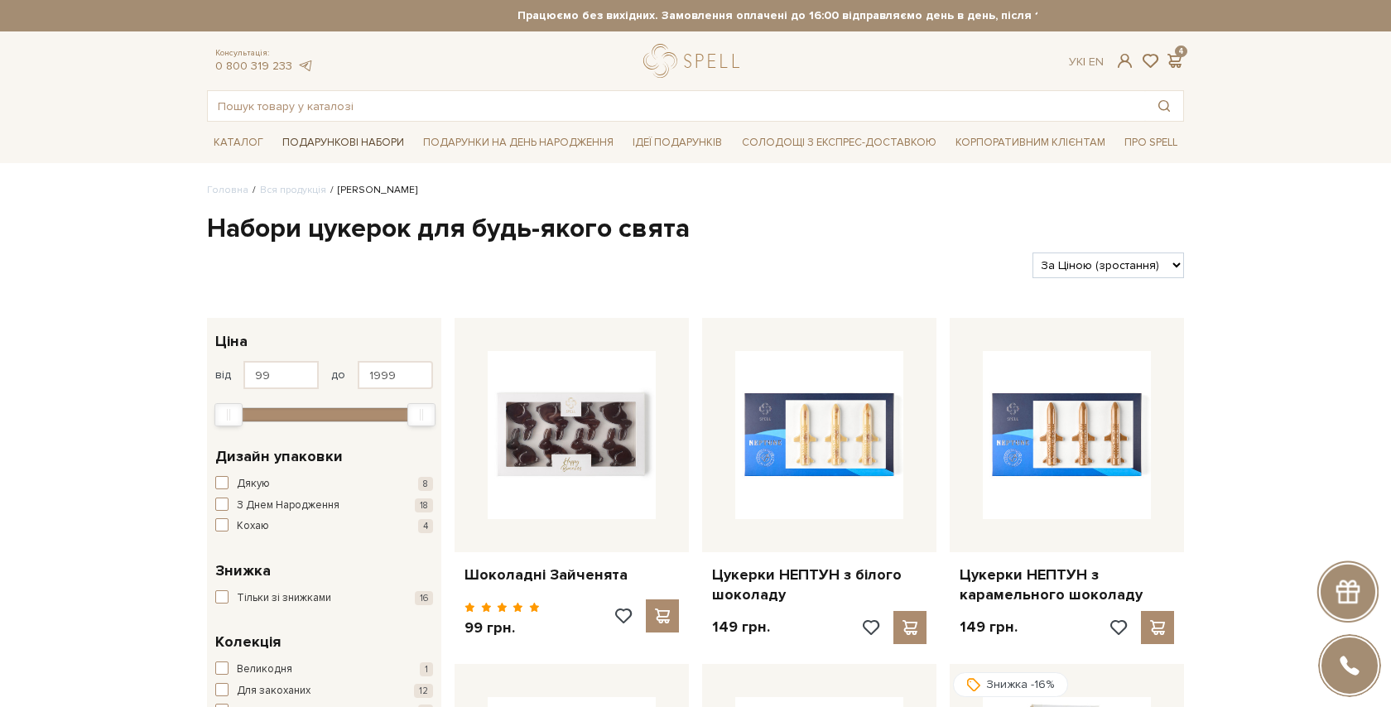
click at [356, 140] on span "Подарункові набори" at bounding box center [343, 143] width 135 height 26
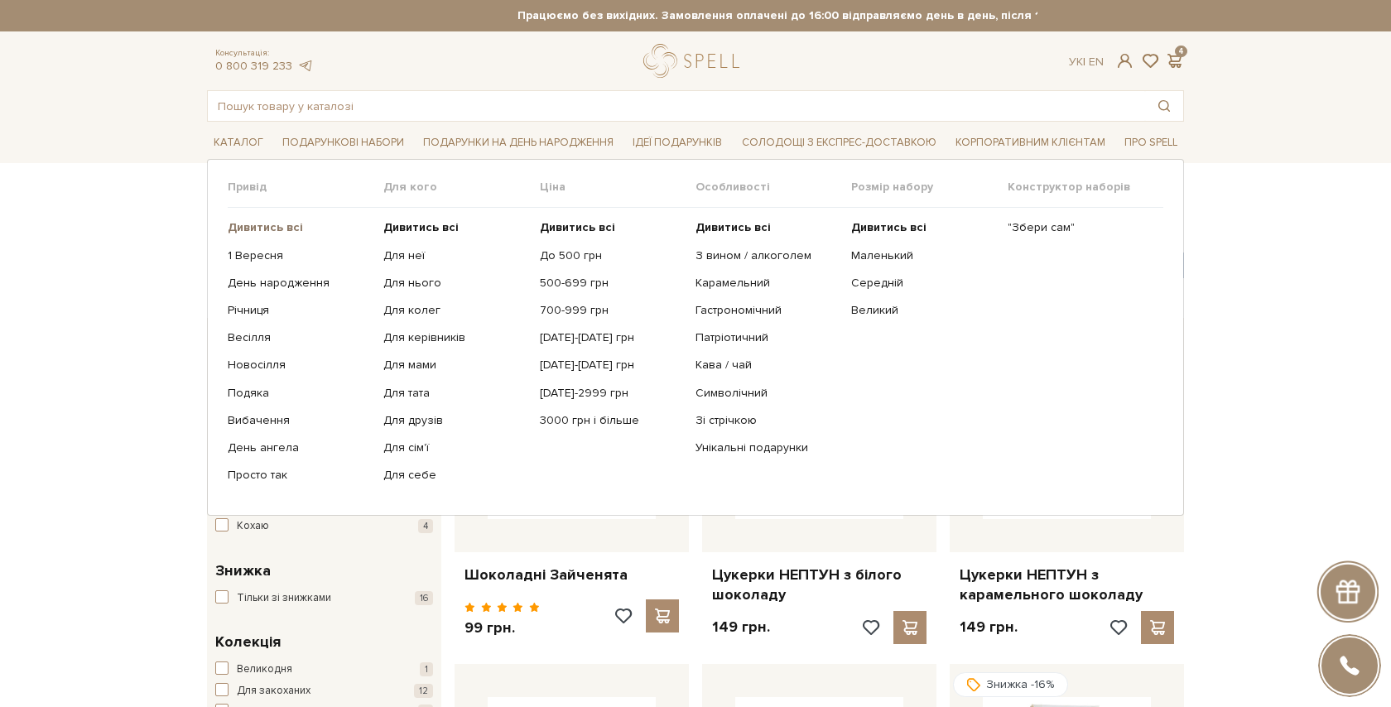
click at [278, 228] on b "Дивитись всі" at bounding box center [265, 227] width 75 height 14
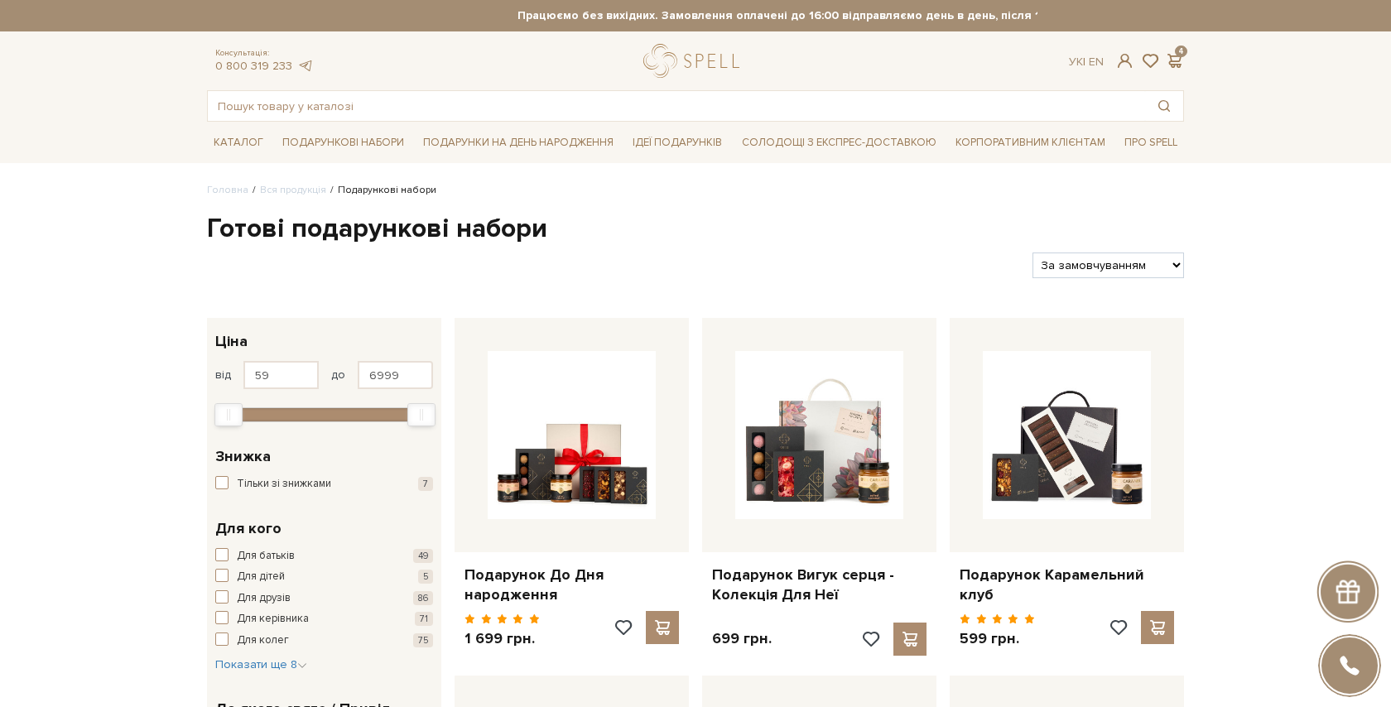
scroll to position [16, 0]
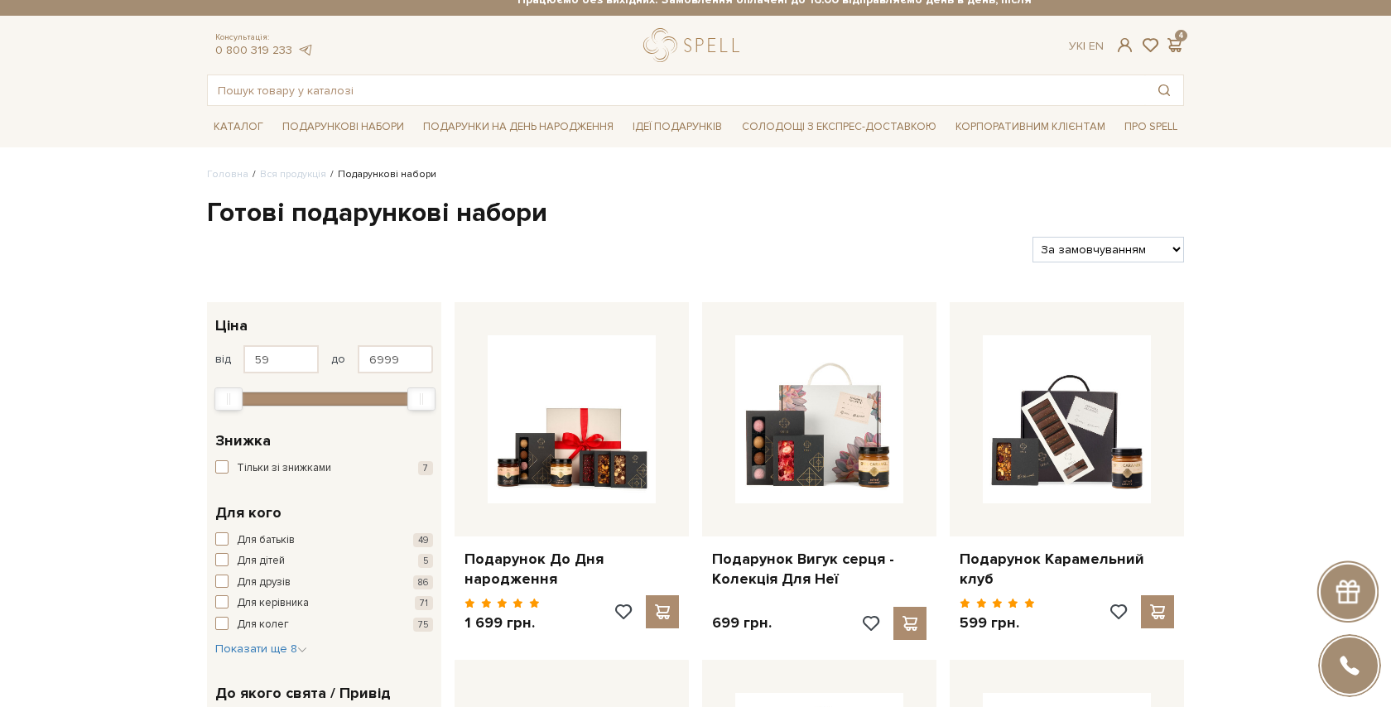
click at [1126, 257] on select "За замовчуванням За Ціною (зростання) За Ціною (зменшення) Новинки За популярні…" at bounding box center [1109, 250] width 152 height 26
select select "[URL][DOMAIN_NAME]"
click at [1033, 237] on select "За замовчуванням За Ціною (зростання) За Ціною (зменшення) Новинки За популярні…" at bounding box center [1109, 250] width 152 height 26
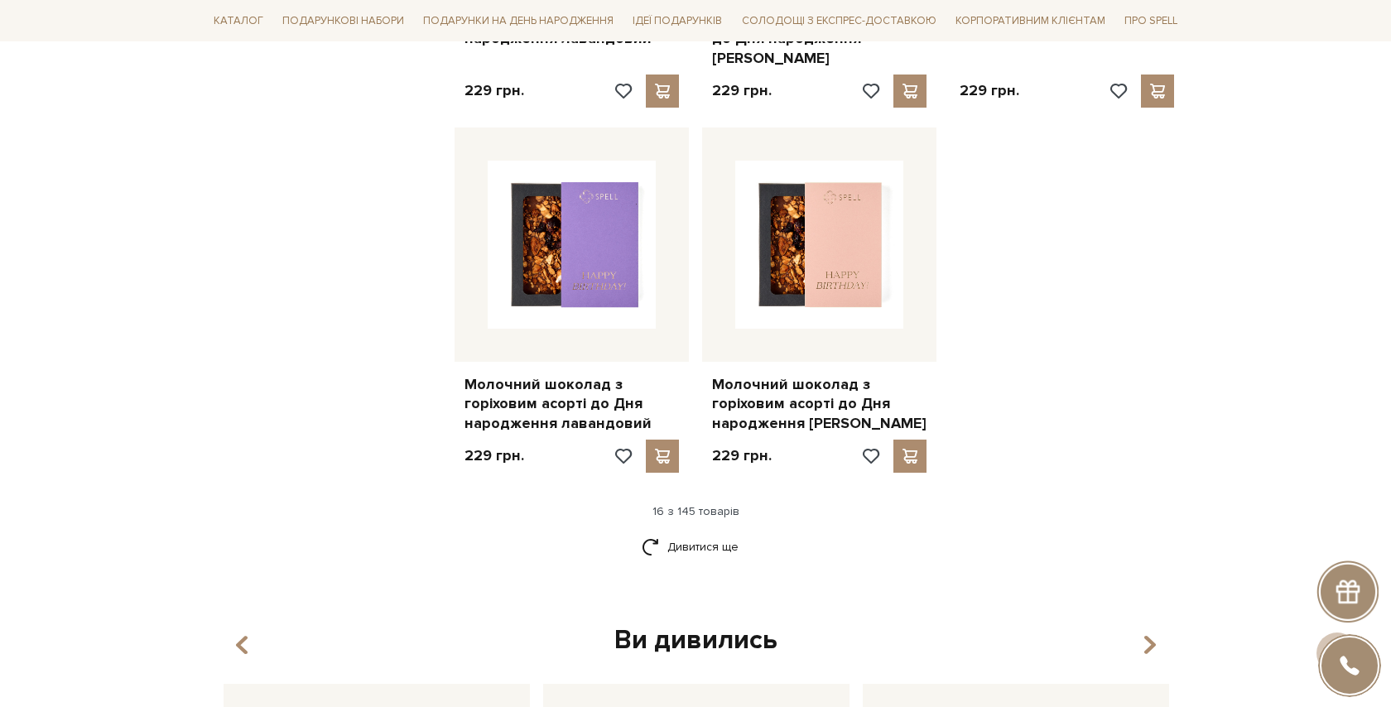
scroll to position [2058, 0]
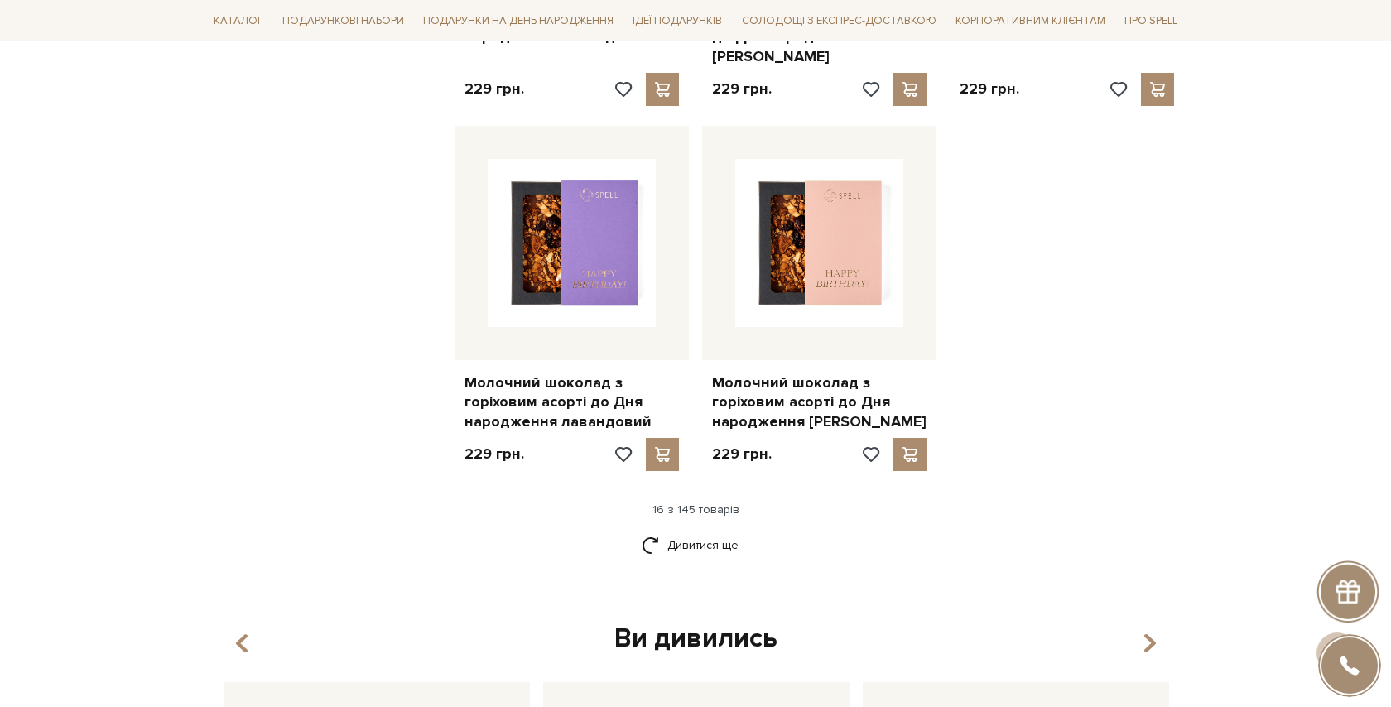
click at [697, 503] on div "16 з 145 товарів" at bounding box center [695, 510] width 991 height 15
click at [688, 531] on link "Дивитися ще" at bounding box center [696, 545] width 108 height 29
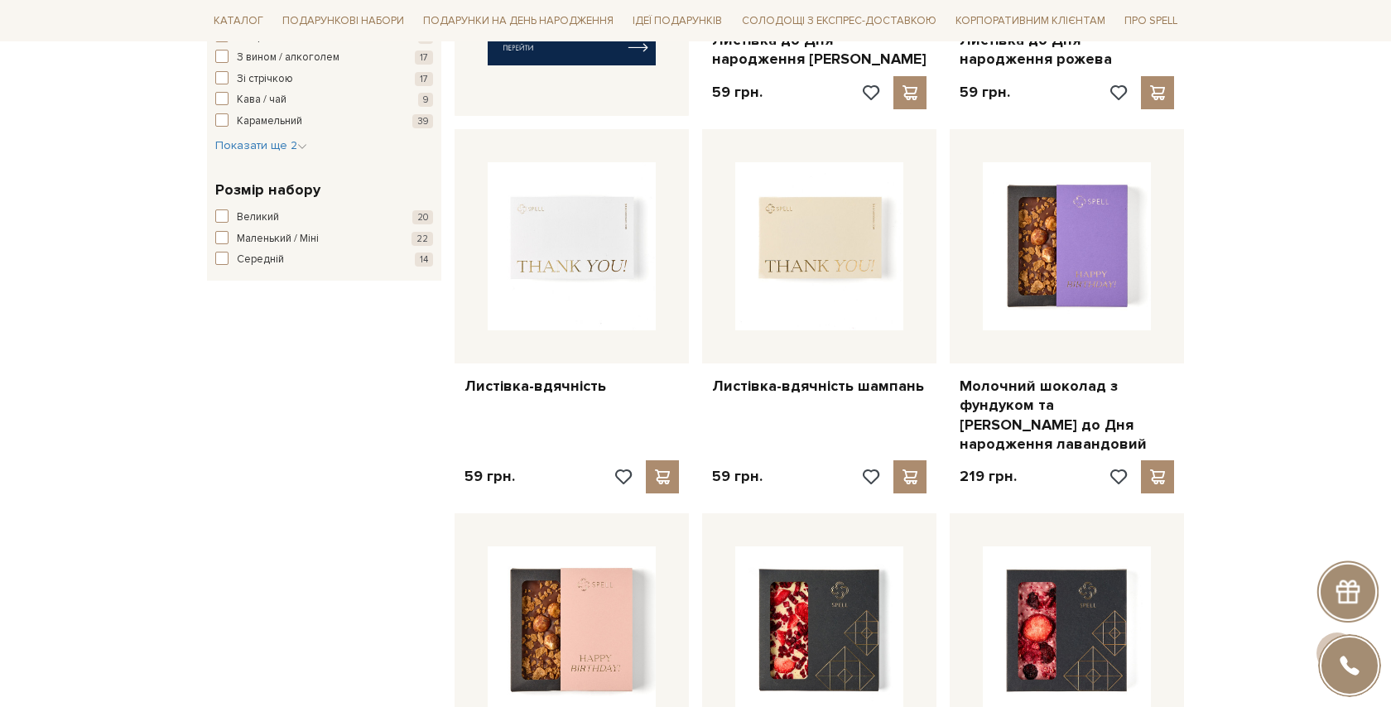
scroll to position [0, 0]
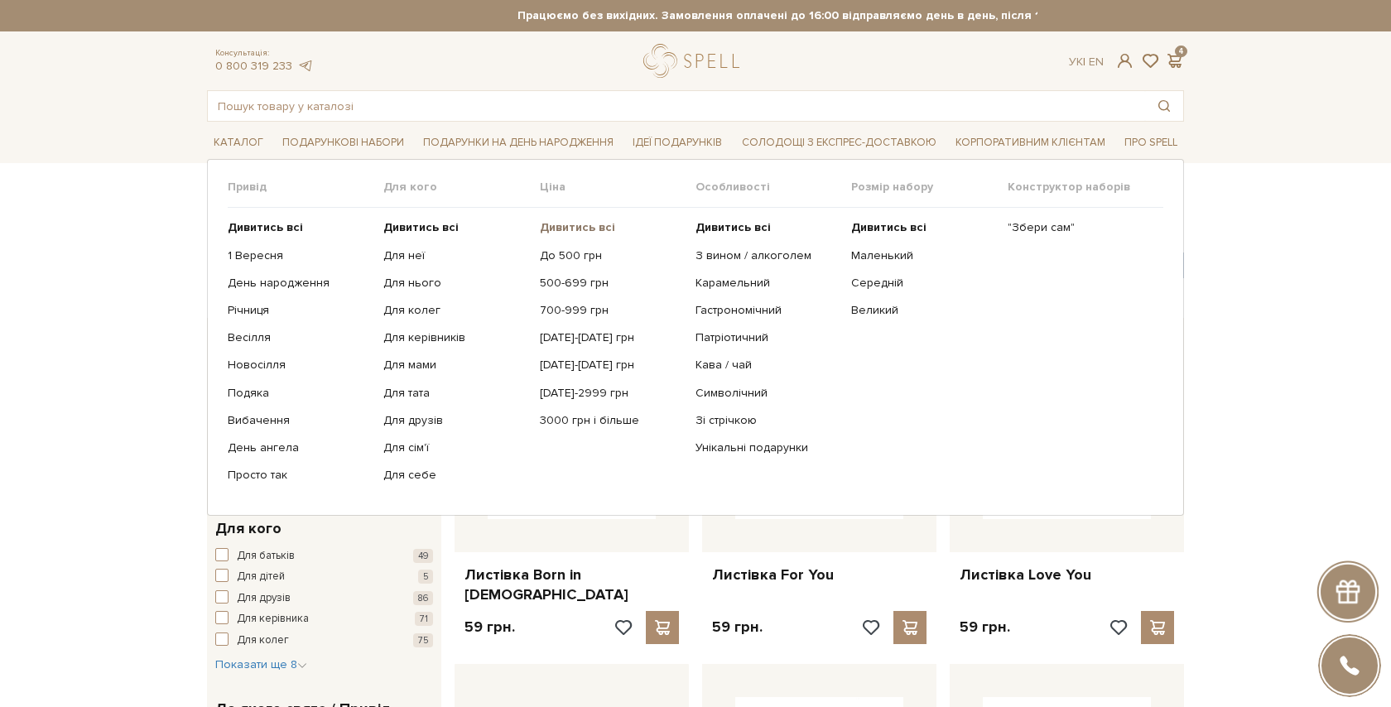
click at [592, 226] on b "Дивитись всі" at bounding box center [577, 227] width 75 height 14
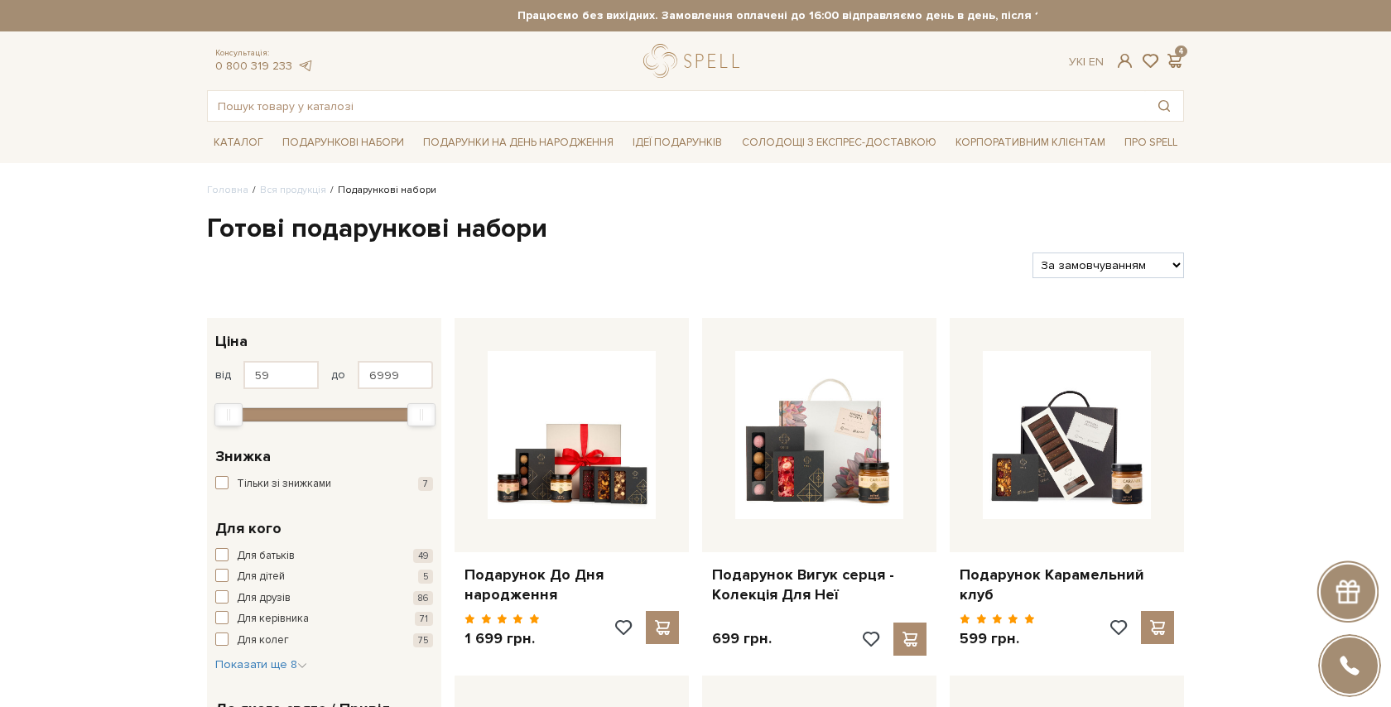
click at [1101, 270] on select "За замовчуванням За Ціною (зростання) За Ціною (зменшення) Новинки За популярні…" at bounding box center [1109, 266] width 152 height 26
select select "[URL][DOMAIN_NAME]"
click at [1033, 253] on select "За замовчуванням За Ціною (зростання) За Ціною (зменшення) Новинки За популярні…" at bounding box center [1109, 266] width 152 height 26
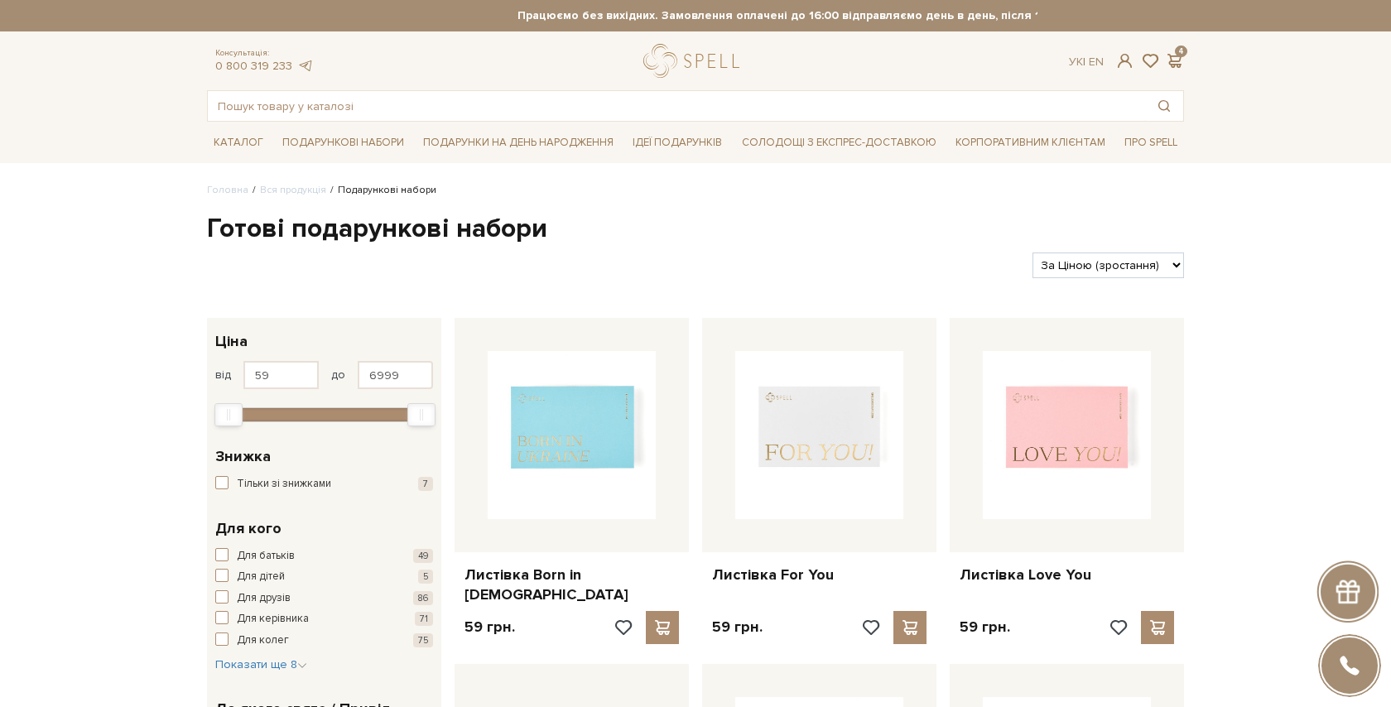
click at [1091, 263] on select "За замовчуванням За Ціною (зростання) За Ціною (зменшення) Новинки За популярні…" at bounding box center [1109, 266] width 152 height 26
select select "https://spellchocolate.com/our-productions/podarunkovi-box/?sort=p.price&order=…"
click at [1033, 253] on select "За замовчуванням За Ціною (зростання) За Ціною (зменшення) Новинки За популярні…" at bounding box center [1109, 266] width 152 height 26
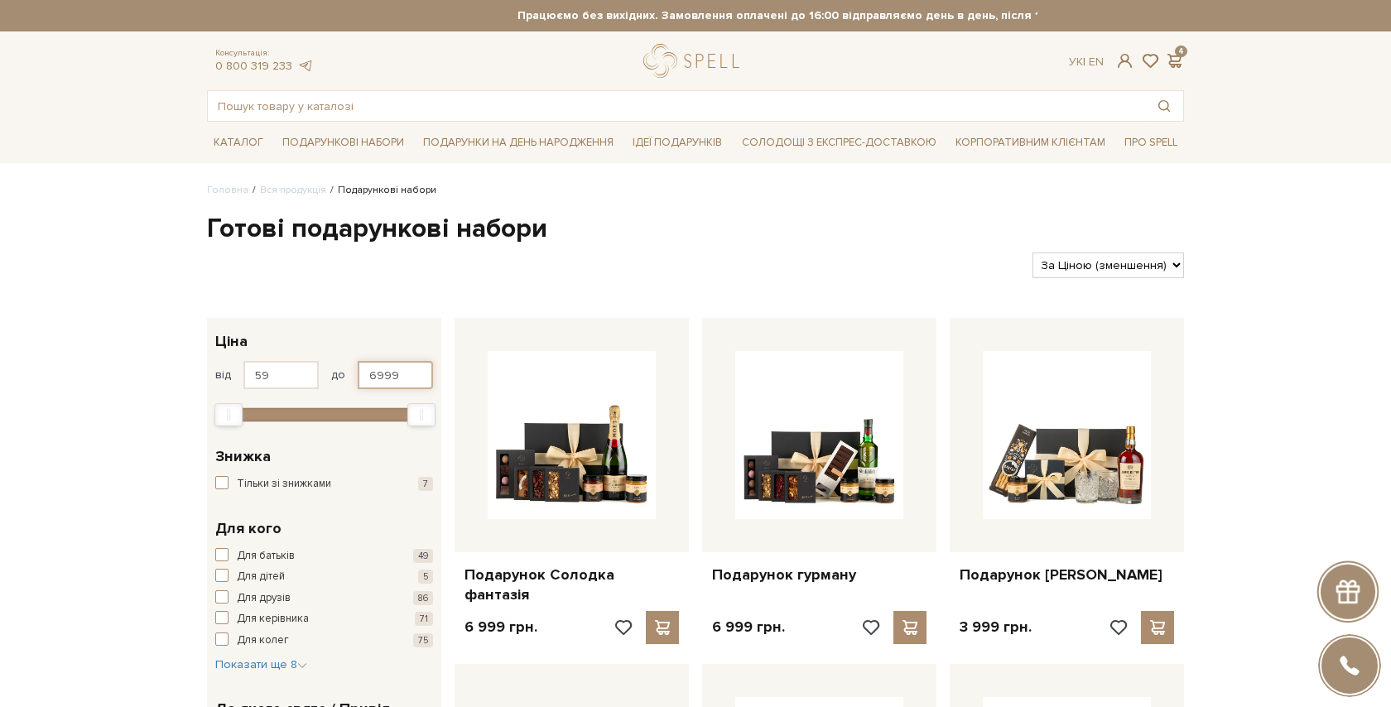
click at [377, 377] on input "6999" at bounding box center [395, 375] width 75 height 28
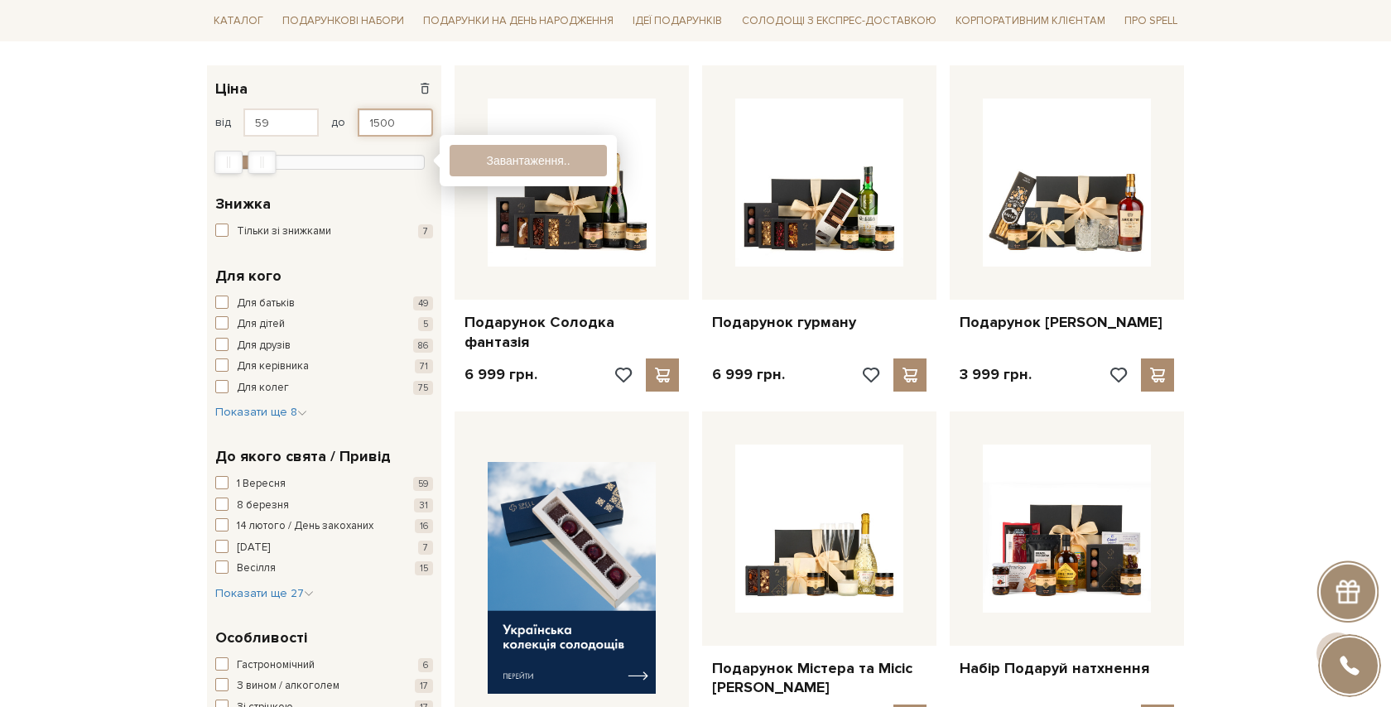
type input "1500"
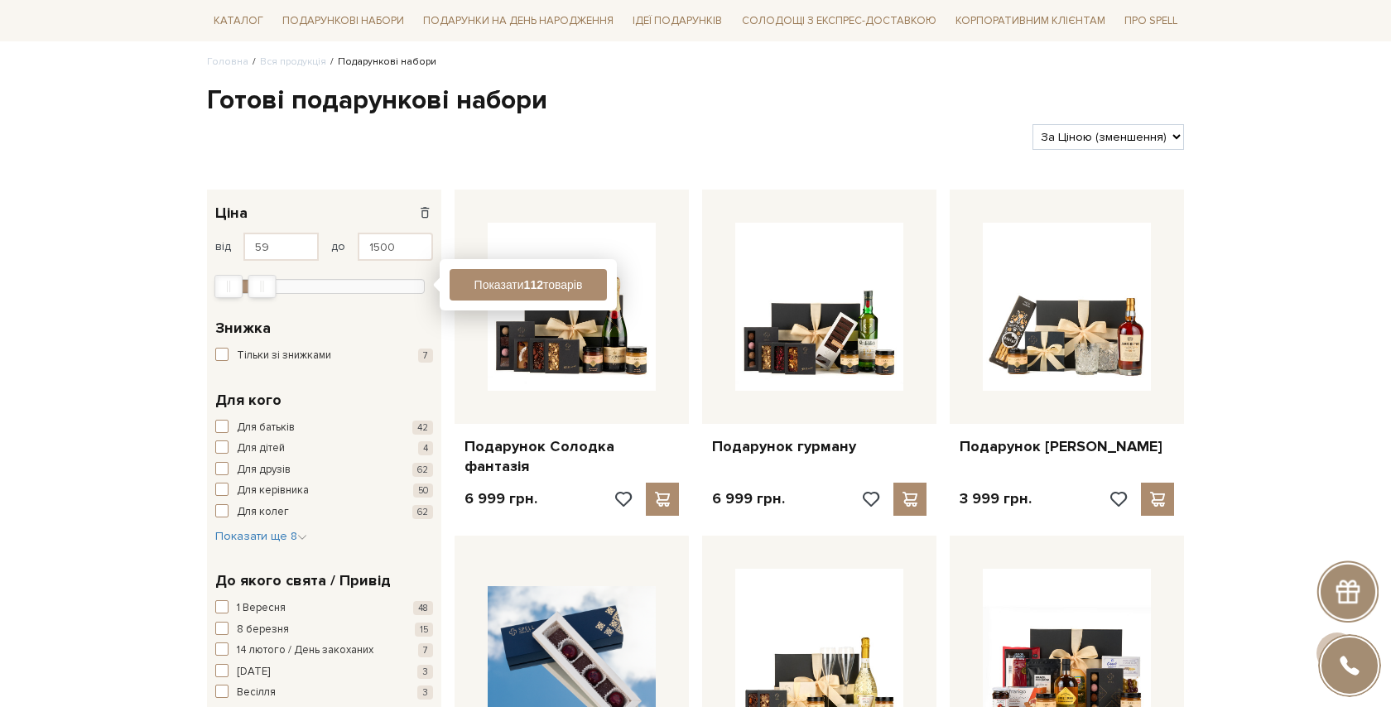
scroll to position [122, 0]
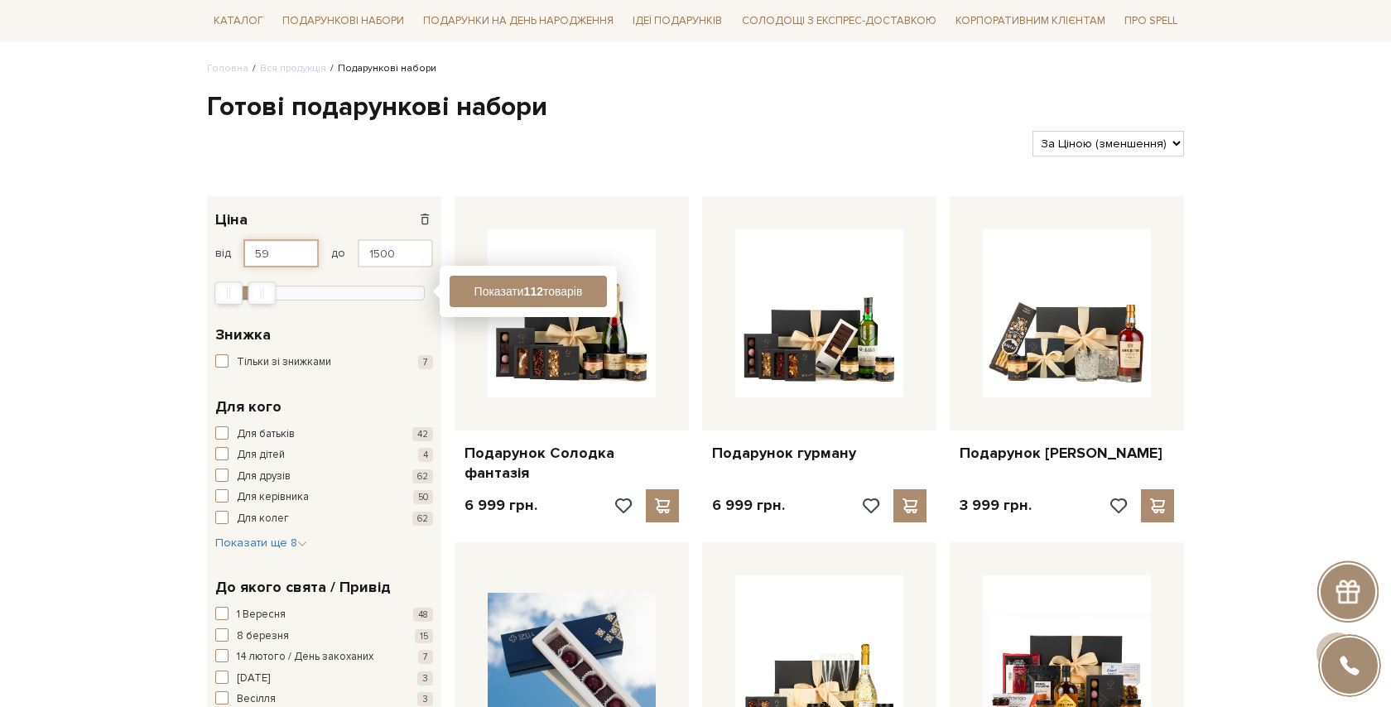
click at [270, 259] on input "59" at bounding box center [280, 253] width 75 height 28
type input "5"
type input "500"
click at [487, 291] on button "Показати 55 товарів" at bounding box center [528, 291] width 157 height 31
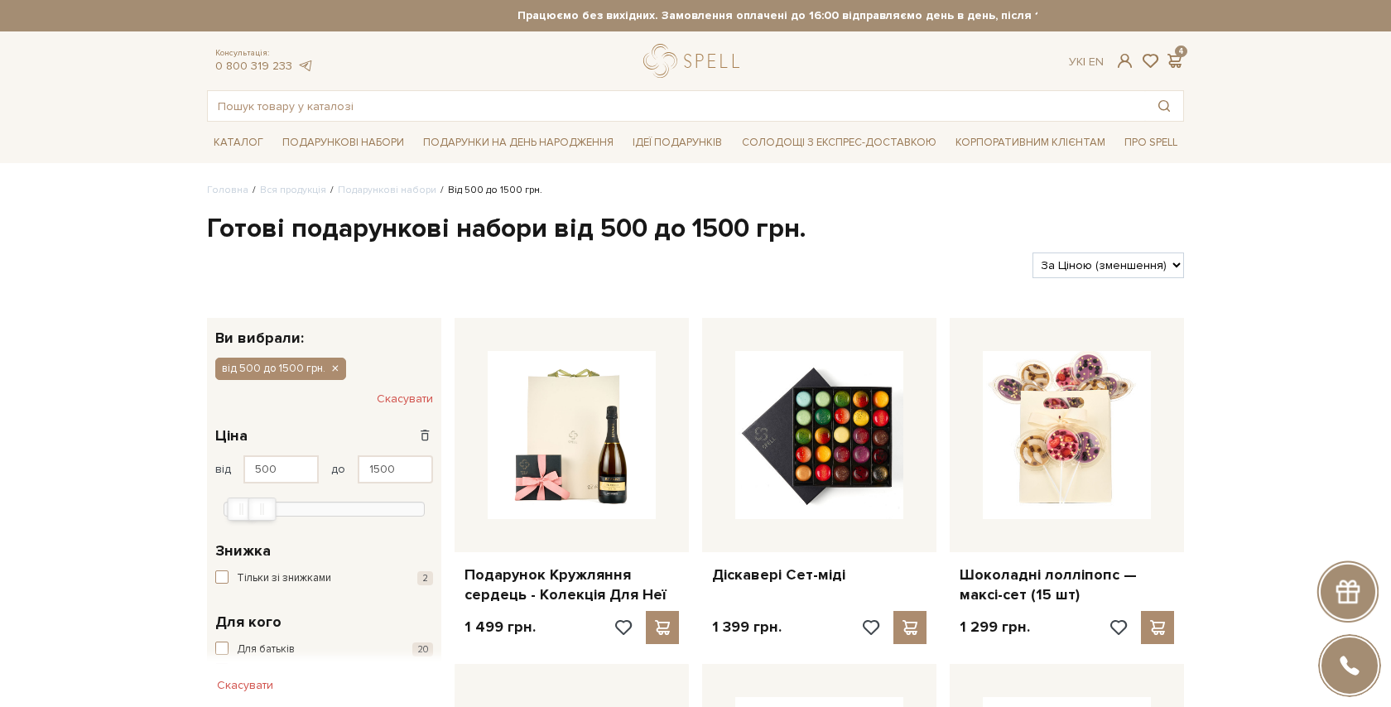
click at [1099, 263] on select "За замовчуванням За Ціною (зростання) За Ціною (зменшення) Новинки За популярні…" at bounding box center [1109, 266] width 152 height 26
select select "[URL][DOMAIN_NAME]"
click at [1033, 253] on select "За замовчуванням За Ціною (зростання) За Ціною (зменшення) Новинки За популярні…" at bounding box center [1109, 266] width 152 height 26
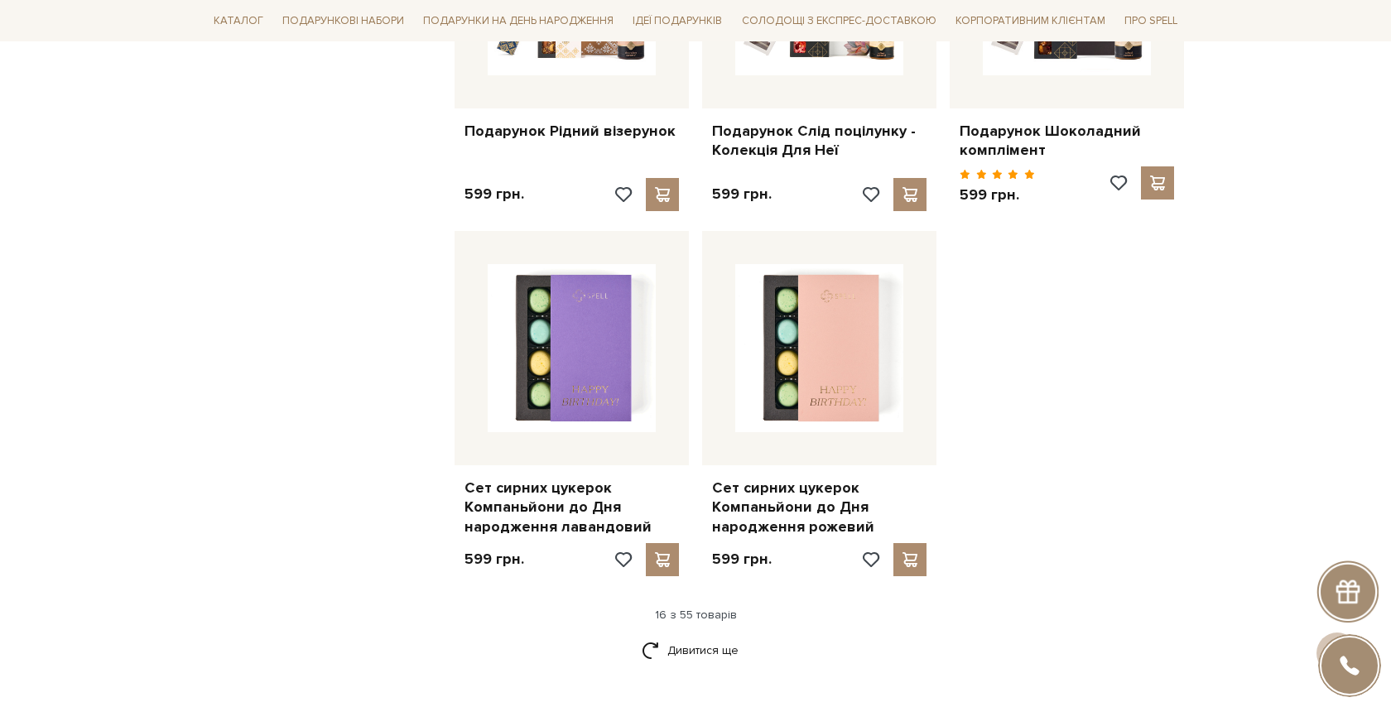
scroll to position [1824, 0]
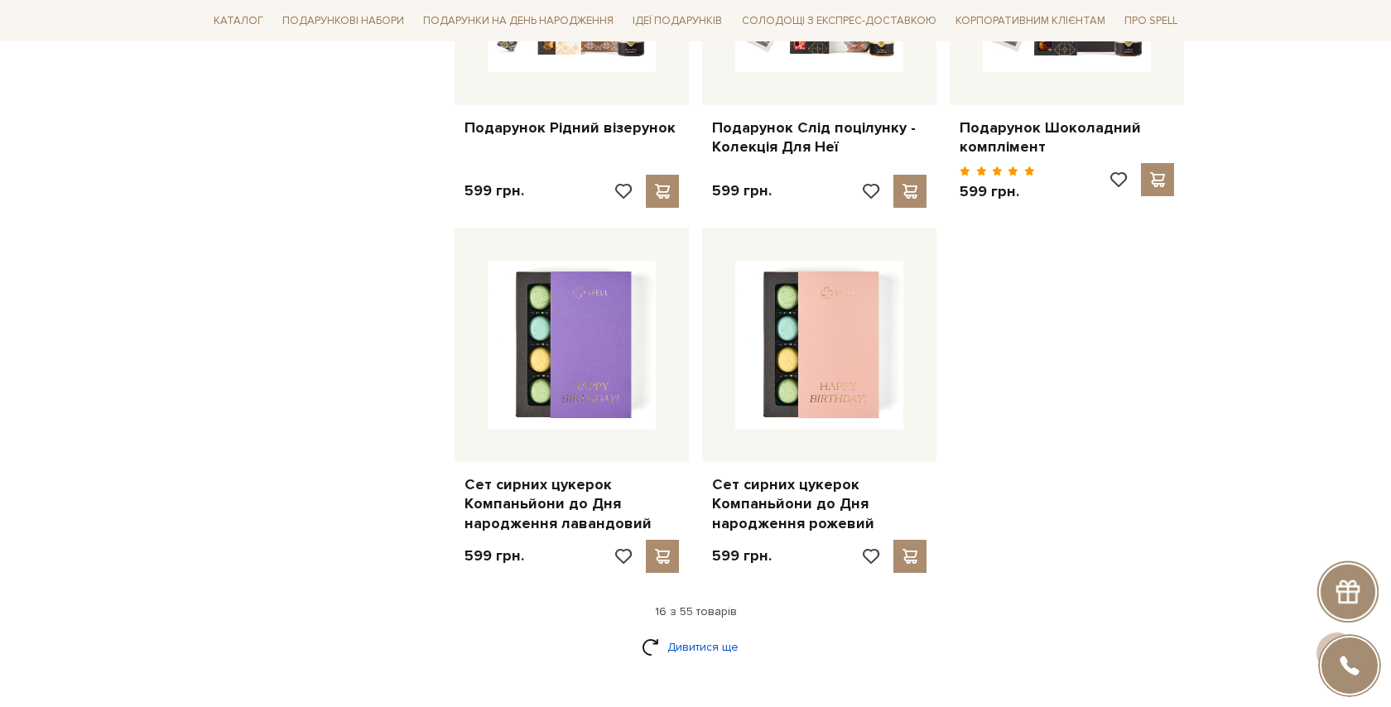
click at [708, 633] on link "Дивитися ще" at bounding box center [696, 647] width 108 height 29
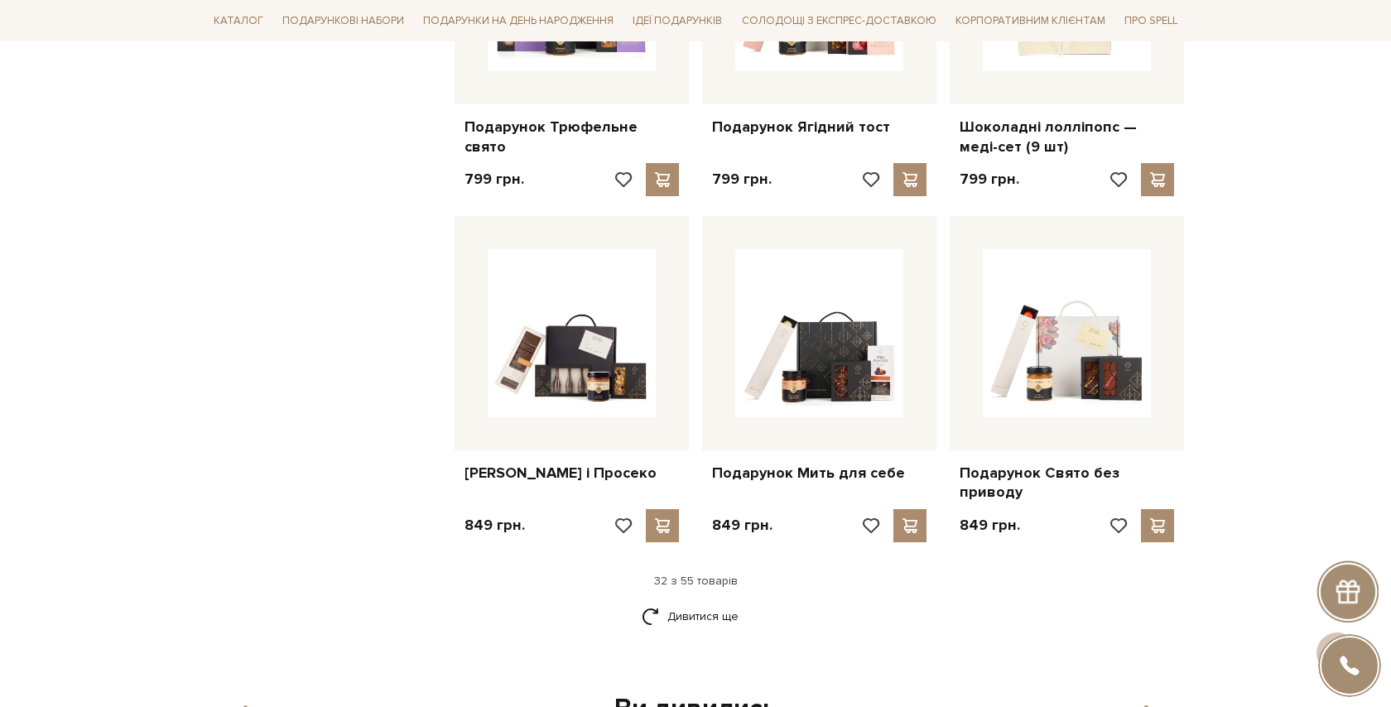
scroll to position [3768, 0]
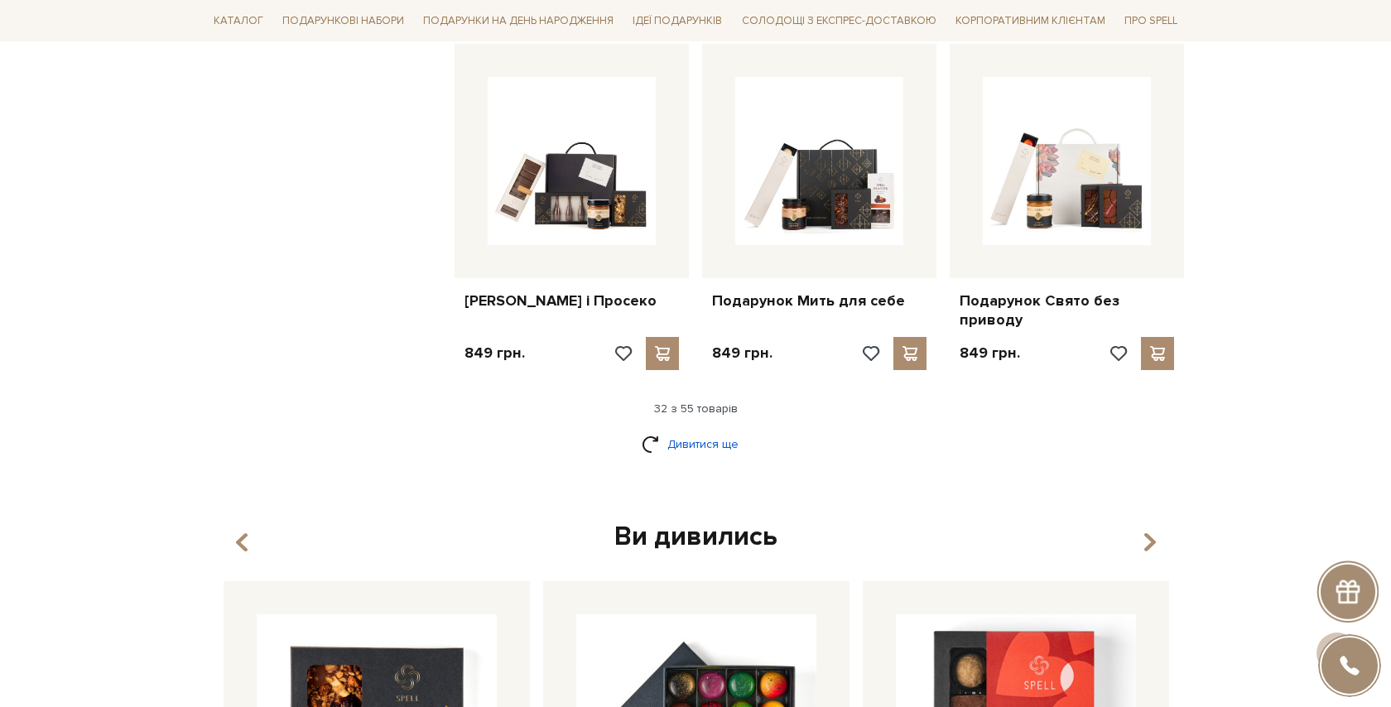
click at [714, 430] on link "Дивитися ще" at bounding box center [696, 444] width 108 height 29
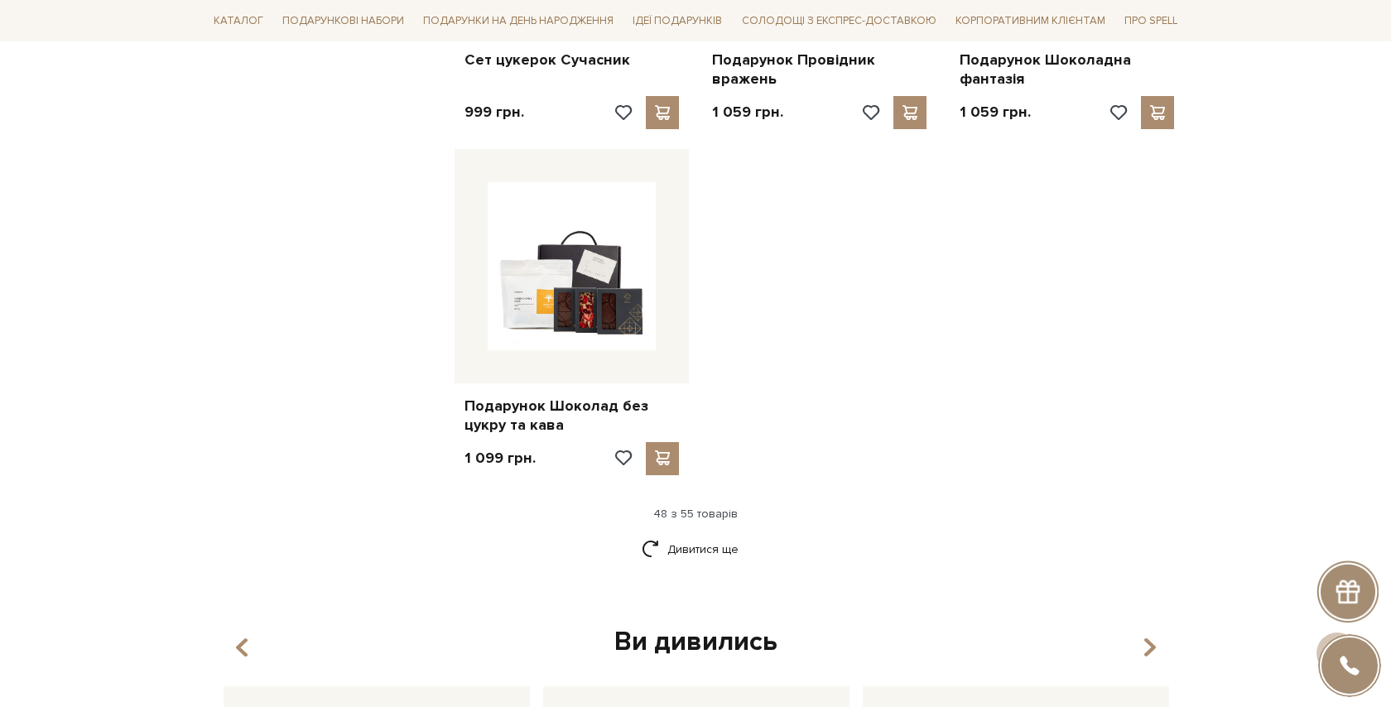
scroll to position [5741, 0]
click at [706, 533] on link "Дивитися ще" at bounding box center [696, 547] width 108 height 29
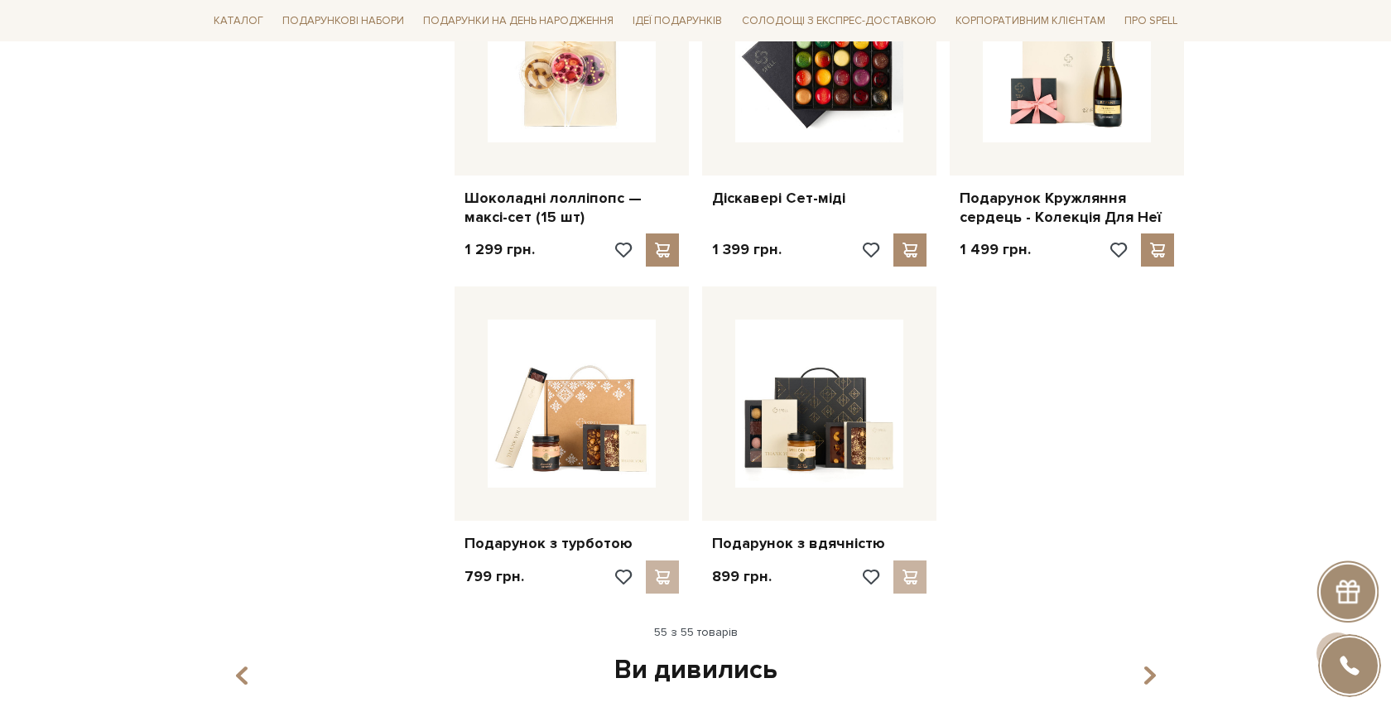
scroll to position [6312, 0]
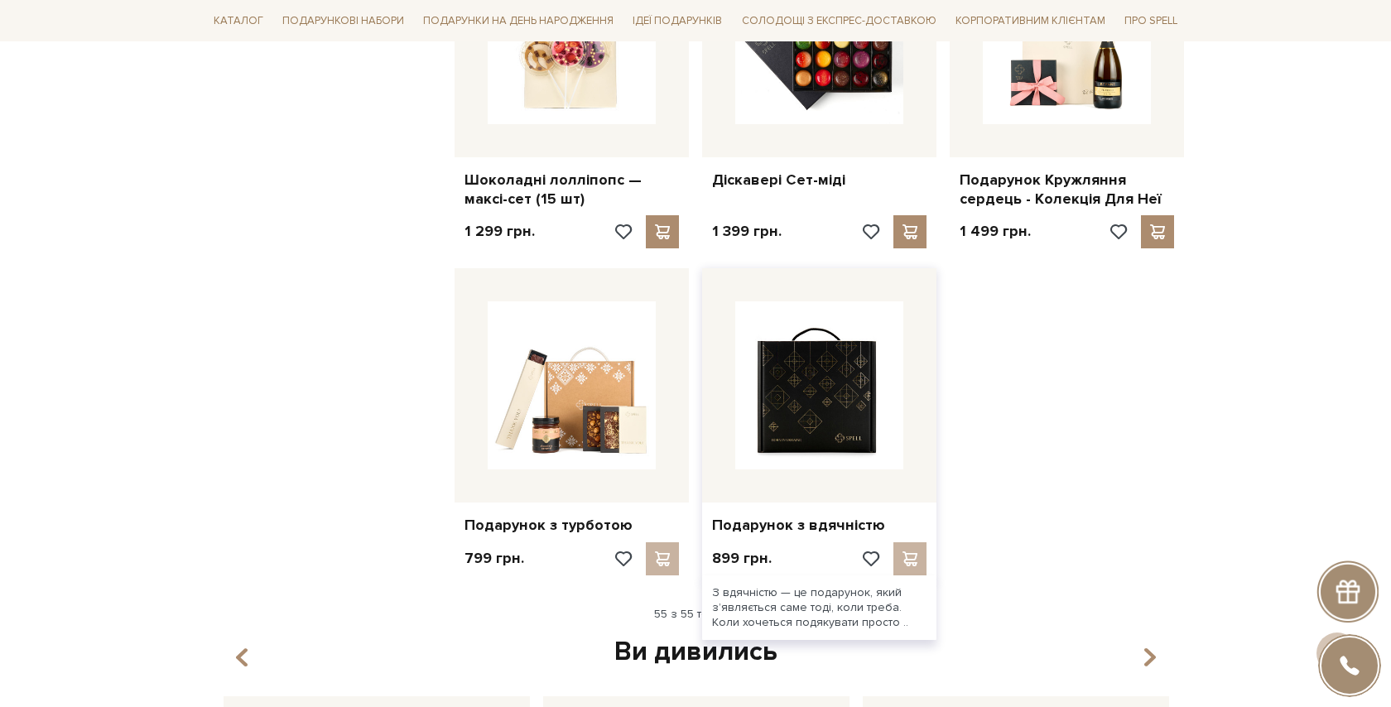
click at [847, 389] on img at bounding box center [819, 385] width 168 height 168
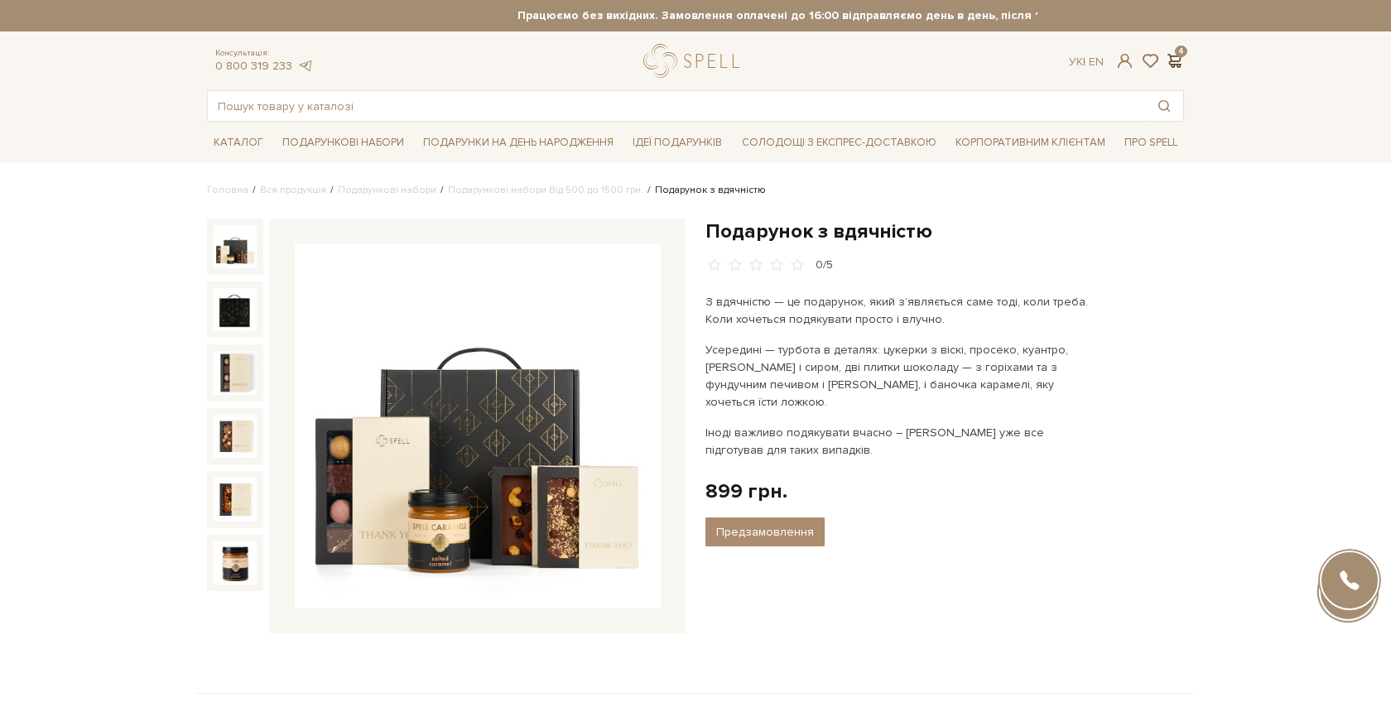
click at [1171, 60] on span at bounding box center [1174, 60] width 20 height 17
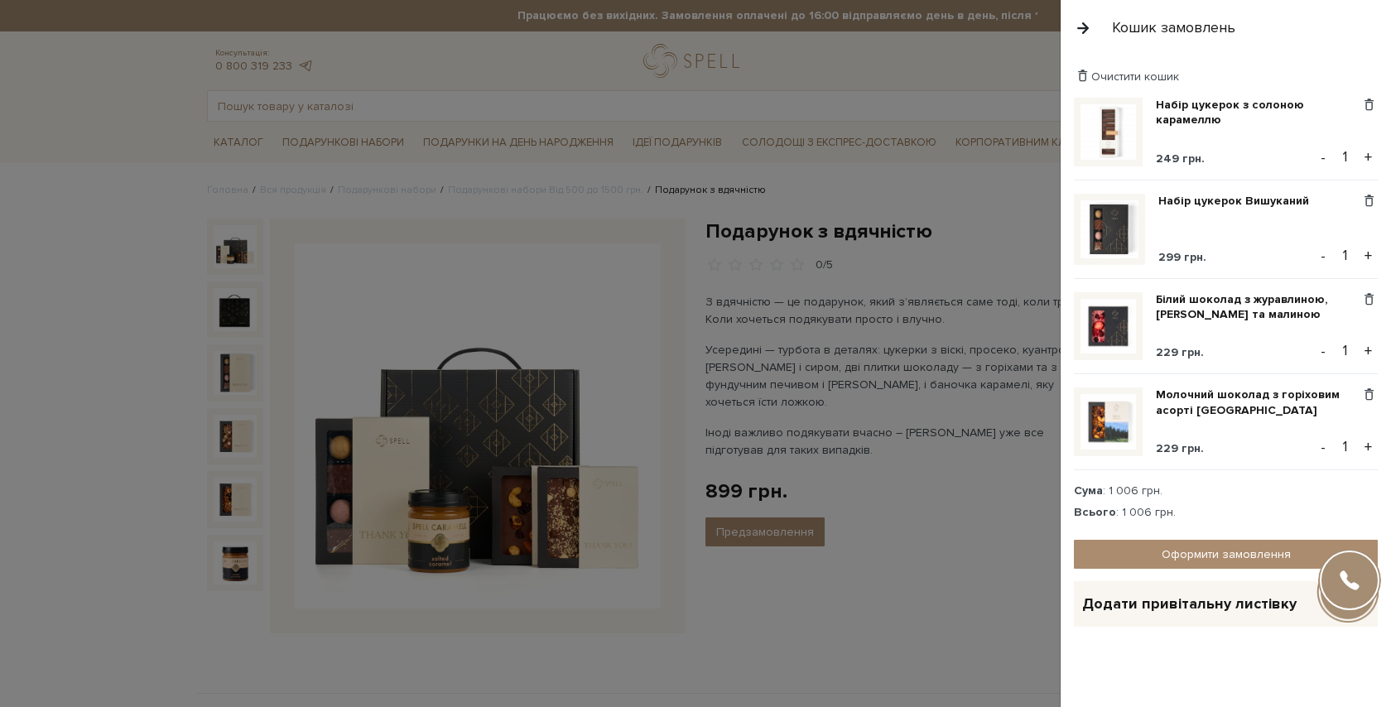
click at [1357, 601] on span "+" at bounding box center [1359, 604] width 21 height 21
click at [1361, 603] on span "−" at bounding box center [1359, 604] width 21 height 21
click at [1269, 556] on link "Оформити замовлення" at bounding box center [1226, 554] width 304 height 29
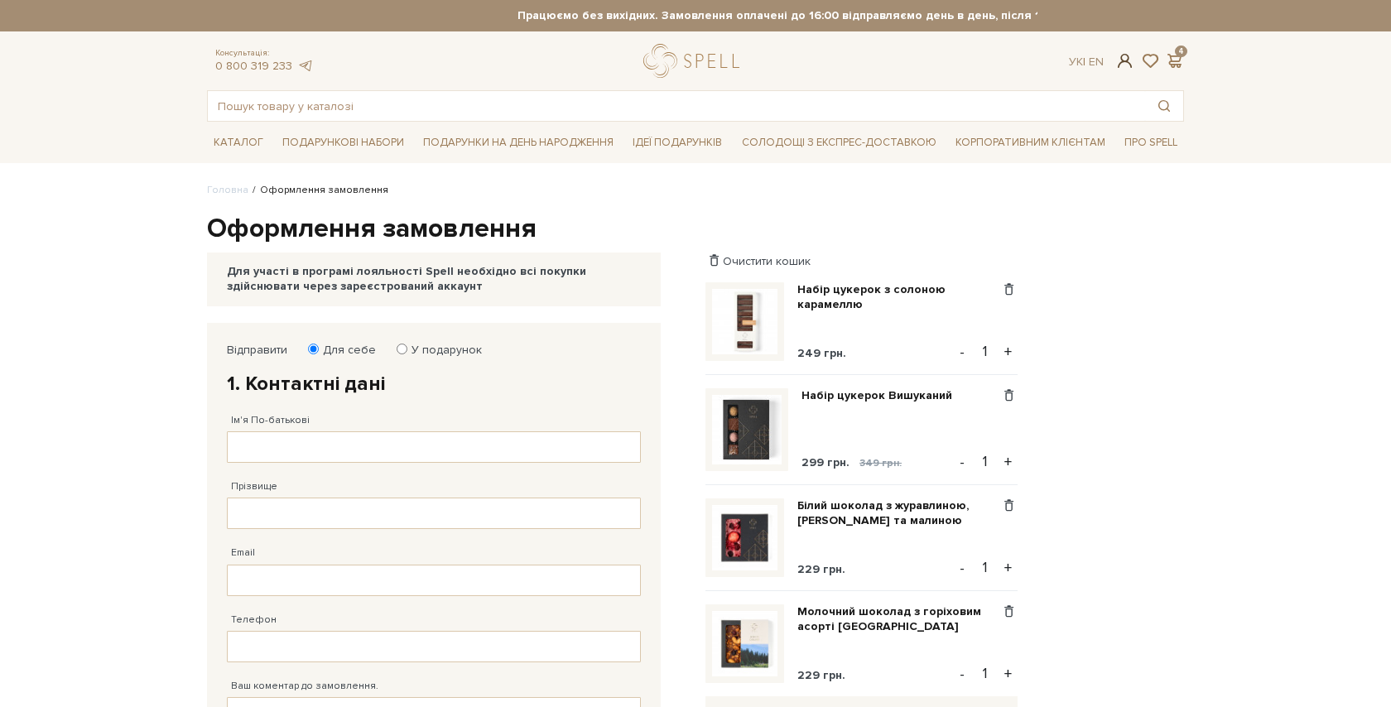
click at [1121, 64] on span at bounding box center [1126, 60] width 20 height 17
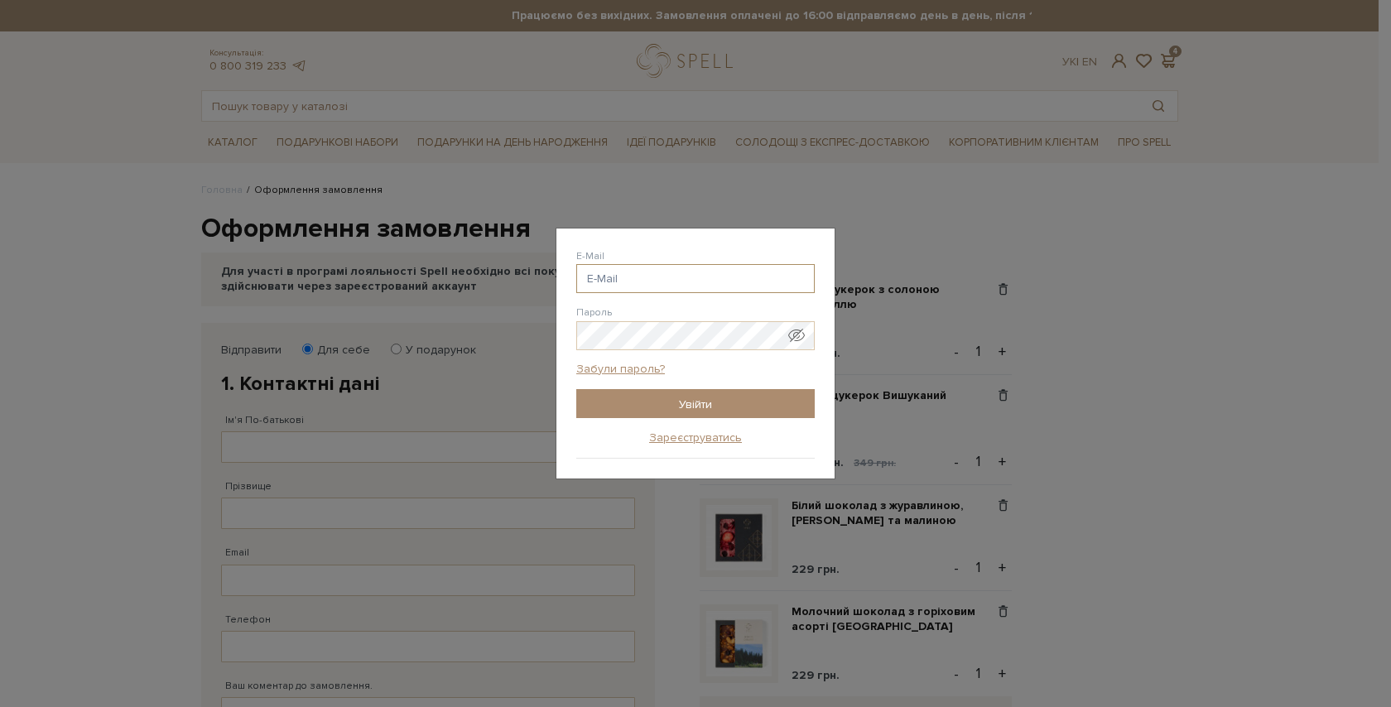
click at [642, 282] on input "E-Mail" at bounding box center [695, 278] width 239 height 29
click at [680, 436] on link "Зареєструватись" at bounding box center [695, 438] width 93 height 15
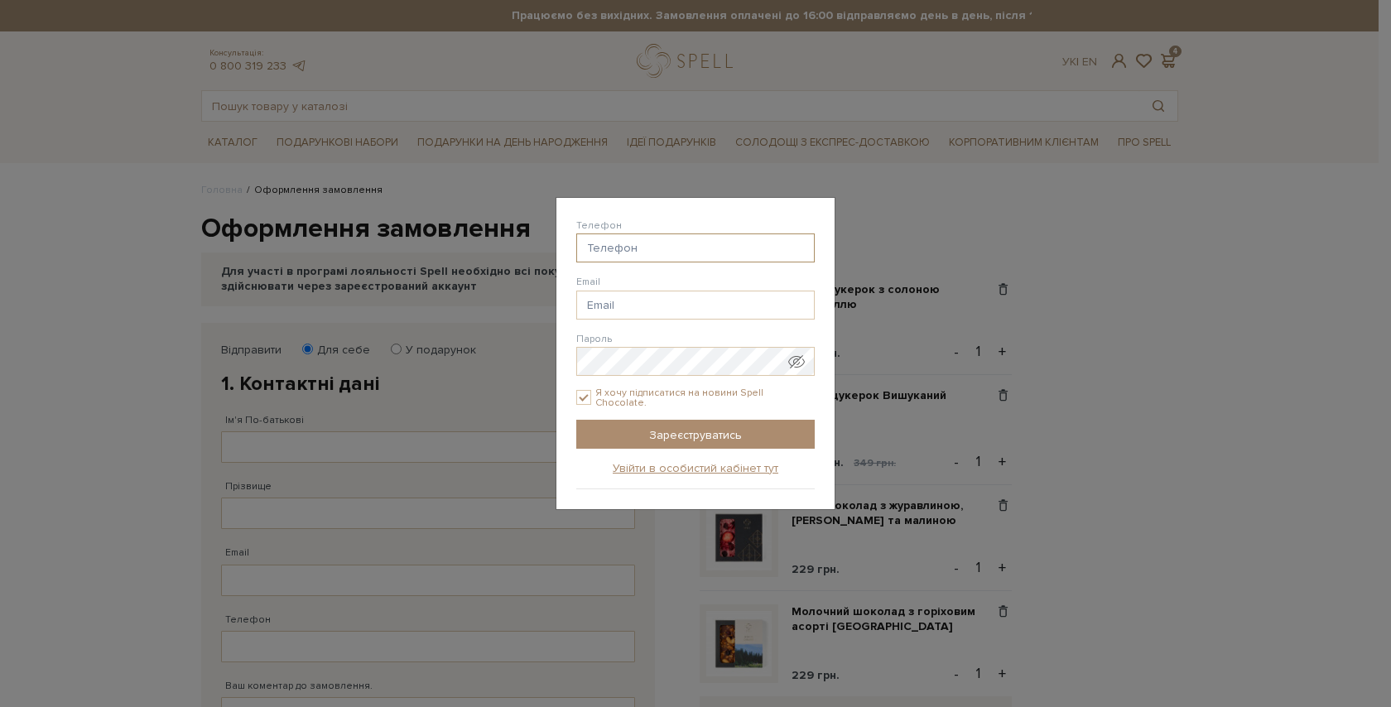
click at [631, 255] on input "Телефон" at bounding box center [695, 248] width 239 height 29
type input "38(098) 388-14-03"
click at [611, 306] on input "Email" at bounding box center [695, 305] width 239 height 29
paste input "tetiana.shevtsova@paygames.net"
click at [611, 306] on input "tetiana.shevtsova@paygames.net" at bounding box center [695, 305] width 239 height 29
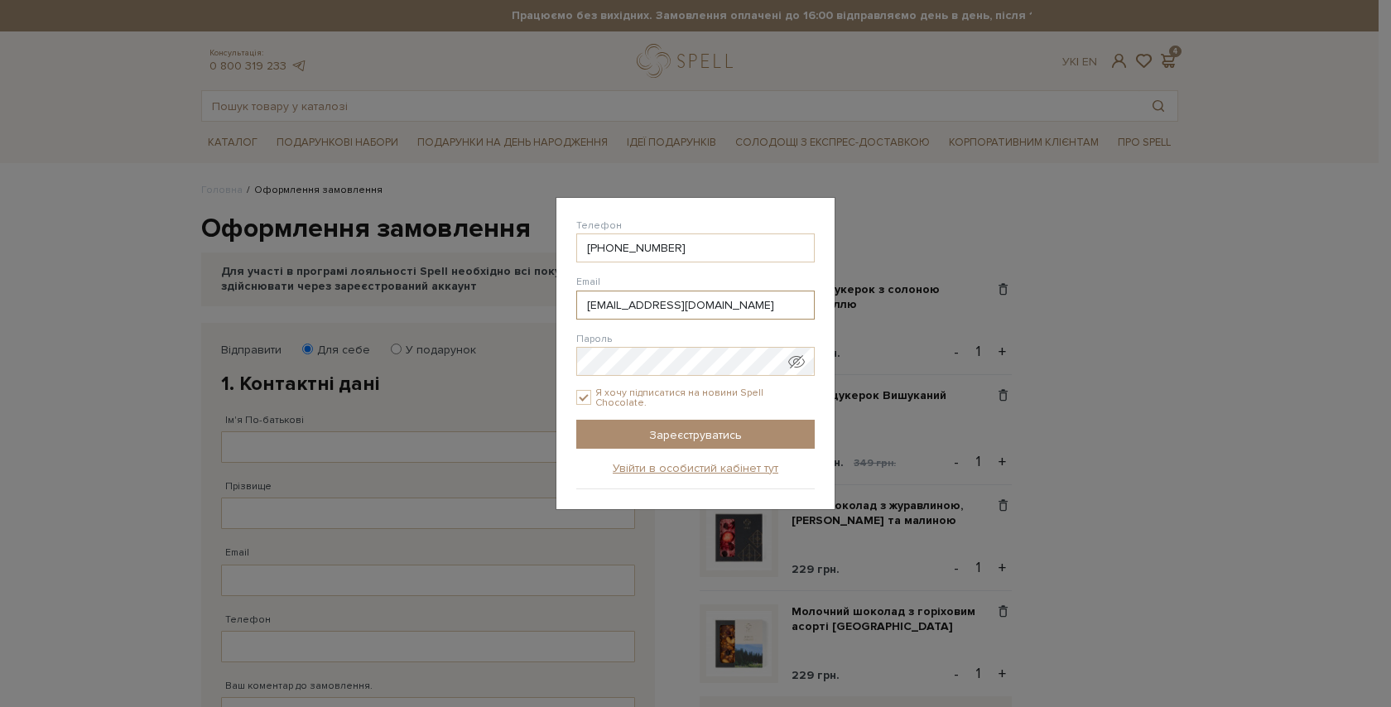
type input "tetiana.shevtsova@paygames.net"
click at [584, 397] on input "Я хочу підписатися на новини Spell Chocolate." at bounding box center [583, 397] width 15 height 15
checkbox input "false"
click at [623, 422] on input "Зареєструватись" at bounding box center [695, 434] width 239 height 29
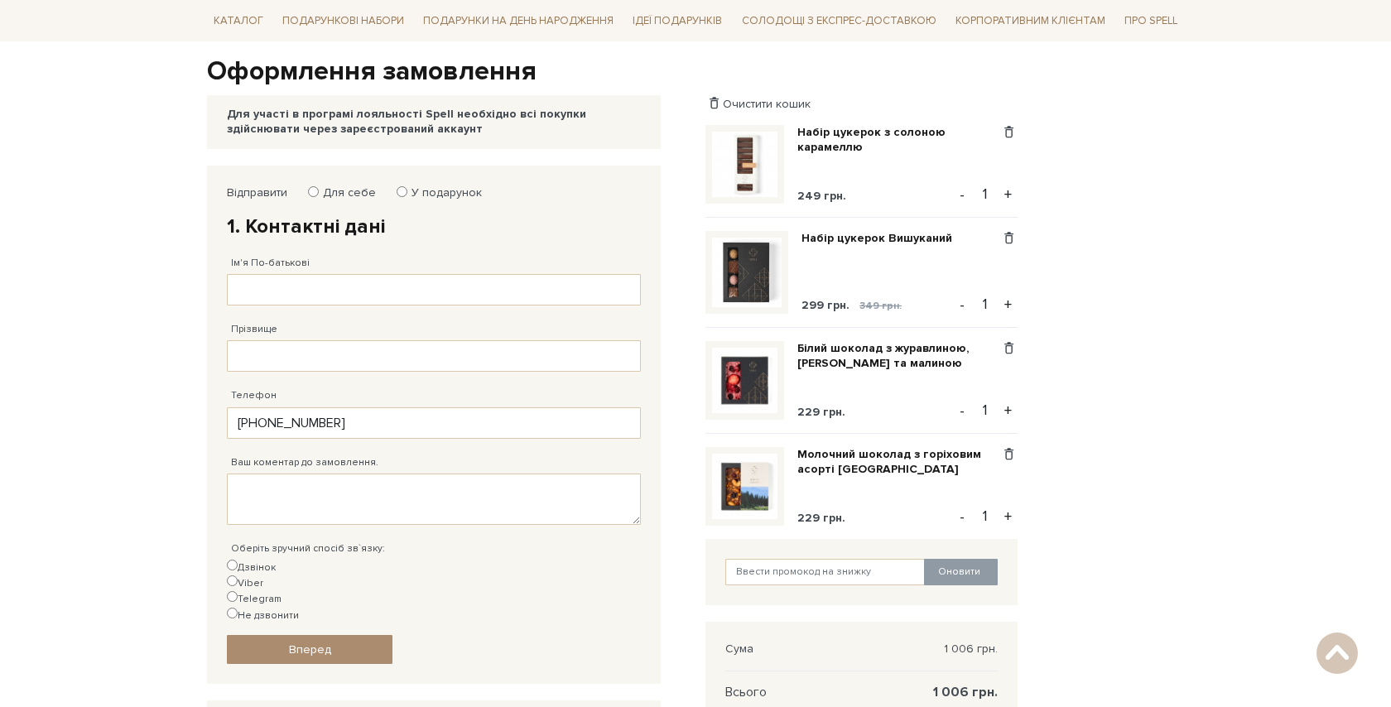
scroll to position [160, 0]
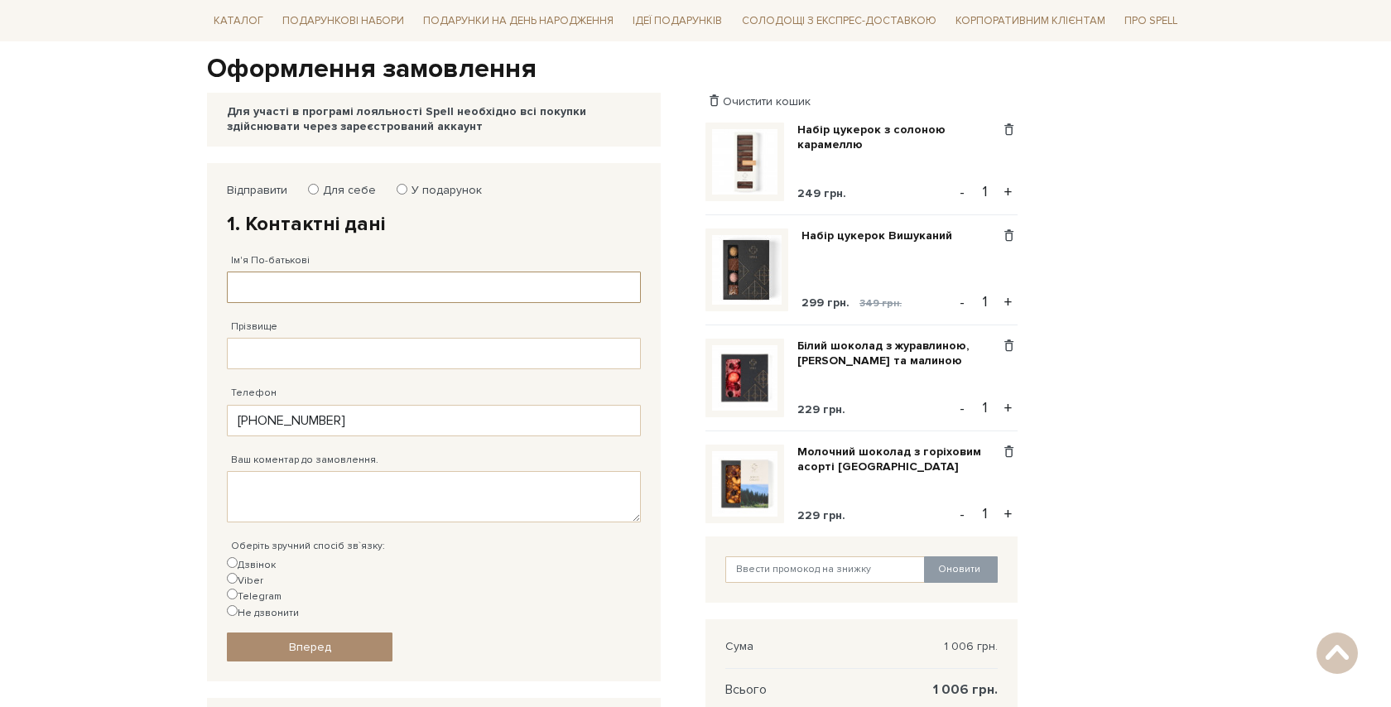
click at [296, 292] on input "Ім'я По-батькові" at bounding box center [434, 287] width 414 height 31
type input "Тетяна"
click at [308, 353] on input "Прізвище" at bounding box center [434, 353] width 414 height 31
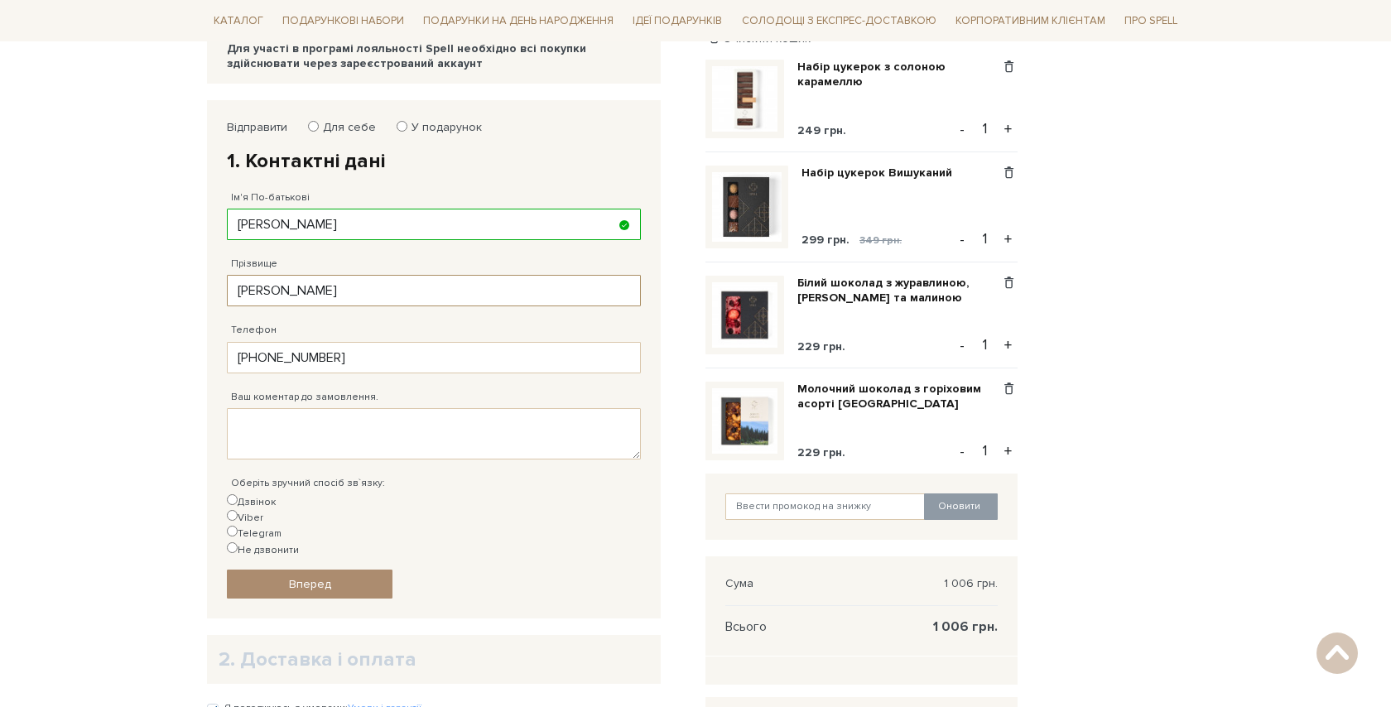
scroll to position [235, 0]
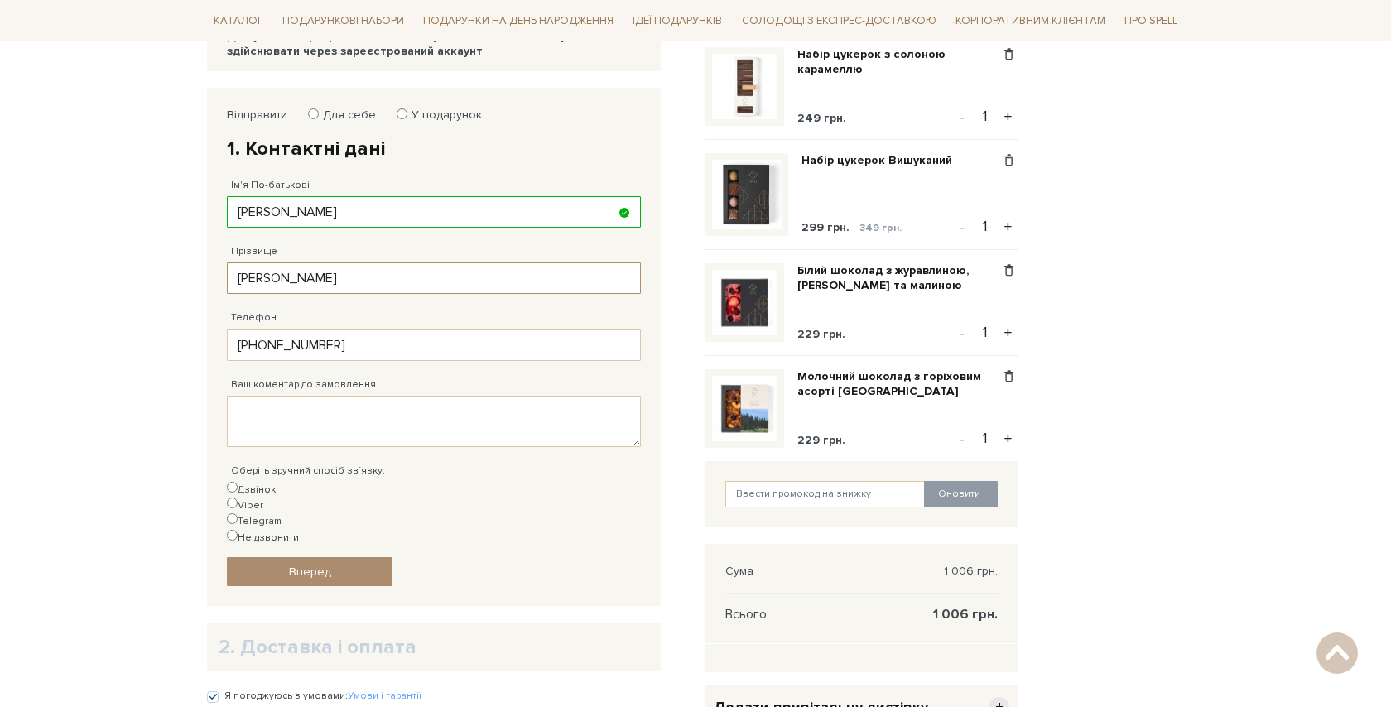
type input "Комерзан"
click at [238, 513] on input "Telegram" at bounding box center [232, 518] width 11 height 11
radio input "true"
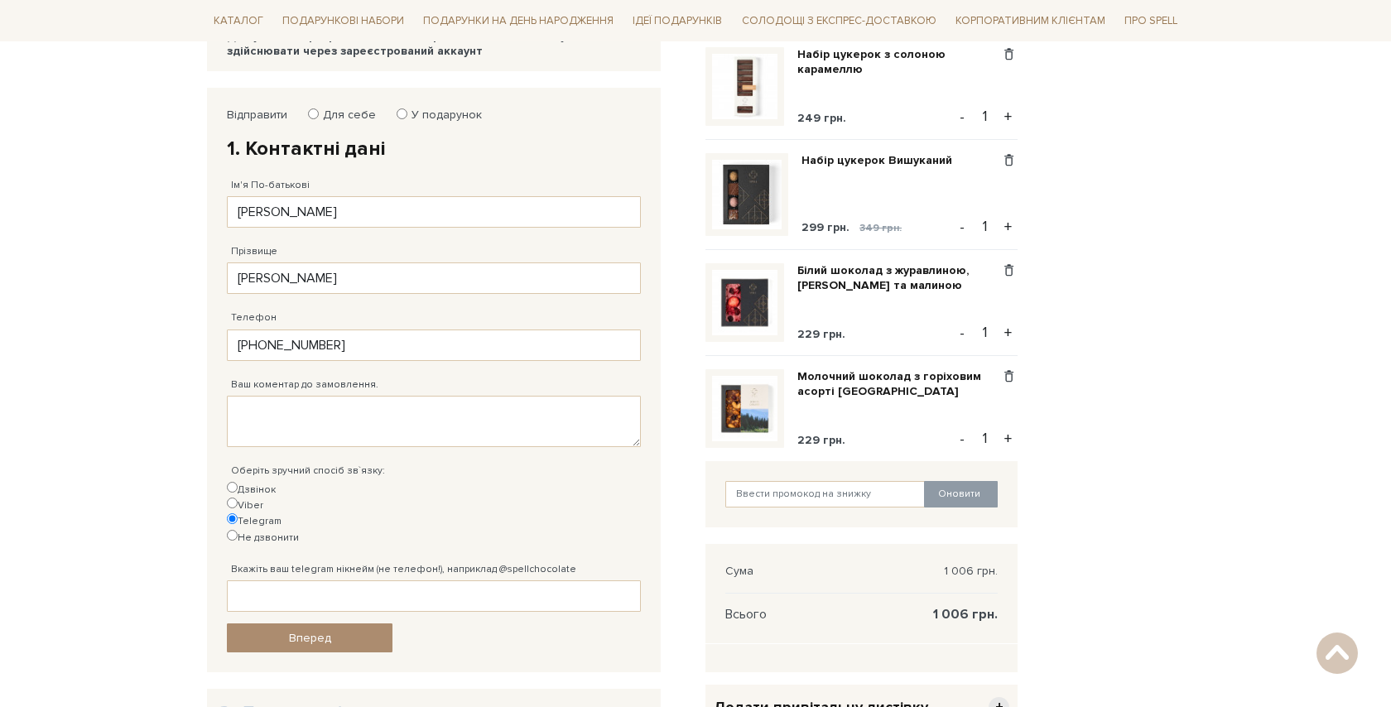
click at [299, 530] on label "Не дзвонити" at bounding box center [263, 538] width 72 height 16
click at [238, 530] on input "Не дзвонити" at bounding box center [232, 535] width 11 height 11
radio input "true"
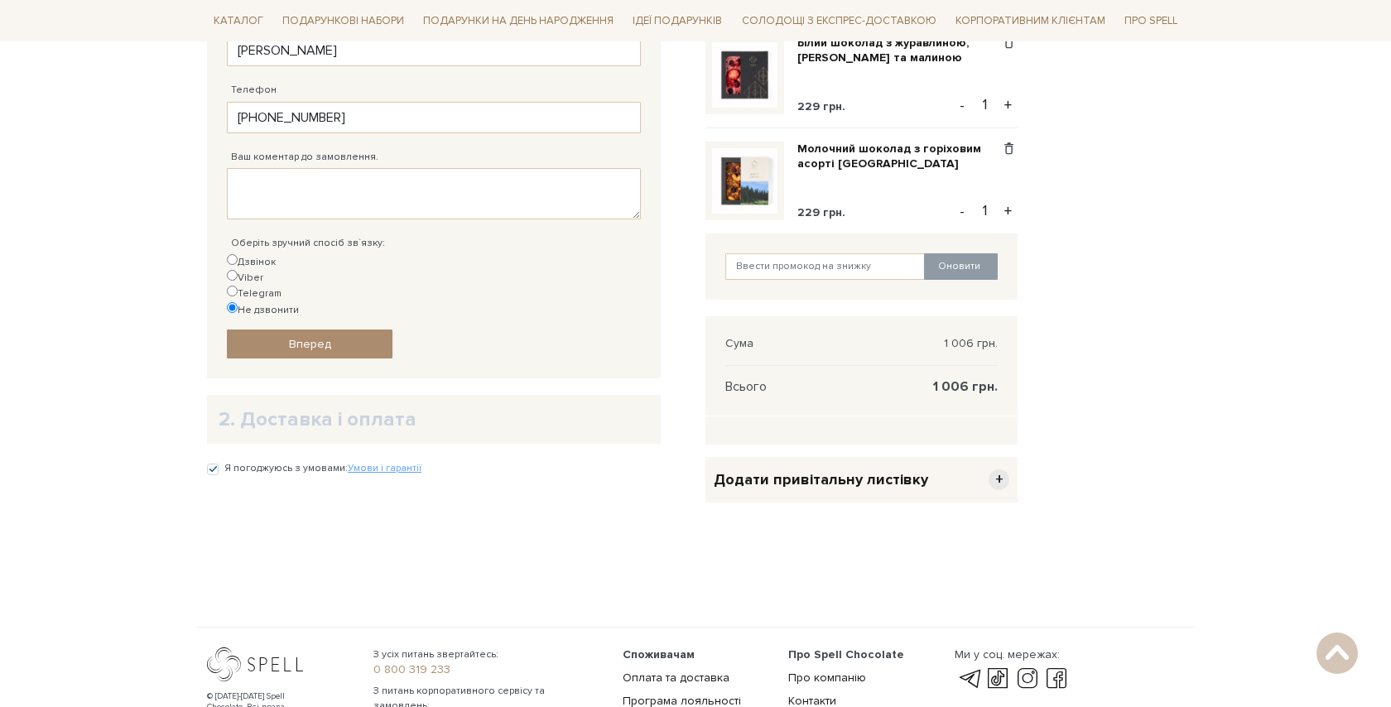
scroll to position [484, 0]
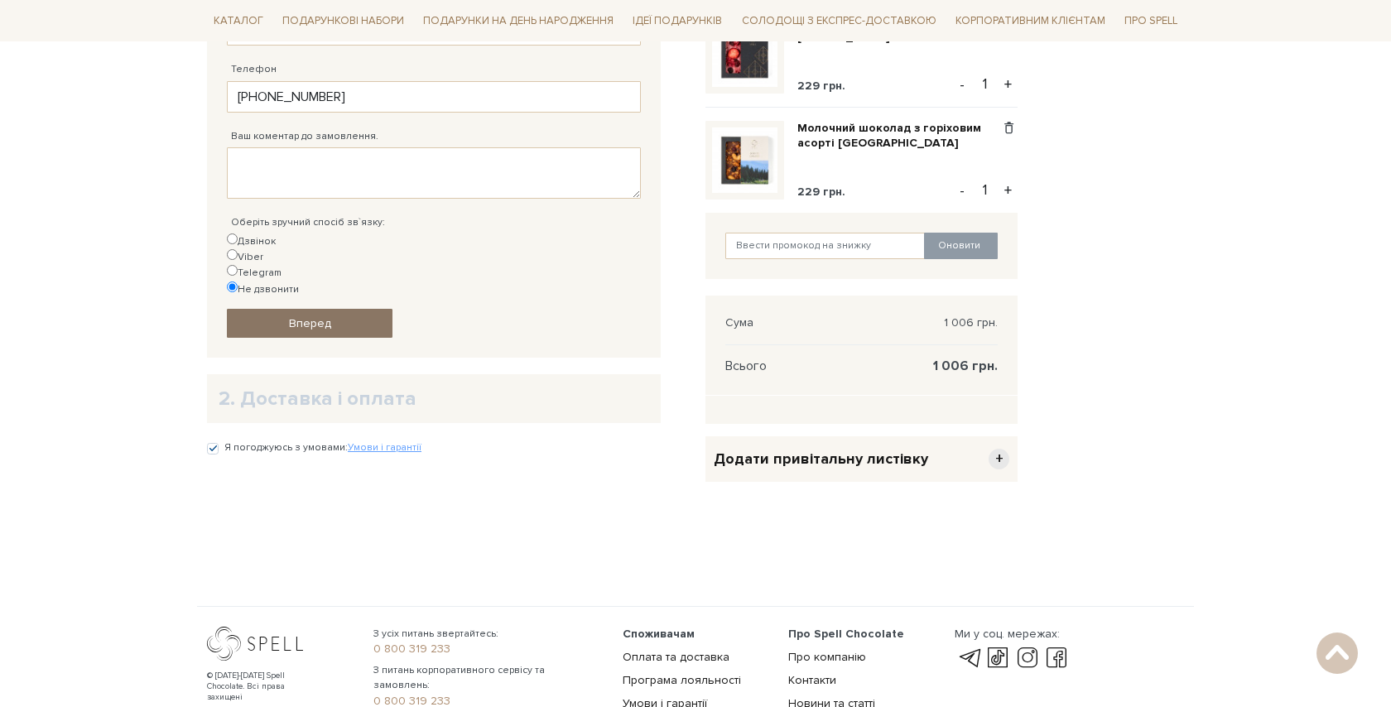
click at [339, 309] on link "Вперед" at bounding box center [310, 323] width 166 height 29
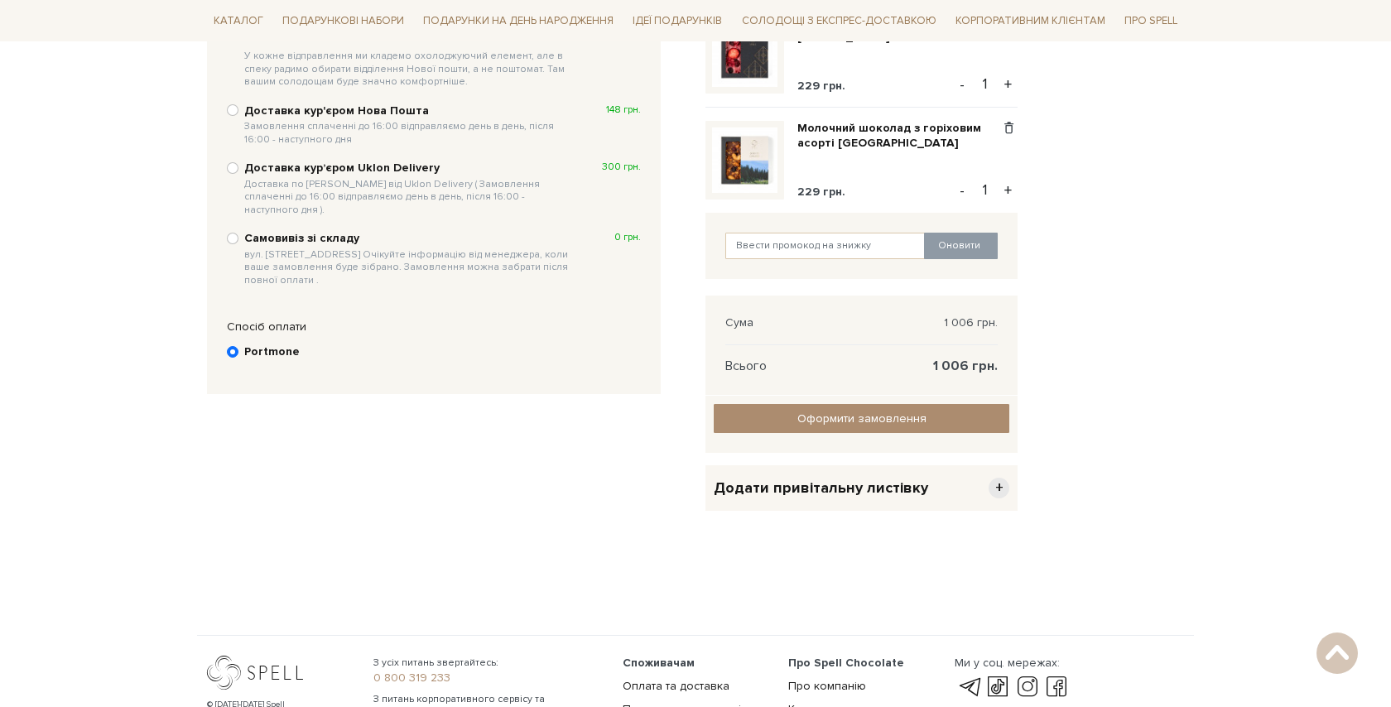
scroll to position [322, 0]
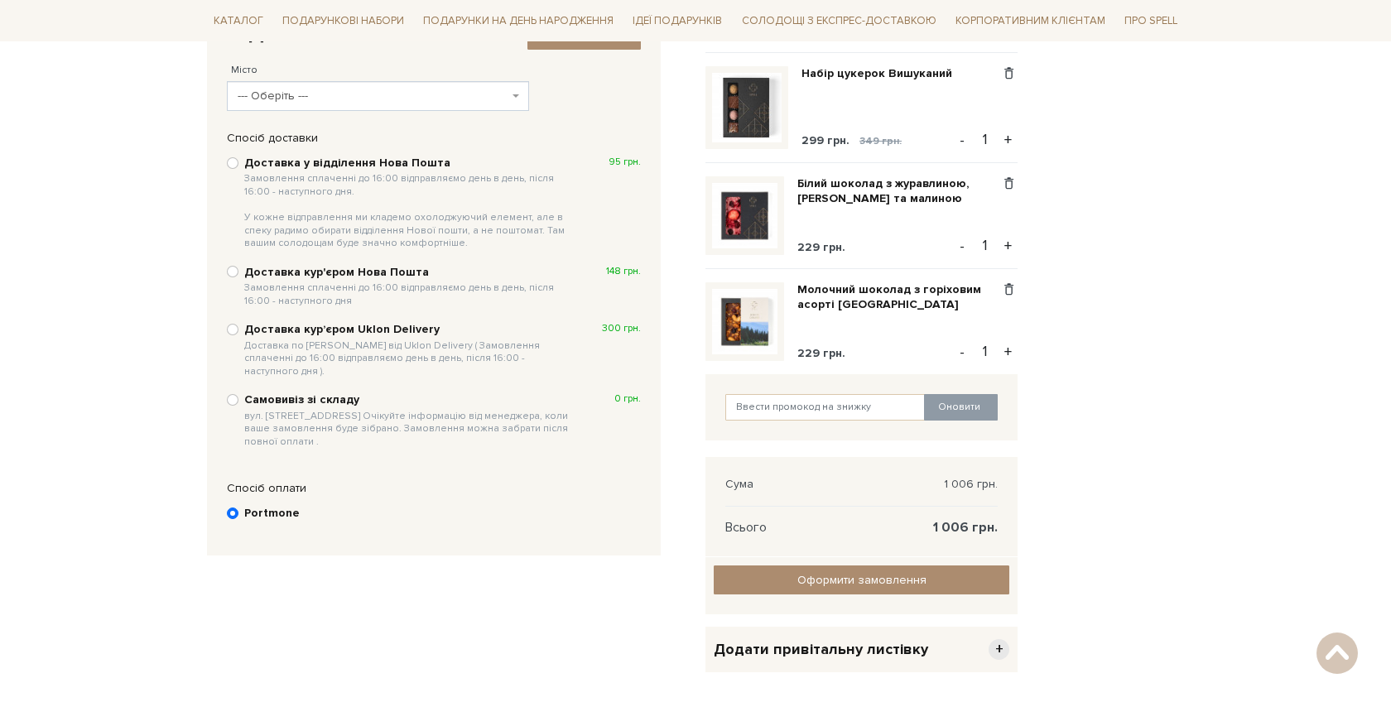
click at [335, 217] on span "Замовлення сплаченні до 16:00 відправляємо день в день, після 16:00 - наступног…" at bounding box center [409, 211] width 330 height 78
click at [239, 169] on input "Доставка у відділення Нова Пошта Замовлення сплаченні до 16:00 відправляємо ден…" at bounding box center [233, 163] width 12 height 12
radio input "true"
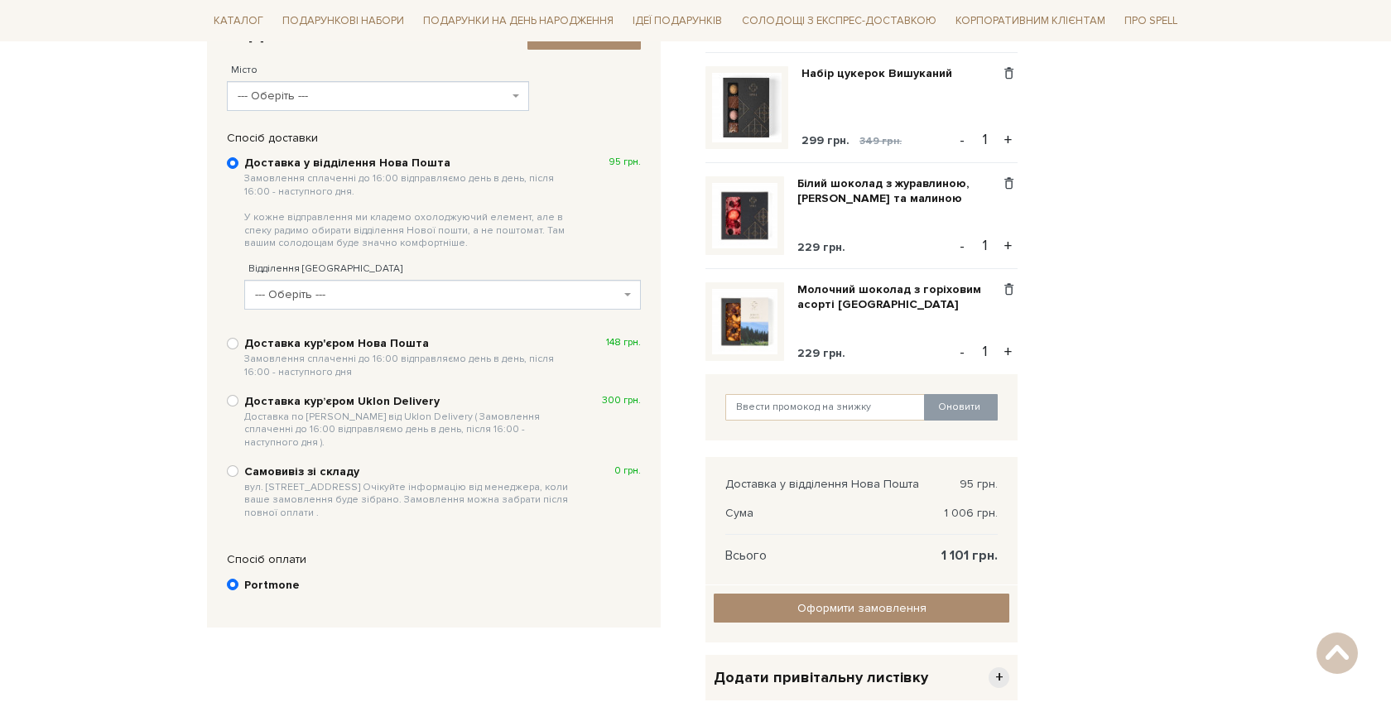
click at [357, 292] on span "--- Оберіть ---" at bounding box center [437, 295] width 365 height 17
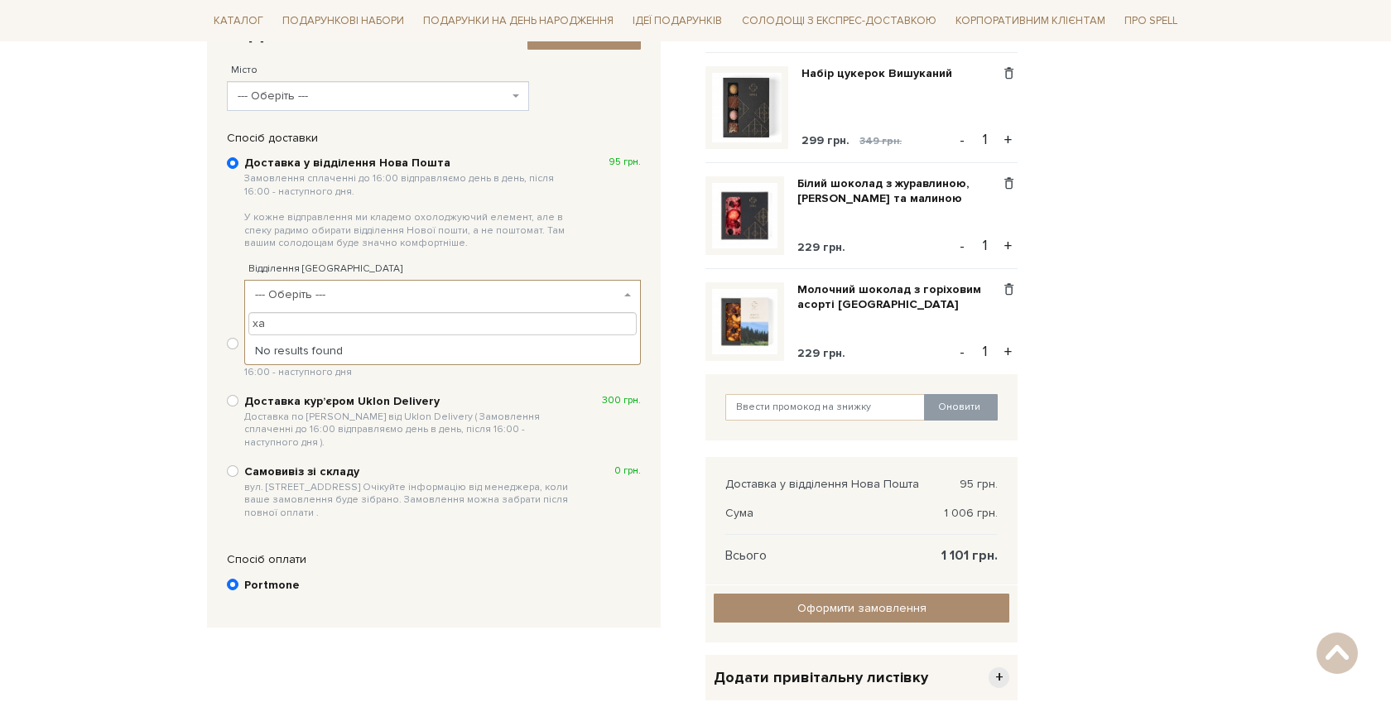
type input "х"
type input "41595"
click at [330, 252] on div "Відділення Нової Пошти --- Оберіть --- Пункт приймання-видачі (до 30 кг): вул. …" at bounding box center [442, 277] width 397 height 65
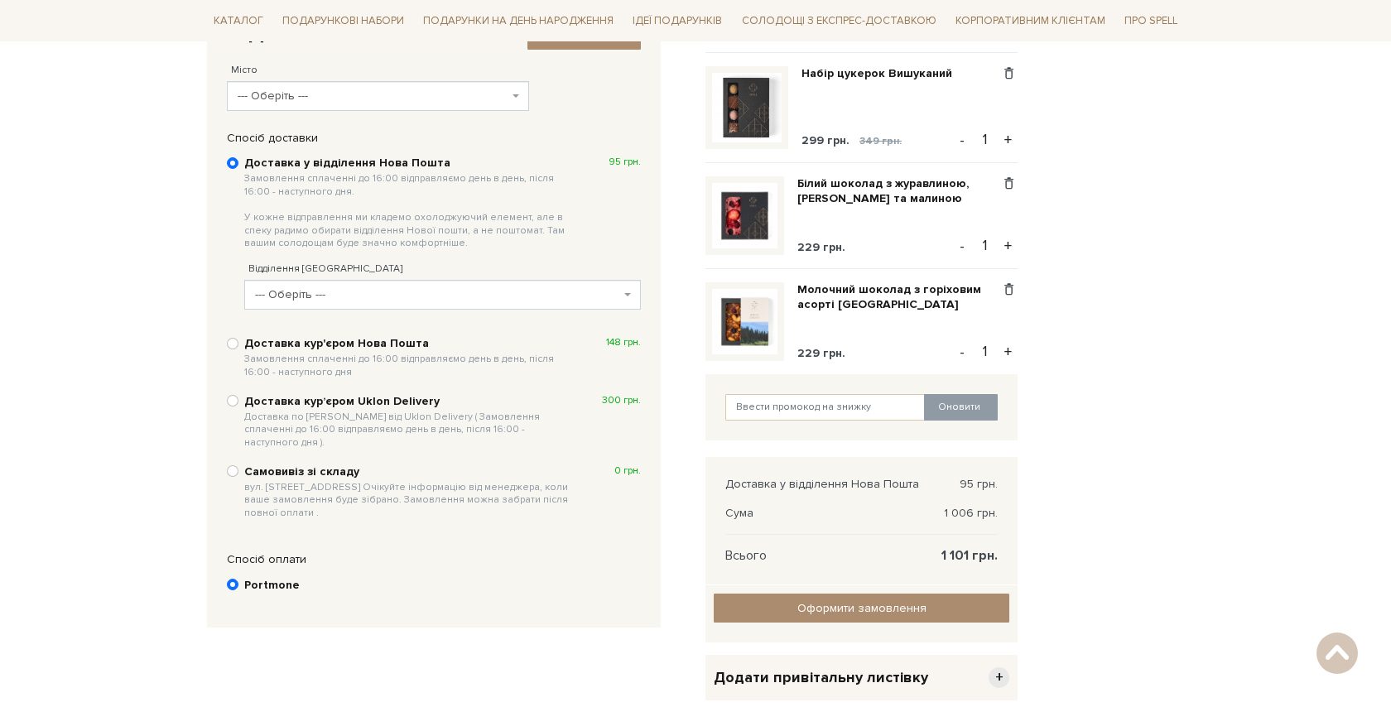
click at [305, 296] on span "--- Оберіть ---" at bounding box center [437, 295] width 365 height 17
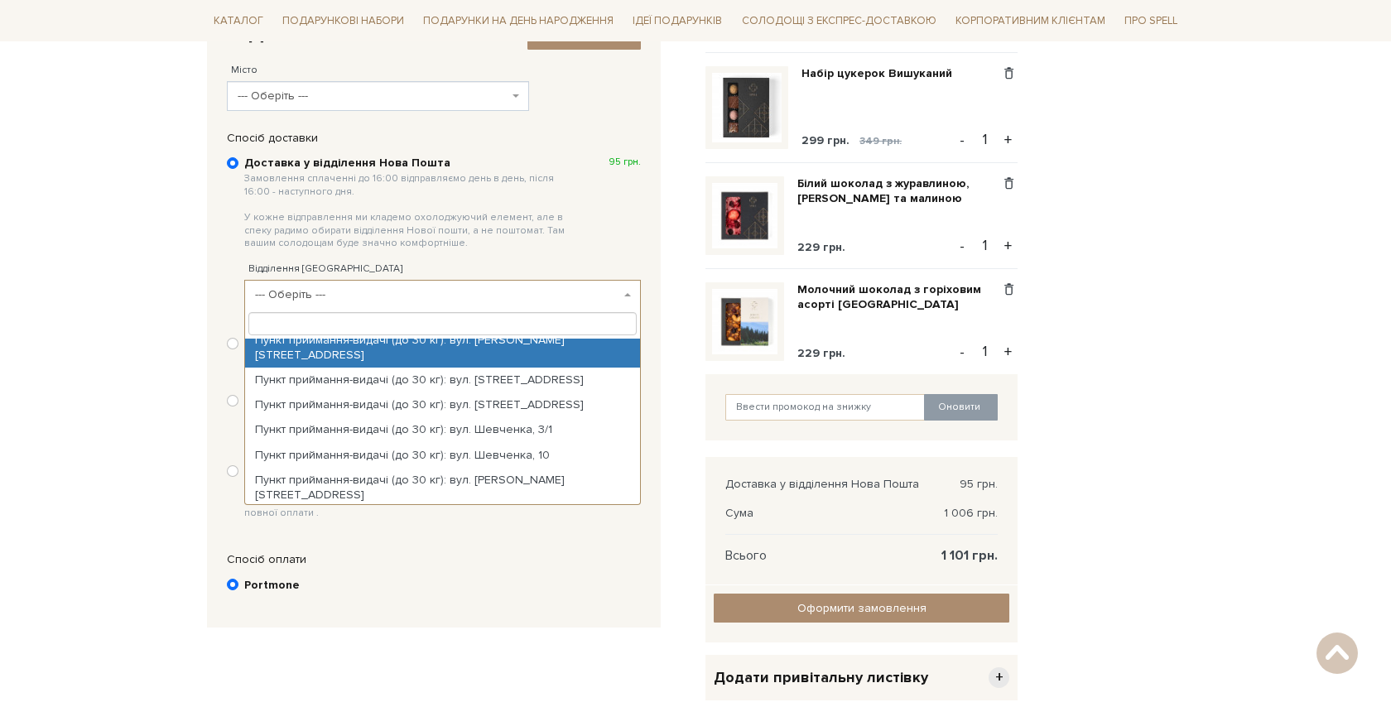
scroll to position [0, 0]
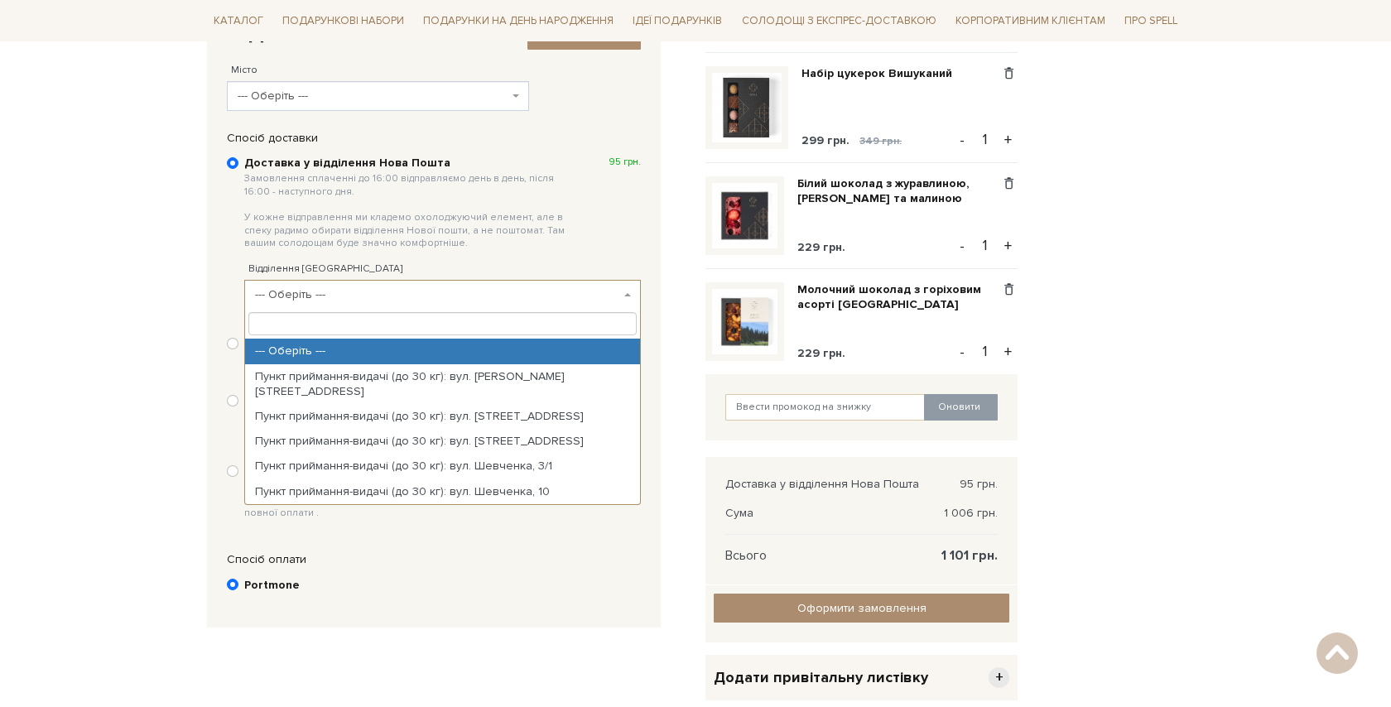
click at [336, 289] on span "--- Оберіть ---" at bounding box center [437, 295] width 365 height 17
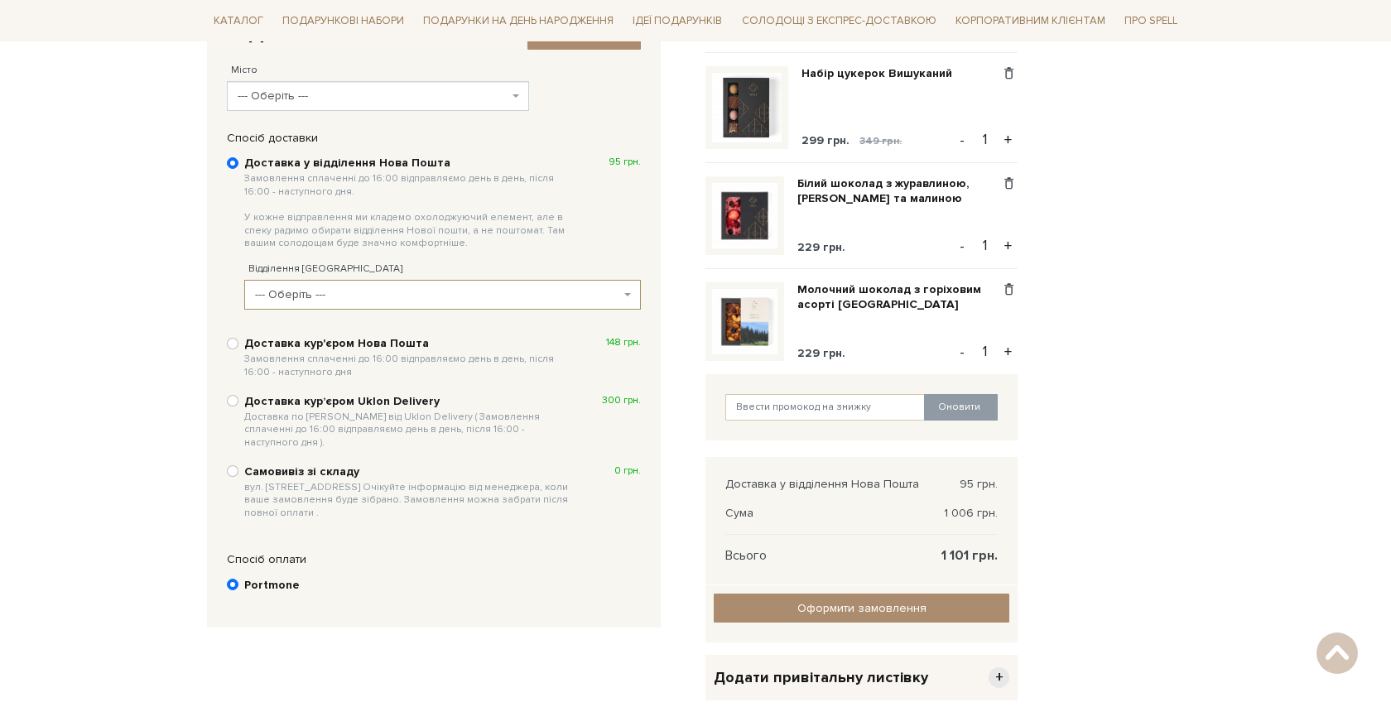
click at [336, 289] on span "--- Оберіть ---" at bounding box center [437, 295] width 365 height 17
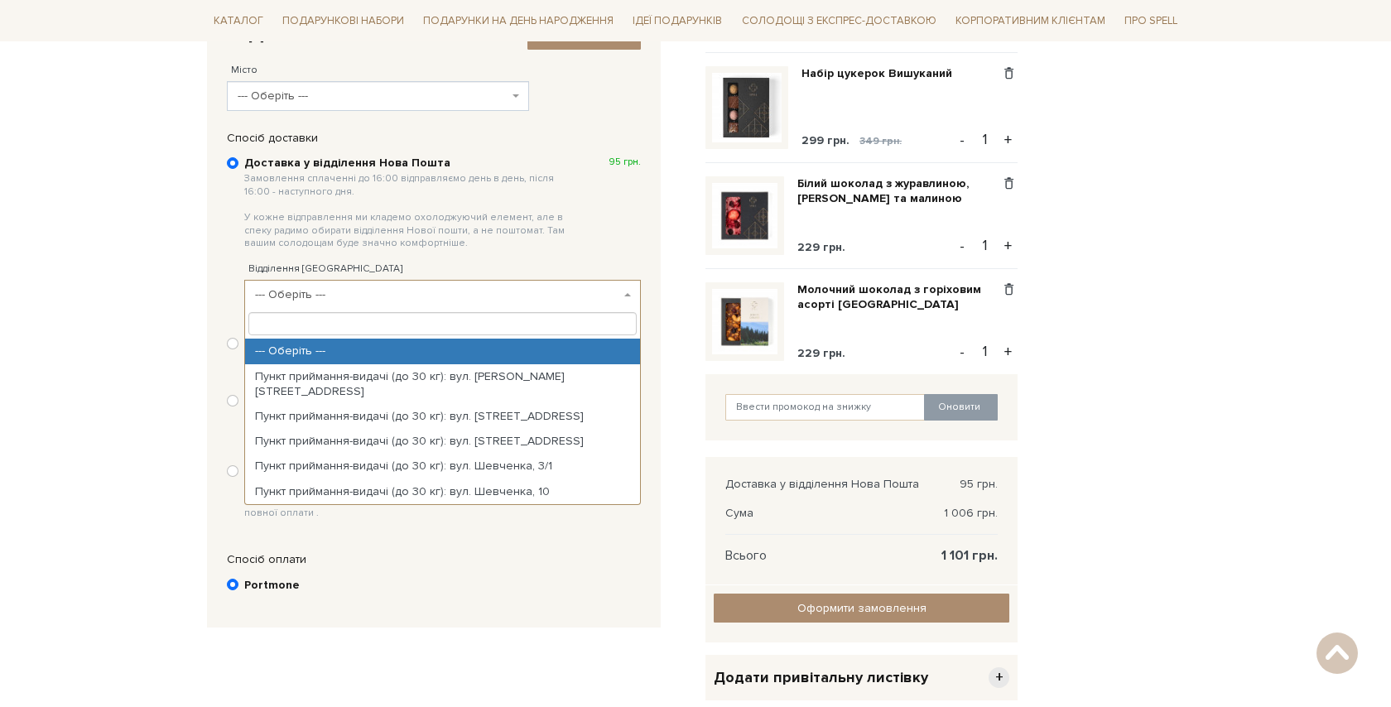
click at [336, 289] on span "--- Оберіть ---" at bounding box center [437, 295] width 365 height 17
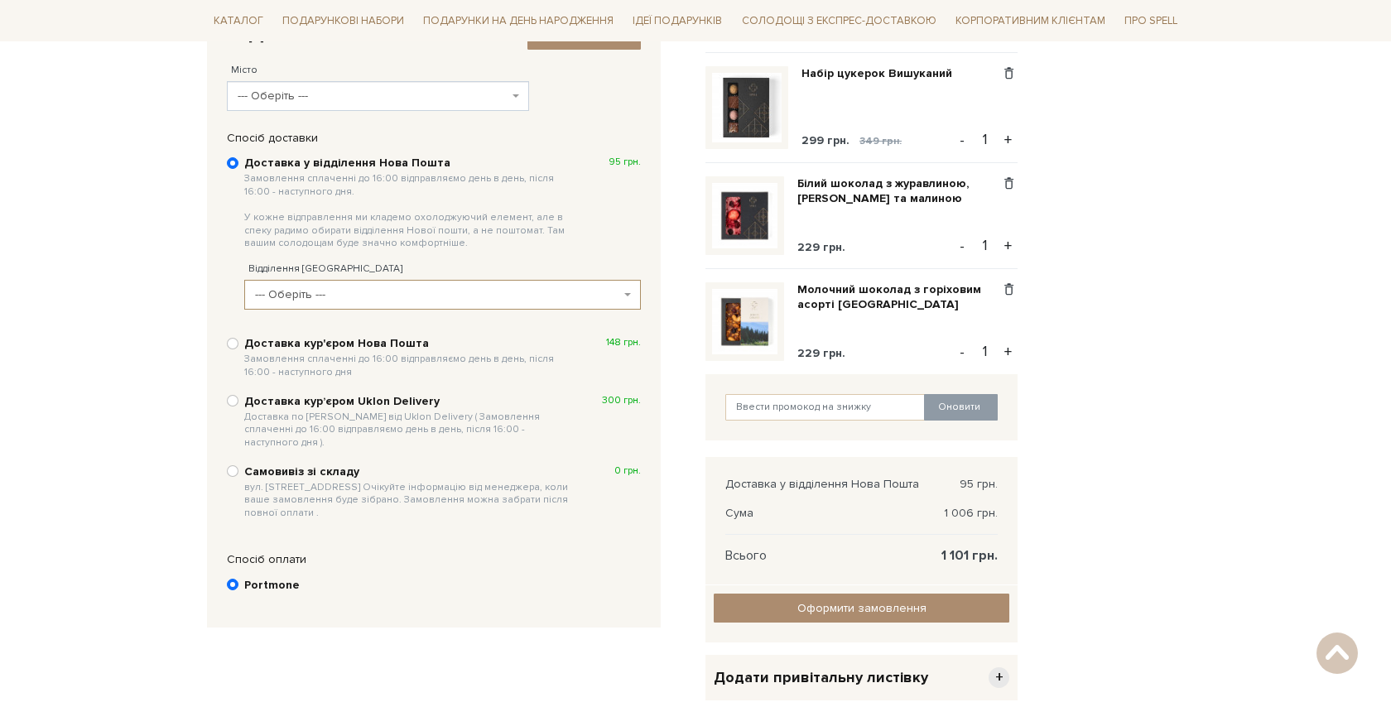
click at [317, 191] on span "Замовлення сплаченні до 16:00 відправляємо день в день, після 16:00 - наступног…" at bounding box center [409, 211] width 330 height 78
click at [239, 169] on input "Доставка у відділення Нова Пошта Замовлення сплаченні до 16:00 відправляємо ден…" at bounding box center [233, 163] width 12 height 12
click at [301, 107] on span "--- Оберіть ---" at bounding box center [378, 96] width 302 height 30
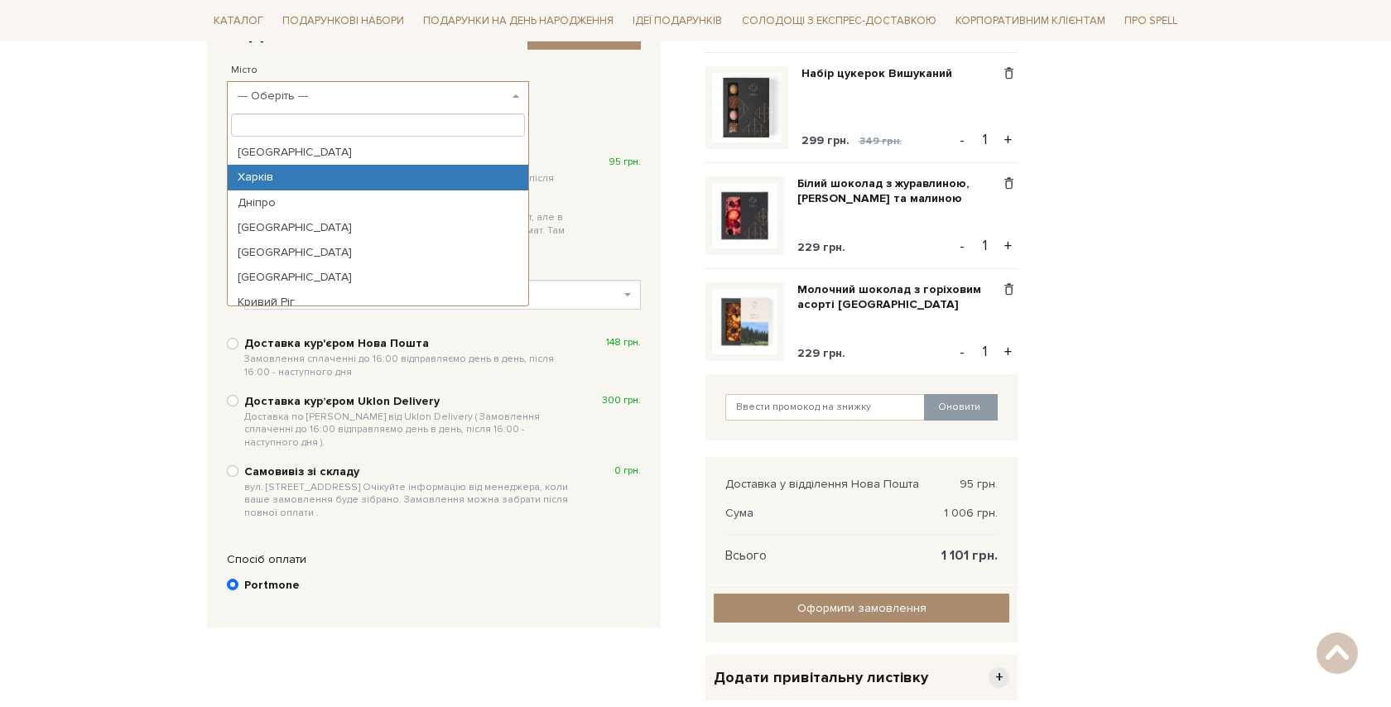
select select "Харків"
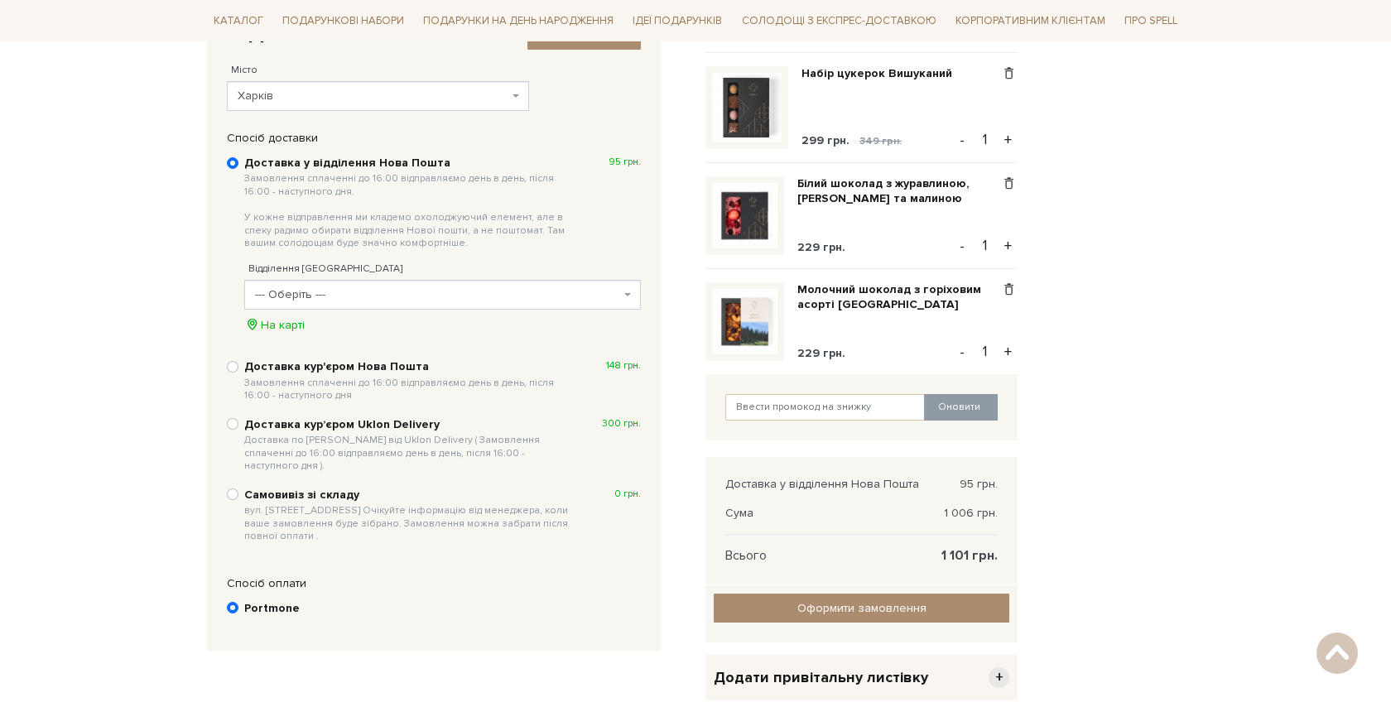
click at [315, 292] on span "--- Оберіть ---" at bounding box center [437, 295] width 365 height 17
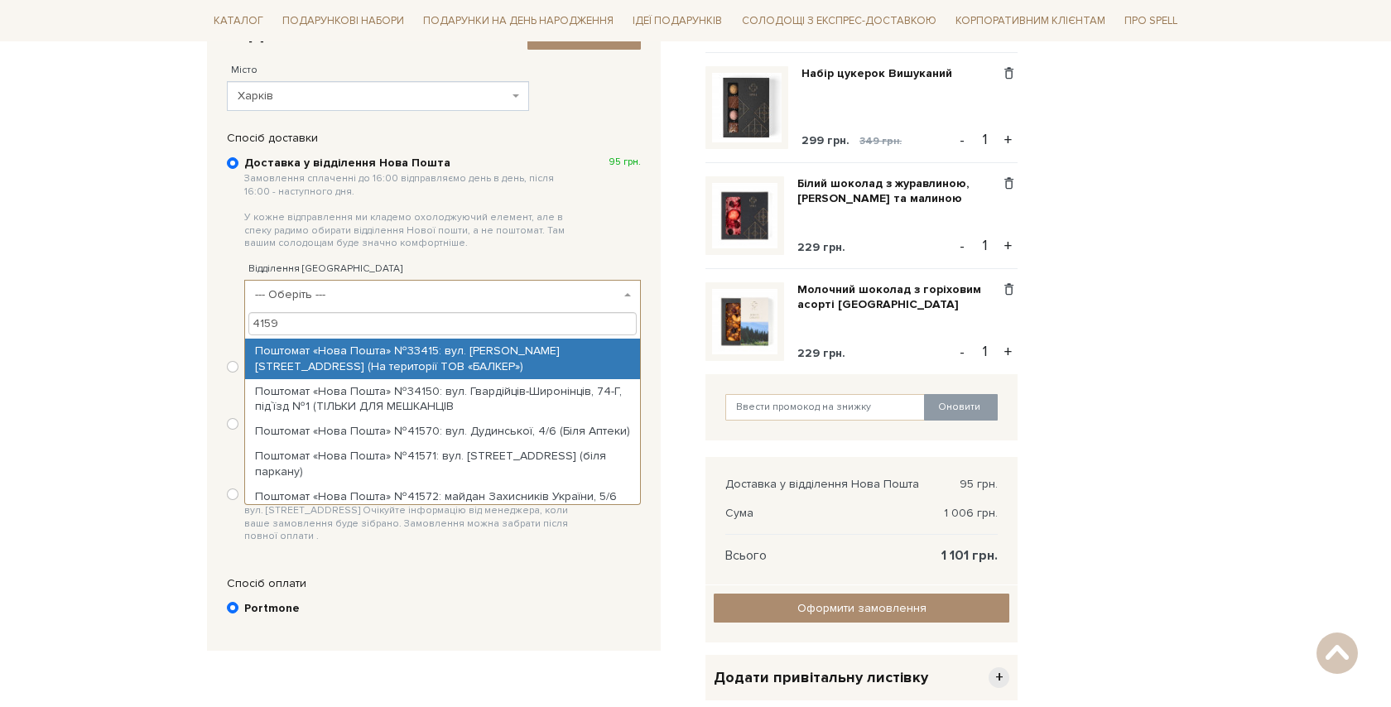
type input "41595"
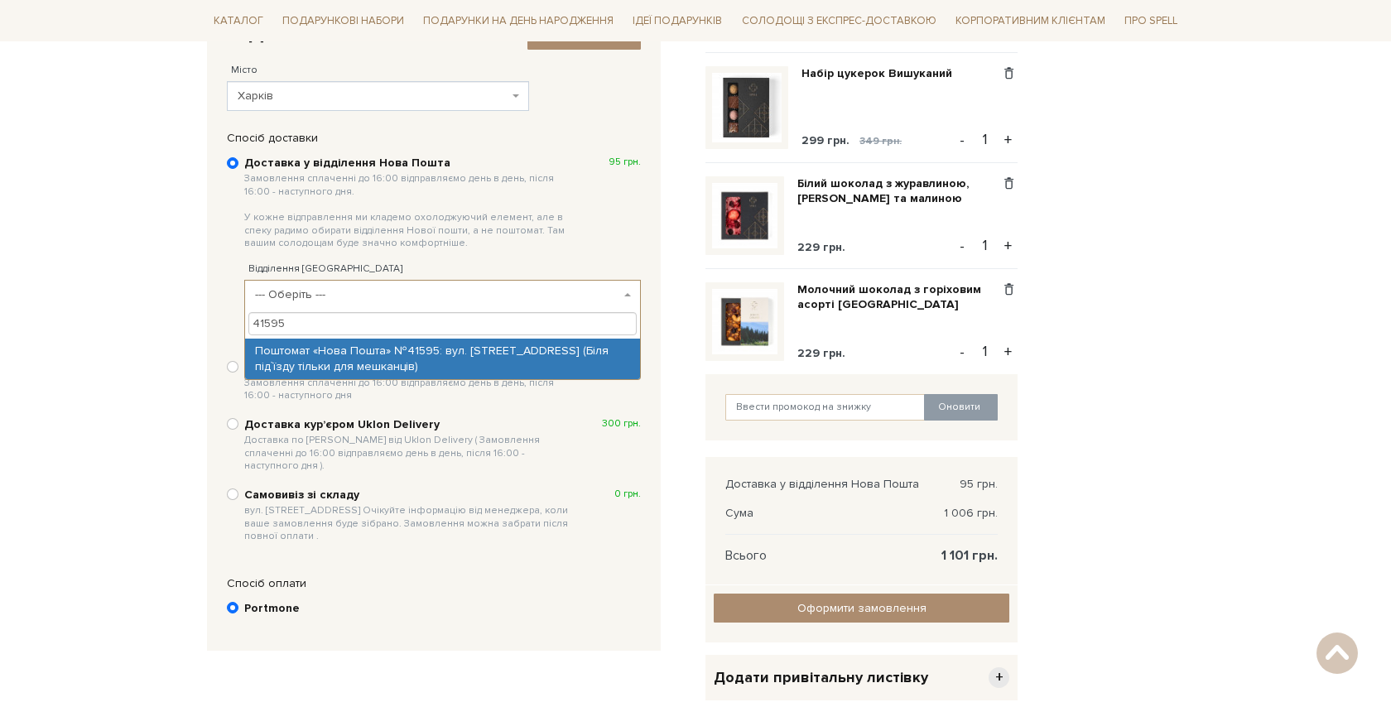
select select "Поштомат «Нова Пошта» №41595: вул. Клочківська, 191Д (Біля під`їзду тільки для …"
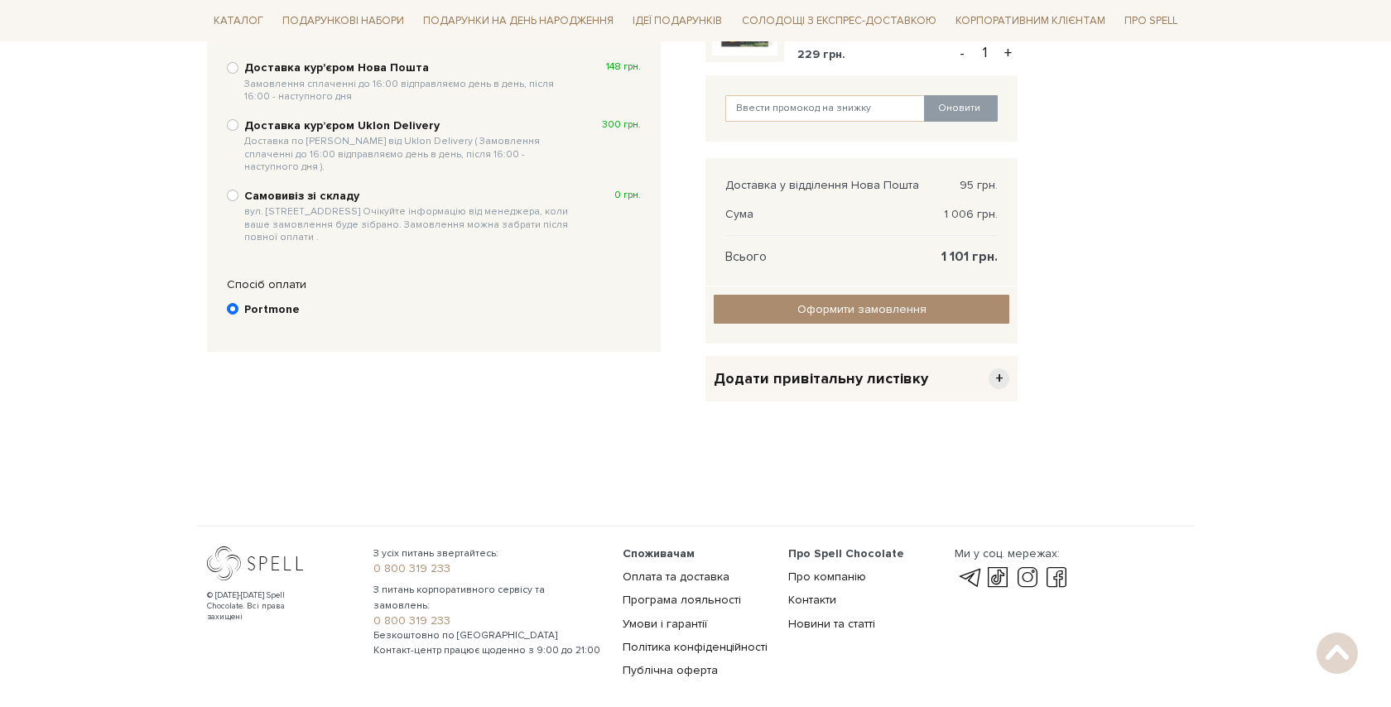
scroll to position [631, 0]
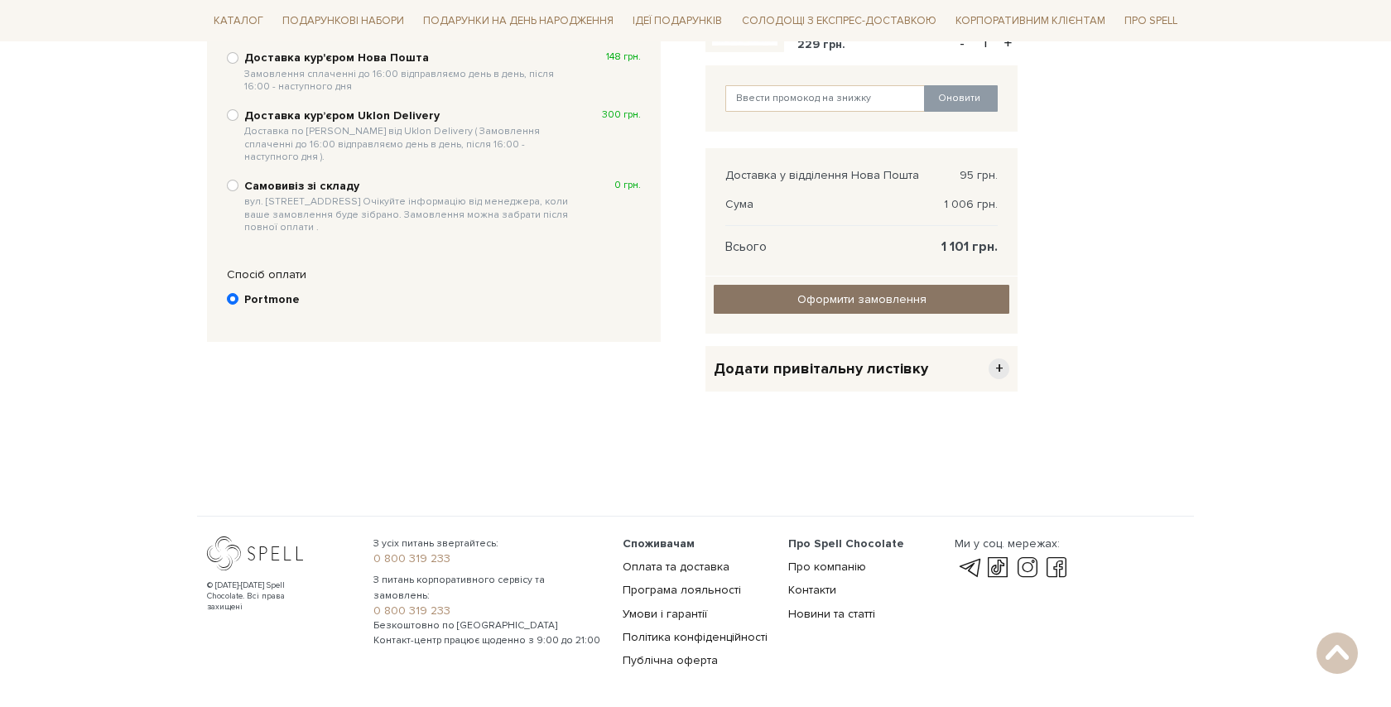
click at [761, 297] on input "Оформити замовлення" at bounding box center [862, 299] width 296 height 29
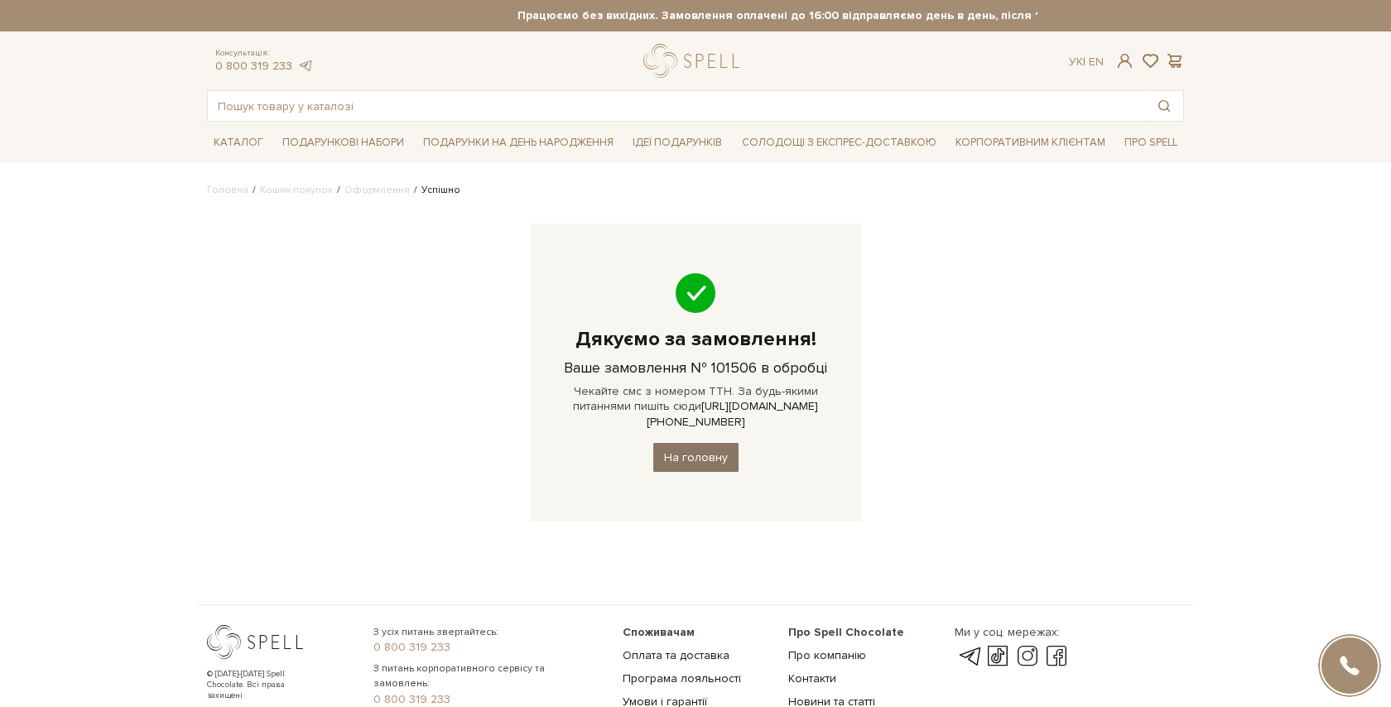
click at [682, 446] on link "На головну" at bounding box center [695, 457] width 85 height 29
